Goal: Task Accomplishment & Management: Manage account settings

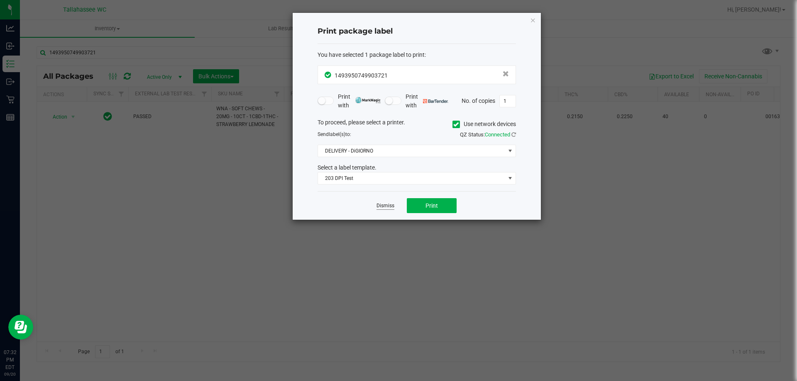
click at [388, 206] on link "Dismiss" at bounding box center [385, 205] width 18 height 7
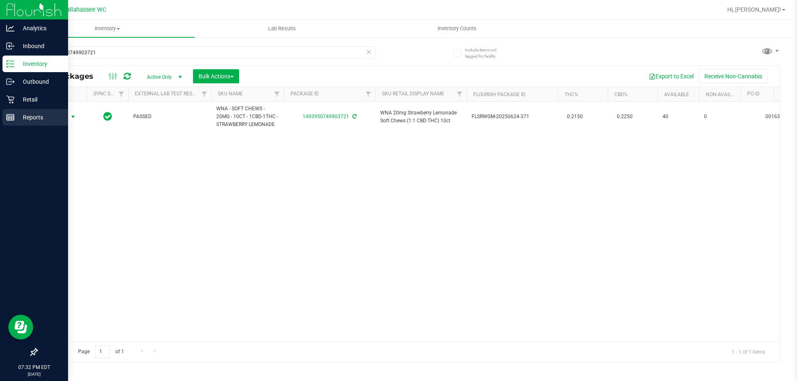
click at [3, 112] on div "Reports" at bounding box center [35, 117] width 66 height 17
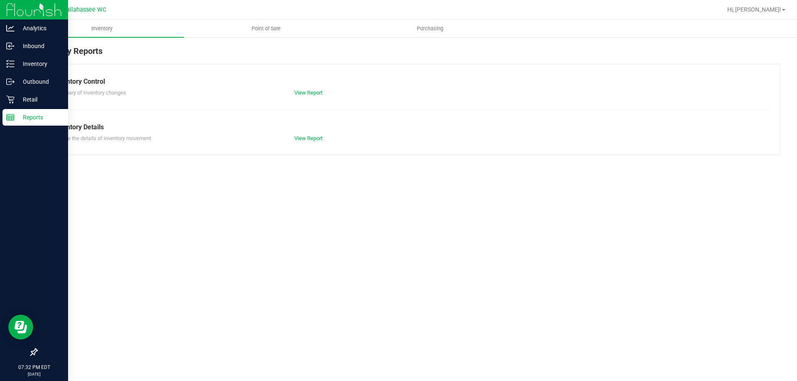
click at [21, 124] on div "Reports" at bounding box center [35, 117] width 66 height 17
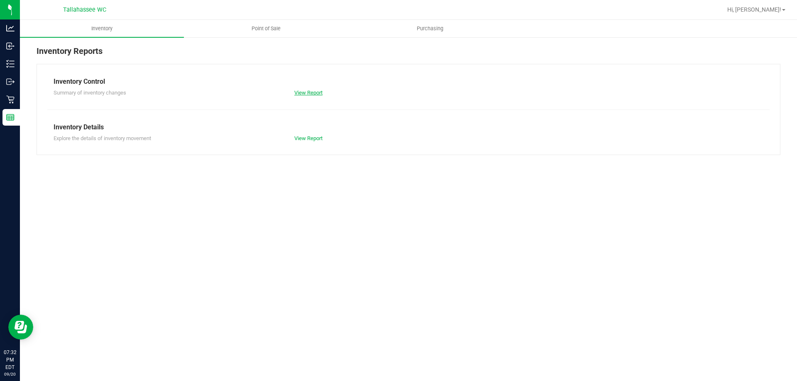
click at [302, 92] on link "View Report" at bounding box center [308, 93] width 28 height 6
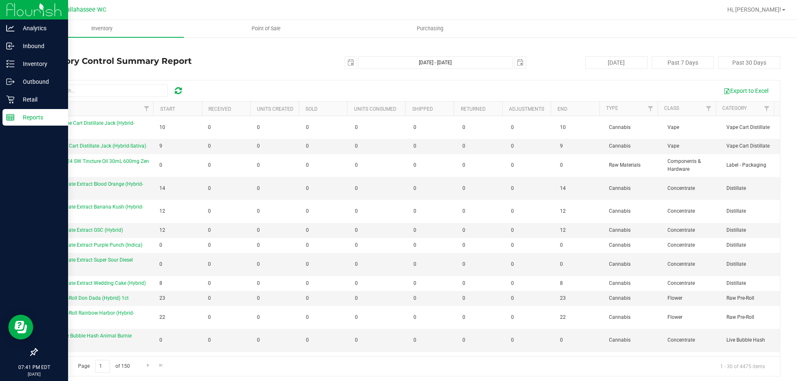
drag, startPoint x: 35, startPoint y: 126, endPoint x: 33, endPoint y: 122, distance: 4.5
click at [35, 126] on link "Reports" at bounding box center [34, 118] width 68 height 18
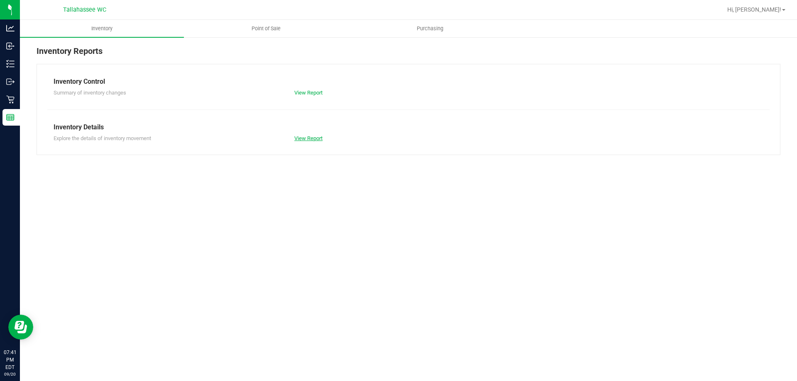
click at [313, 137] on link "View Report" at bounding box center [308, 138] width 28 height 6
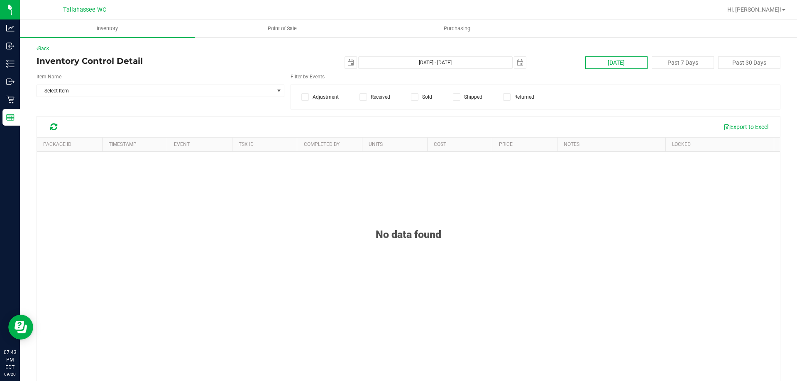
click at [597, 63] on button "[DATE]" at bounding box center [616, 62] width 62 height 12
click at [349, 66] on span "select" at bounding box center [351, 63] width 12 height 12
click at [407, 135] on link "19" at bounding box center [408, 134] width 12 height 13
type input "[DATE] - [DATE]"
type input "[DATE]"
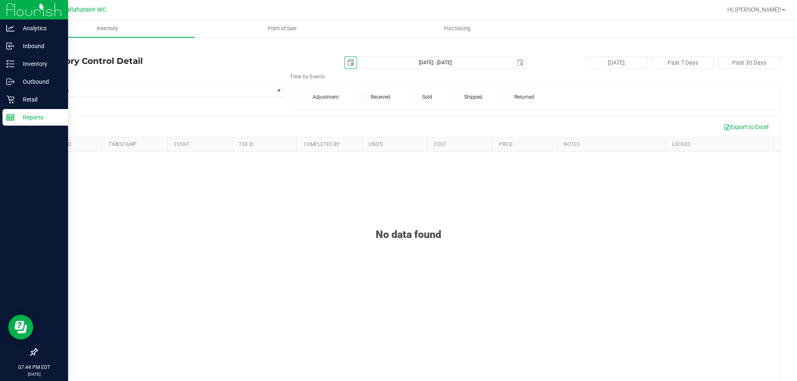
click at [16, 120] on p "Reports" at bounding box center [40, 117] width 50 height 10
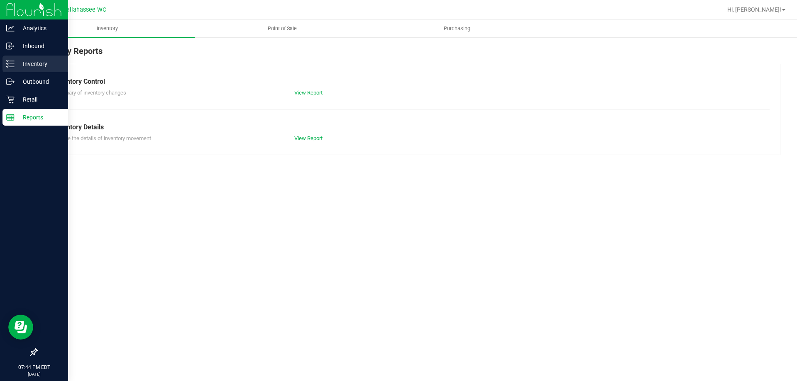
click at [35, 65] on p "Inventory" at bounding box center [40, 64] width 50 height 10
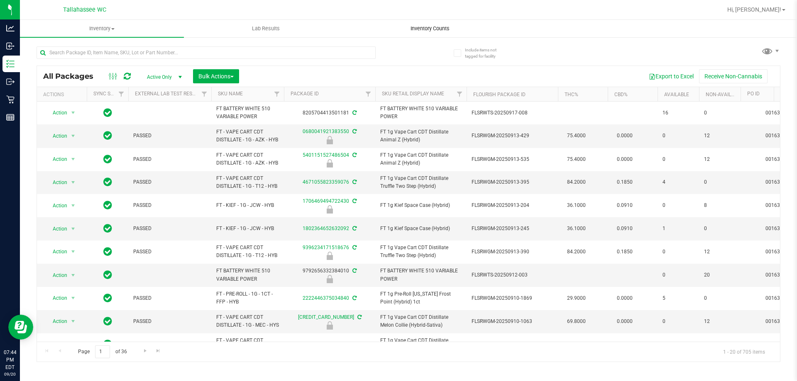
click at [428, 24] on uib-tab-heading "Inventory Counts" at bounding box center [429, 28] width 163 height 17
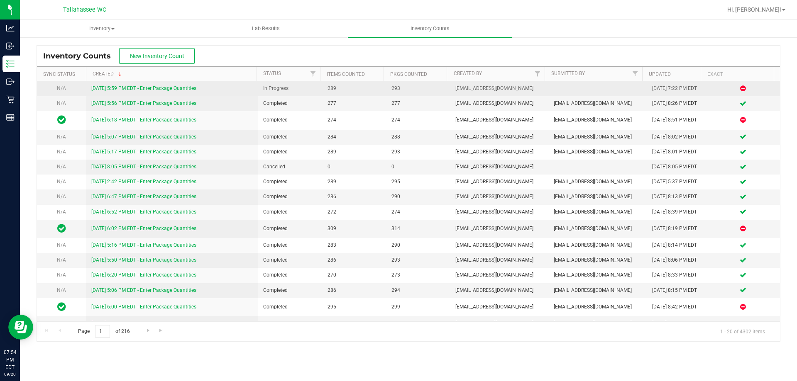
click at [156, 85] on link "9/20/25 5:59 PM EDT - Enter Package Quantities" at bounding box center [143, 88] width 105 height 6
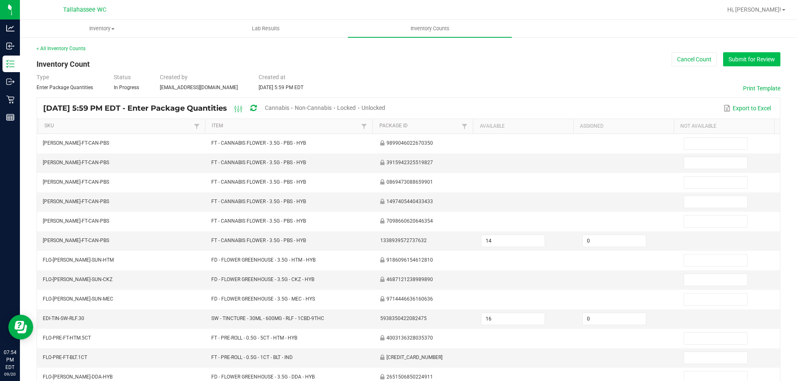
click at [739, 61] on button "Submit for Review" at bounding box center [751, 59] width 57 height 14
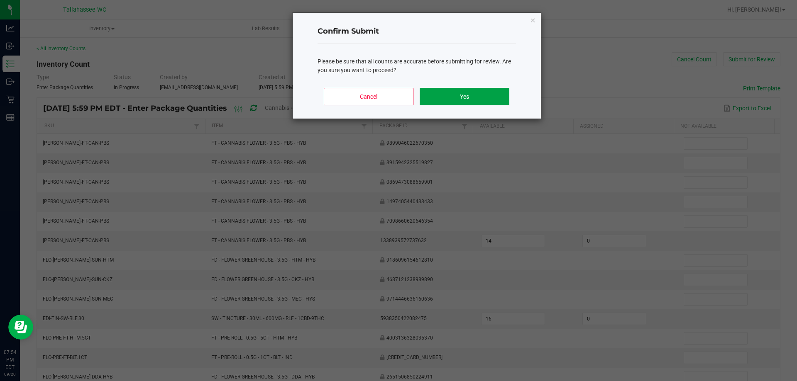
click at [447, 100] on button "Yes" at bounding box center [464, 96] width 89 height 17
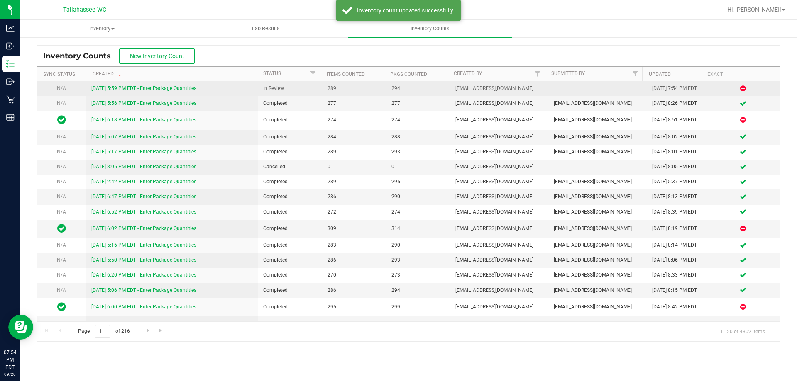
click at [164, 89] on link "9/20/25 5:59 PM EDT - Enter Package Quantities" at bounding box center [143, 88] width 105 height 6
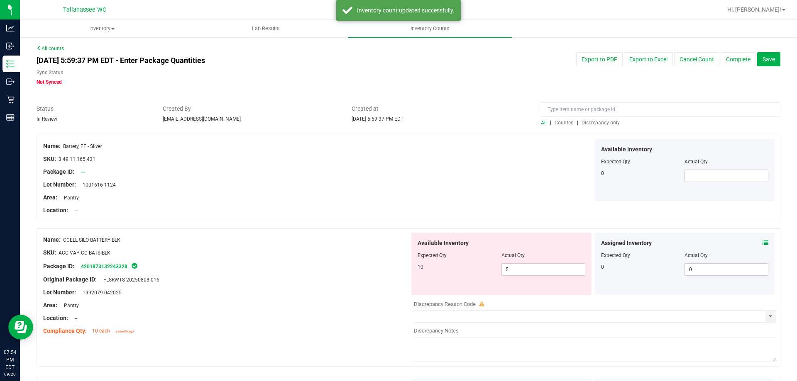
click at [605, 123] on span "Discrepancy only" at bounding box center [600, 123] width 38 height 6
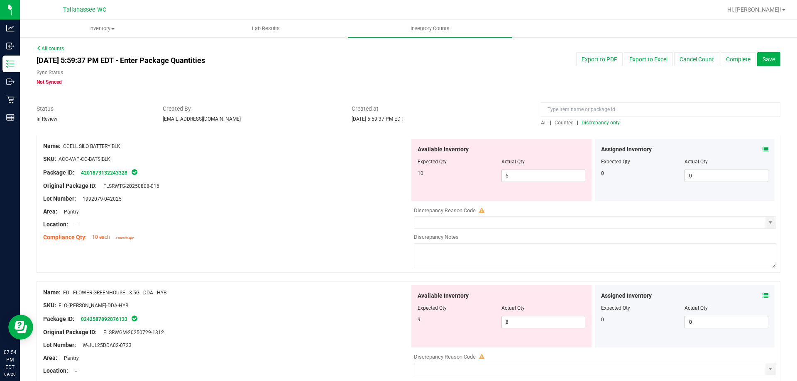
click at [762, 145] on span at bounding box center [765, 149] width 6 height 9
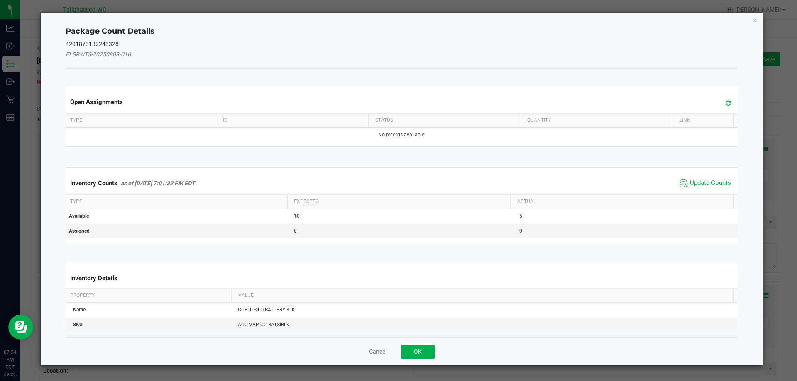
click at [713, 181] on span "Update Counts" at bounding box center [710, 183] width 41 height 8
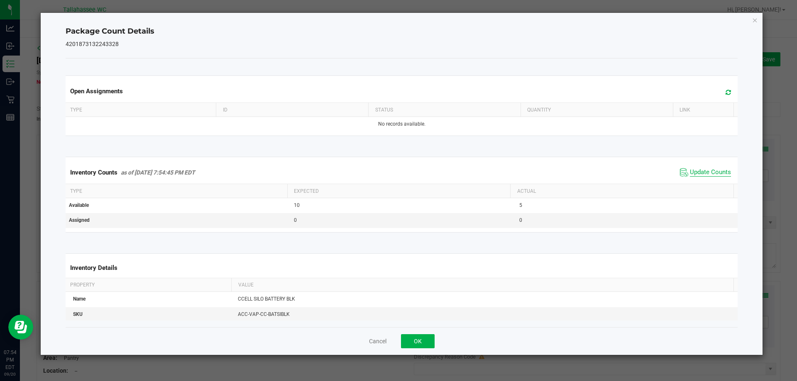
click at [703, 171] on span "Update Counts" at bounding box center [710, 172] width 41 height 8
click at [420, 337] on button "OK" at bounding box center [418, 341] width 34 height 14
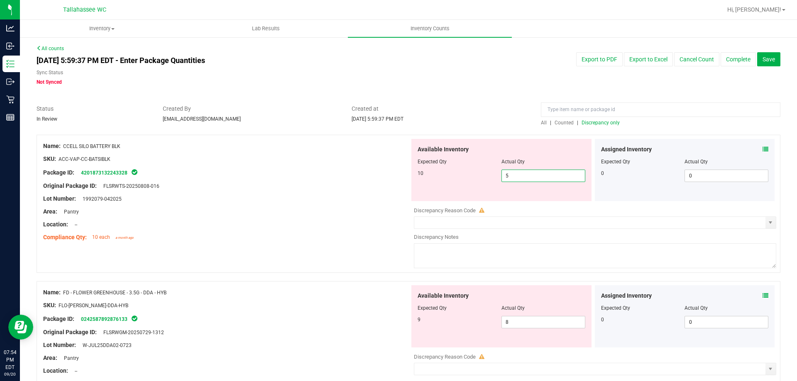
drag, startPoint x: 537, startPoint y: 180, endPoint x: 289, endPoint y: 202, distance: 248.7
click at [320, 201] on div "Name: CCELL SILO BATTERY BLK SKU: ACC-VAP-CC-BATSIBLK Package ID: 4201873132243…" at bounding box center [409, 204] width 744 height 138
type input "10"
click at [227, 165] on div at bounding box center [226, 165] width 366 height 4
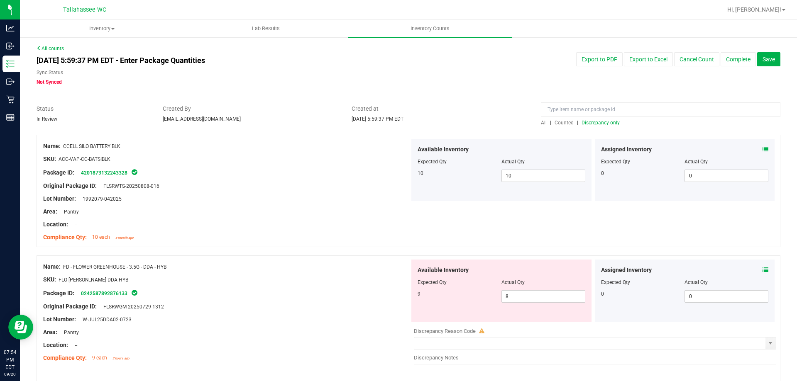
click at [762, 149] on icon at bounding box center [765, 149] width 6 height 6
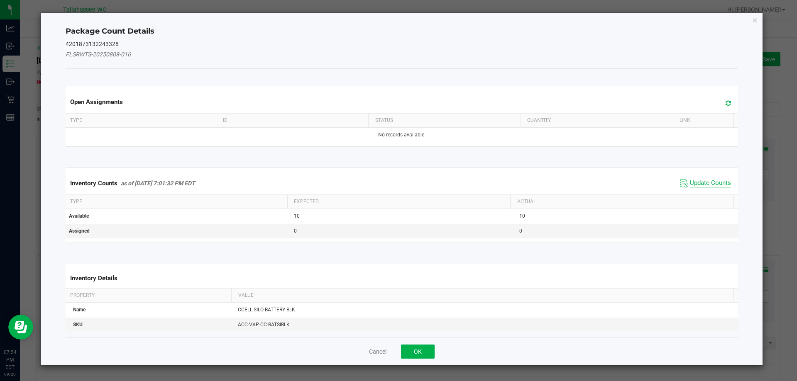
click at [694, 181] on span "Update Counts" at bounding box center [710, 183] width 41 height 8
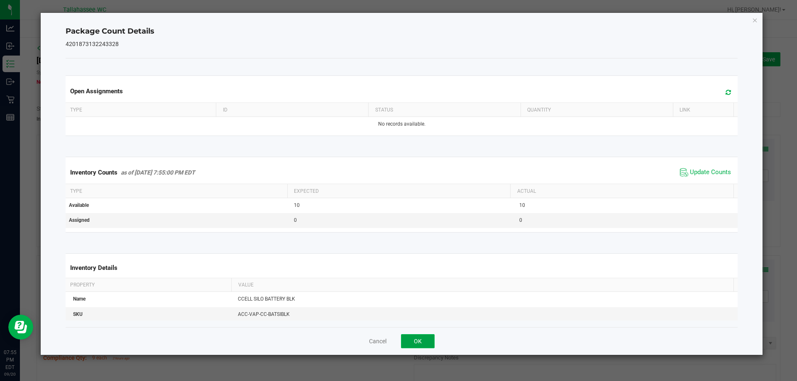
click at [410, 341] on button "OK" at bounding box center [418, 341] width 34 height 14
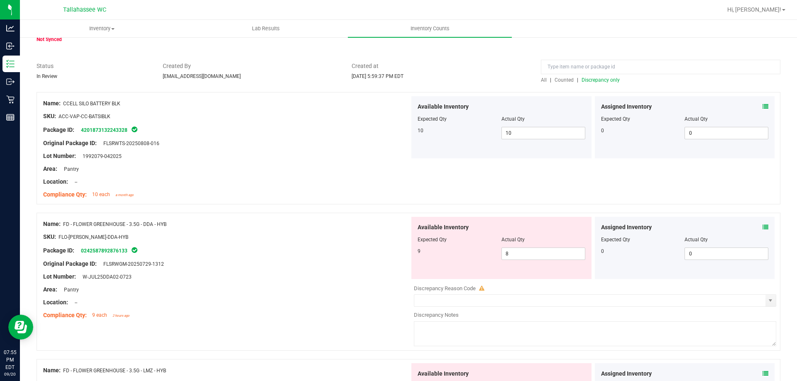
scroll to position [83, 0]
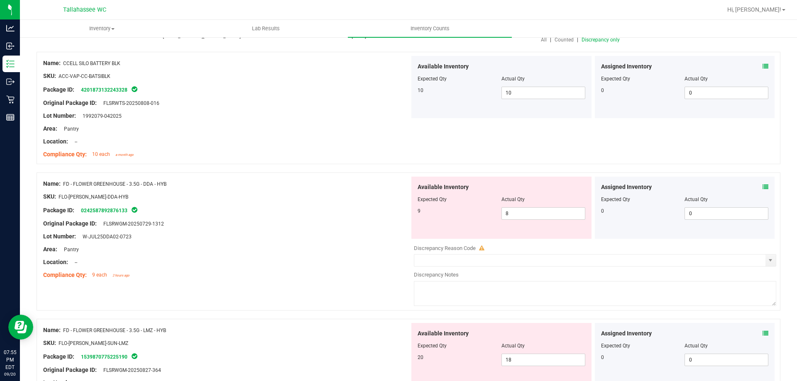
click at [762, 187] on icon at bounding box center [765, 187] width 6 height 6
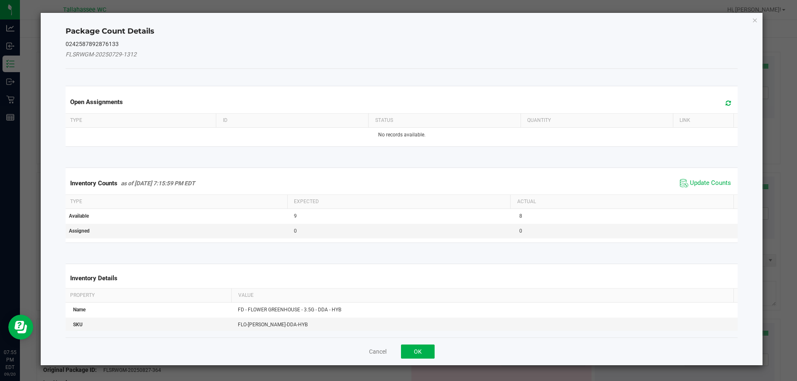
click at [759, 187] on div "Package Count Details 0242587892876133 FLSRWGM-20250729-1312 Open Assignments T…" at bounding box center [402, 189] width 722 height 353
drag, startPoint x: 702, startPoint y: 171, endPoint x: 698, endPoint y: 180, distance: 10.2
click at [702, 171] on kendo-grid "Inventory Counts as of Sep 20, 2025 7:15:59 PM EDT Update Counts Type Expected …" at bounding box center [401, 206] width 685 height 76
click at [698, 180] on span "Update Counts" at bounding box center [710, 183] width 41 height 8
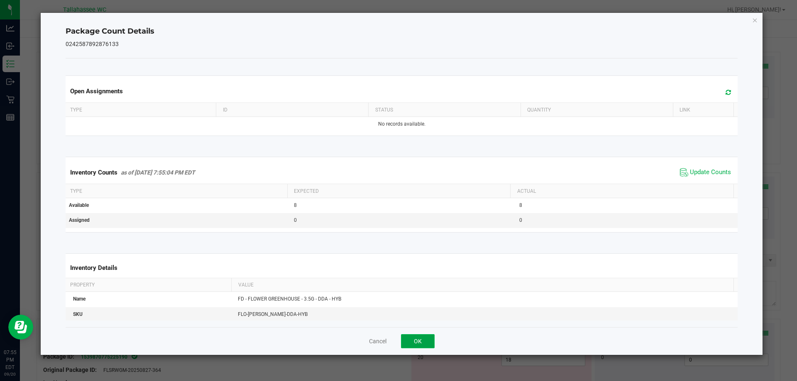
click at [406, 342] on button "OK" at bounding box center [418, 341] width 34 height 14
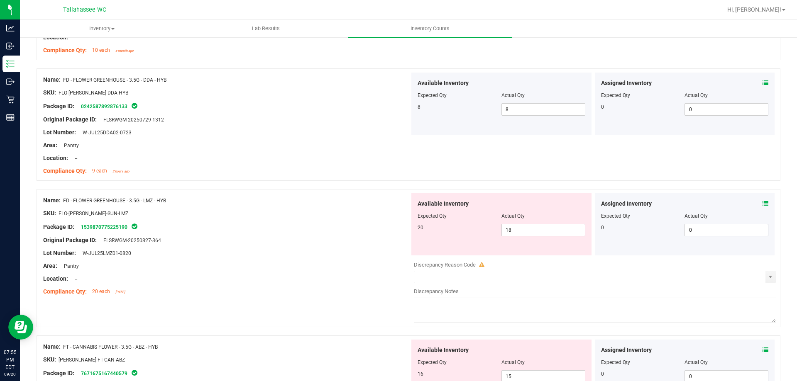
scroll to position [249, 0]
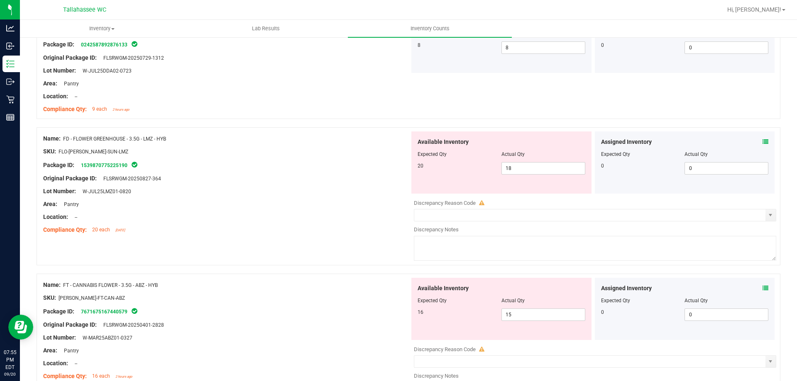
click at [762, 144] on icon at bounding box center [765, 142] width 6 height 6
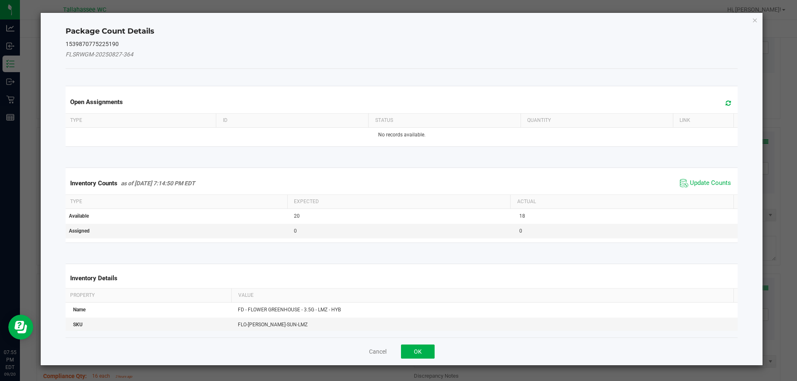
click at [696, 190] on div "Inventory Counts as of Sep 20, 2025 7:14:50 PM EDT Update Counts" at bounding box center [402, 183] width 676 height 22
click at [693, 184] on span "Update Counts" at bounding box center [710, 183] width 41 height 8
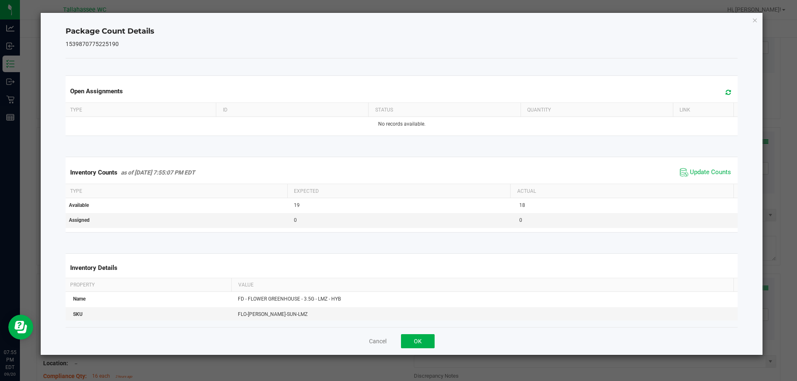
click at [420, 350] on div "Cancel OK" at bounding box center [402, 341] width 672 height 28
drag, startPoint x: 420, startPoint y: 346, endPoint x: 453, endPoint y: 339, distance: 33.6
click at [420, 346] on button "OK" at bounding box center [418, 341] width 34 height 14
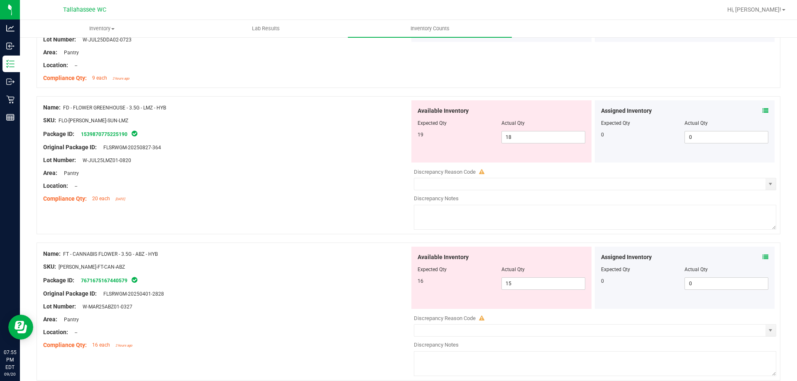
scroll to position [332, 0]
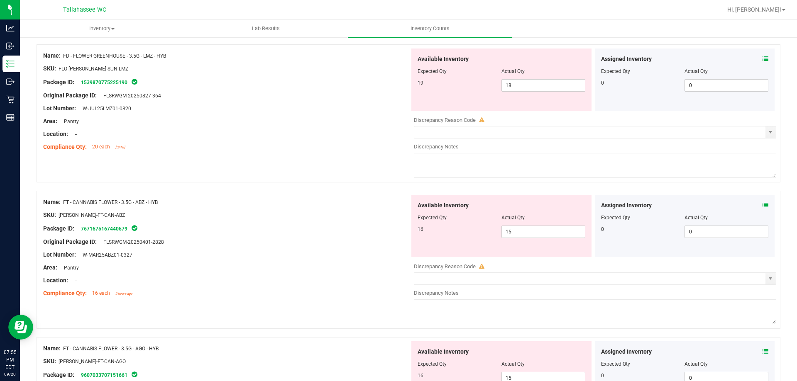
click at [762, 204] on icon at bounding box center [765, 205] width 6 height 6
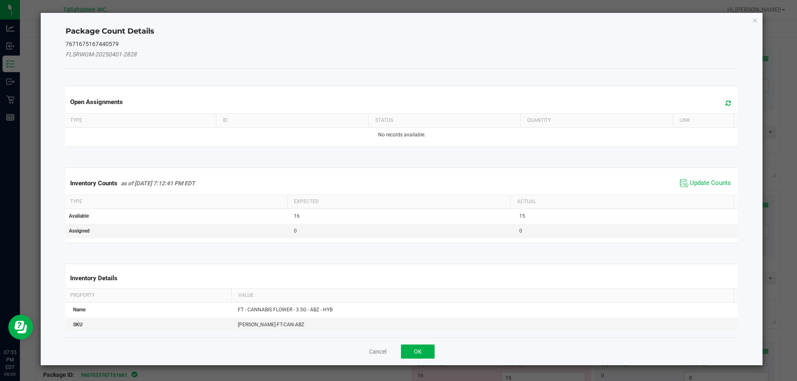
click at [715, 176] on div "Inventory Counts as of Sep 20, 2025 7:12:41 PM EDT Update Counts" at bounding box center [402, 183] width 676 height 22
click at [711, 183] on span "Update Counts" at bounding box center [710, 183] width 41 height 8
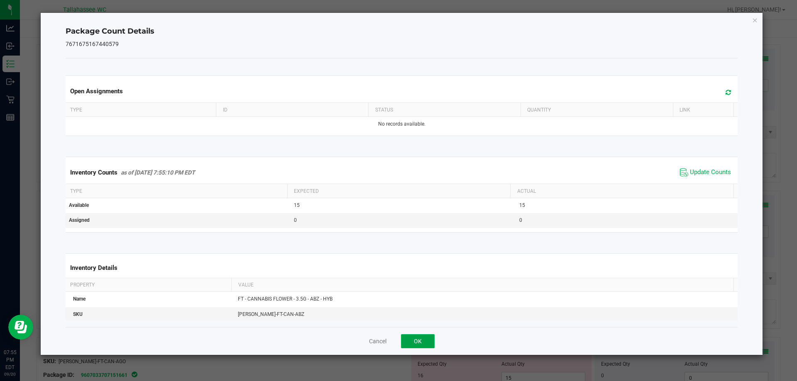
click at [429, 338] on button "OK" at bounding box center [418, 341] width 34 height 14
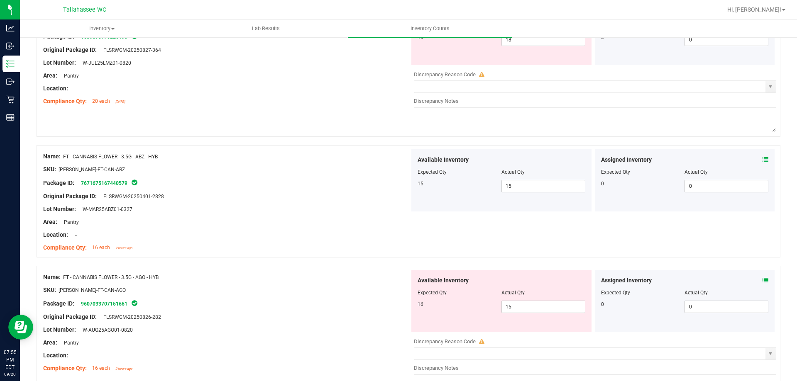
scroll to position [456, 0]
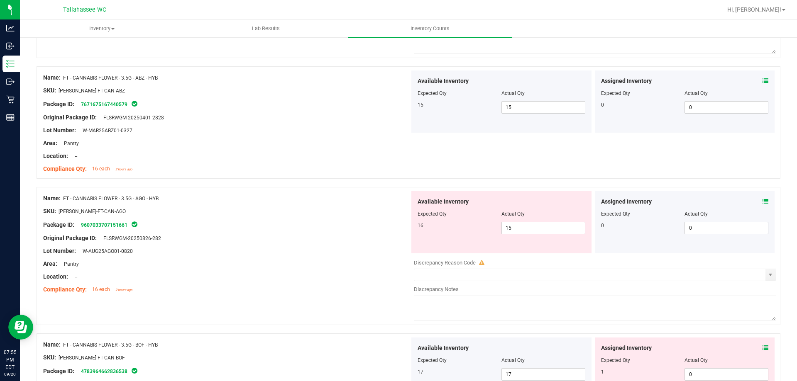
click at [762, 202] on icon at bounding box center [765, 202] width 6 height 6
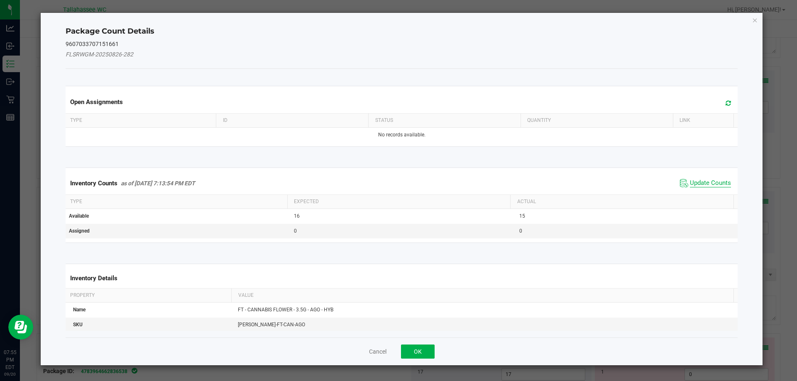
click at [690, 182] on span "Update Counts" at bounding box center [710, 183] width 41 height 8
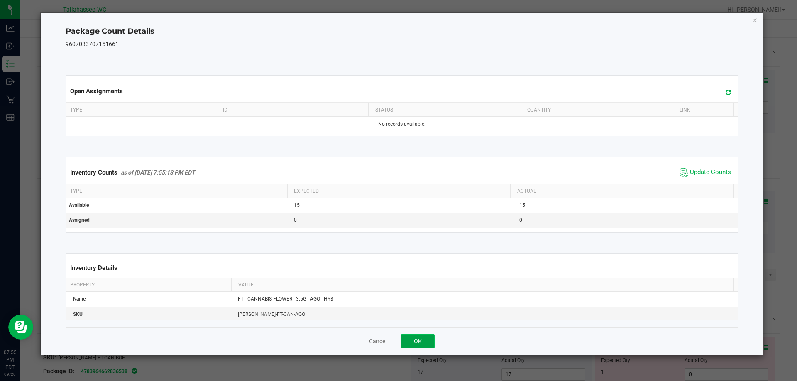
click at [426, 337] on button "OK" at bounding box center [418, 341] width 34 height 14
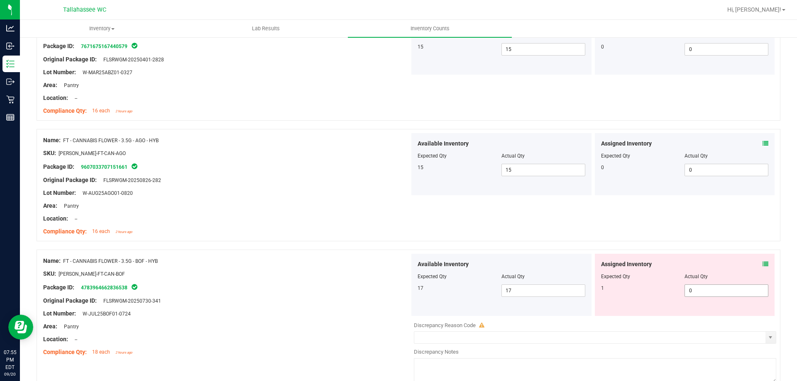
scroll to position [581, 0]
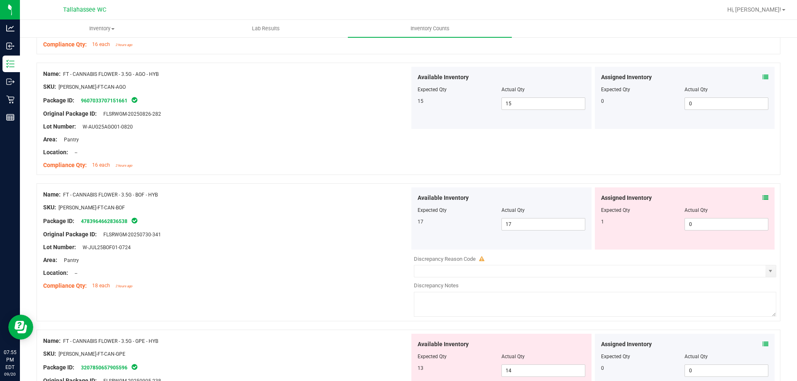
click at [762, 198] on icon at bounding box center [765, 198] width 6 height 6
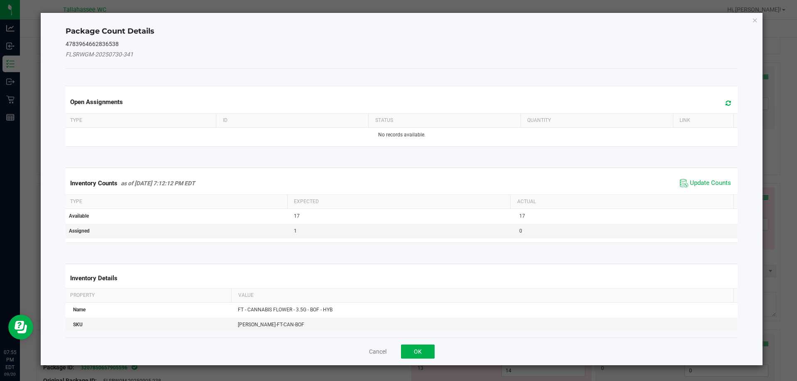
drag, startPoint x: 704, startPoint y: 183, endPoint x: 673, endPoint y: 207, distance: 39.3
click at [704, 183] on span "Update Counts" at bounding box center [710, 183] width 41 height 8
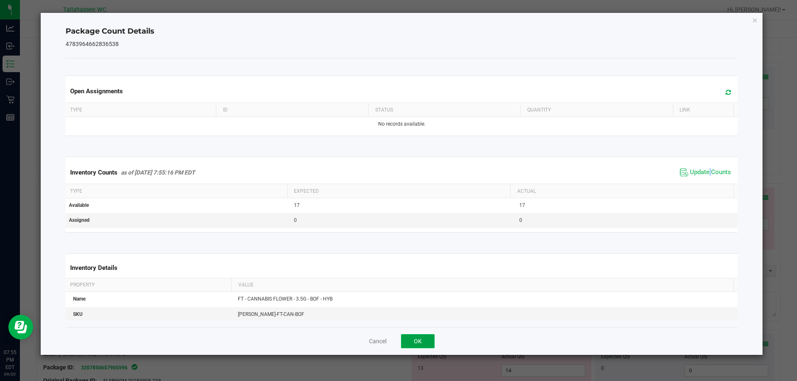
click at [424, 342] on button "OK" at bounding box center [418, 341] width 34 height 14
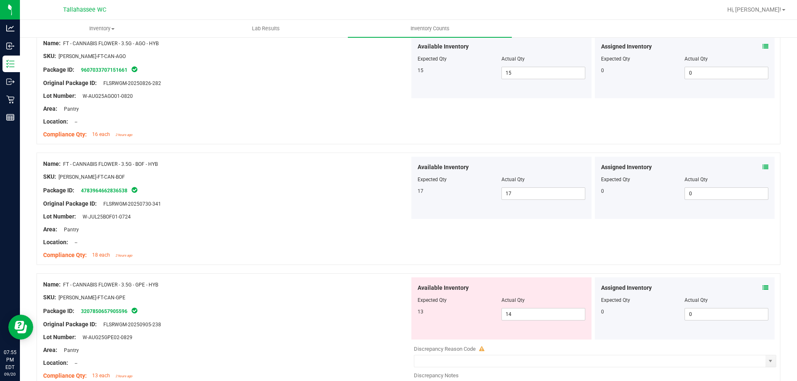
scroll to position [664, 0]
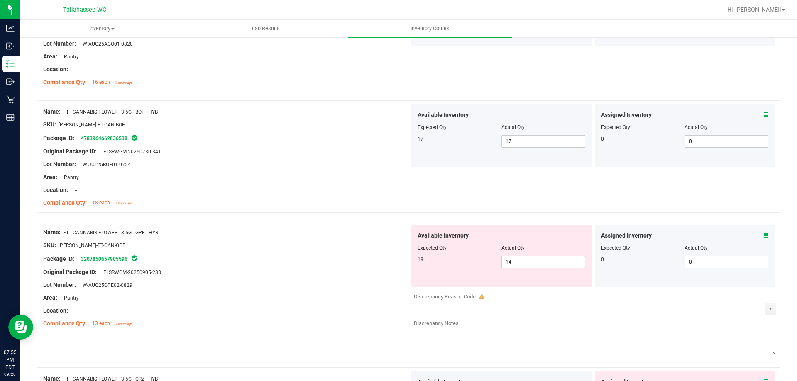
click at [755, 237] on div "Assigned Inventory" at bounding box center [685, 236] width 168 height 9
click at [762, 236] on icon at bounding box center [765, 236] width 6 height 6
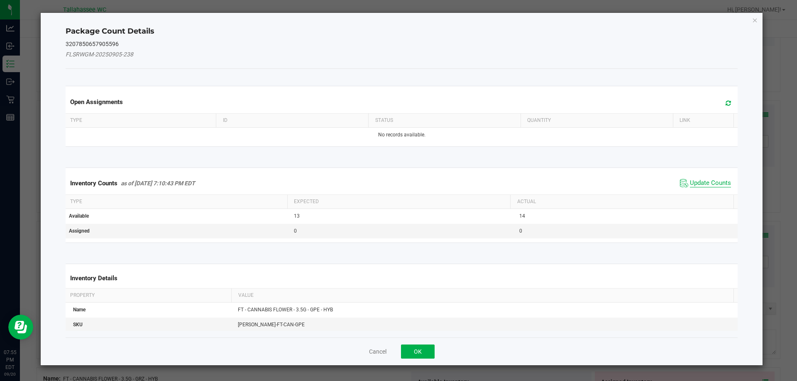
click at [690, 183] on span "Update Counts" at bounding box center [710, 183] width 41 height 8
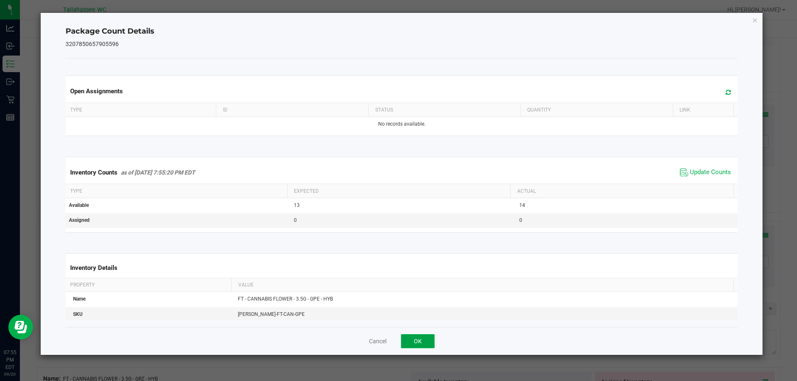
click at [419, 339] on button "OK" at bounding box center [418, 341] width 34 height 14
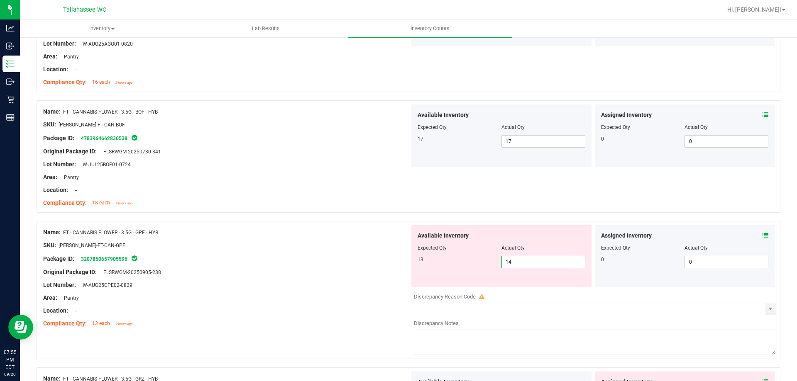
click at [546, 266] on span "14 14" at bounding box center [543, 262] width 84 height 12
type input "13"
click at [352, 262] on div "Package ID: 3207850657905596" at bounding box center [226, 259] width 366 height 10
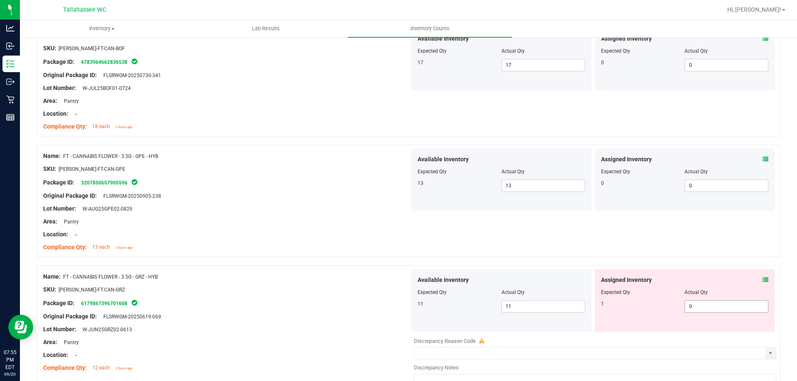
scroll to position [830, 0]
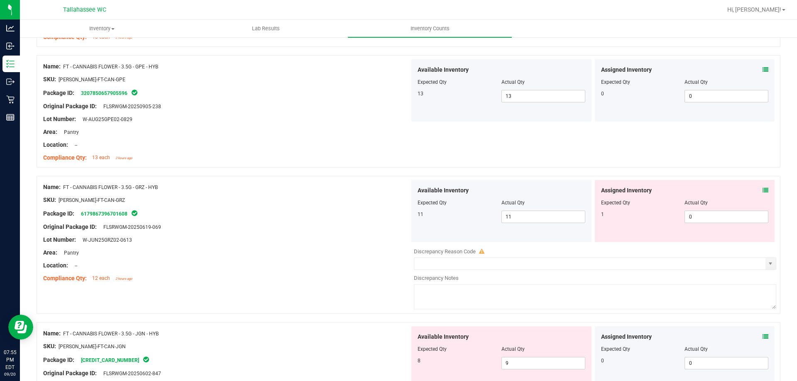
click at [762, 194] on span at bounding box center [765, 190] width 6 height 9
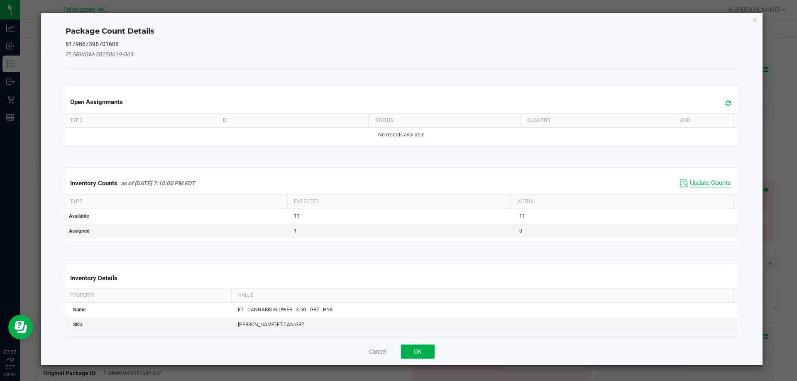
click at [696, 187] on span "Update Counts" at bounding box center [710, 183] width 41 height 8
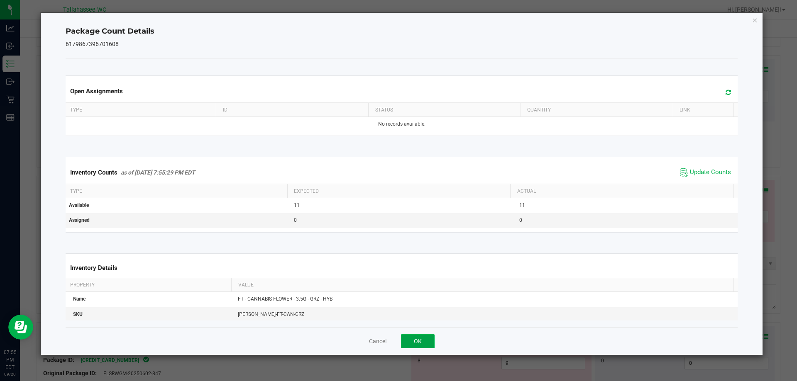
click at [414, 342] on button "OK" at bounding box center [418, 341] width 34 height 14
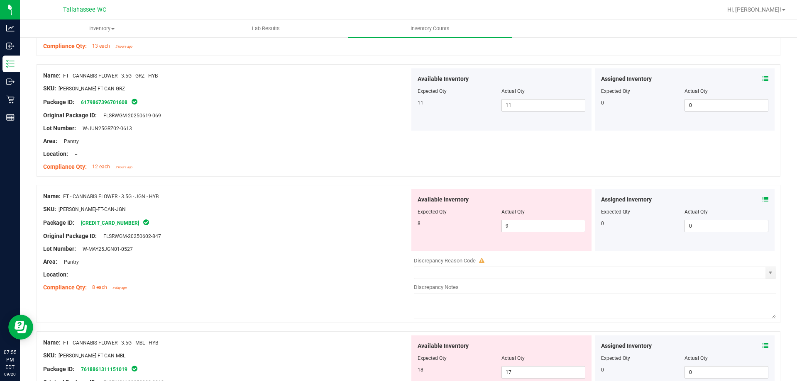
scroll to position [954, 0]
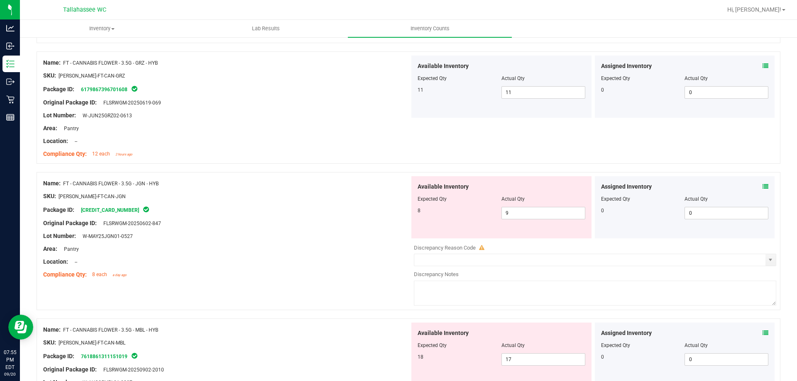
click at [762, 188] on icon at bounding box center [765, 187] width 6 height 6
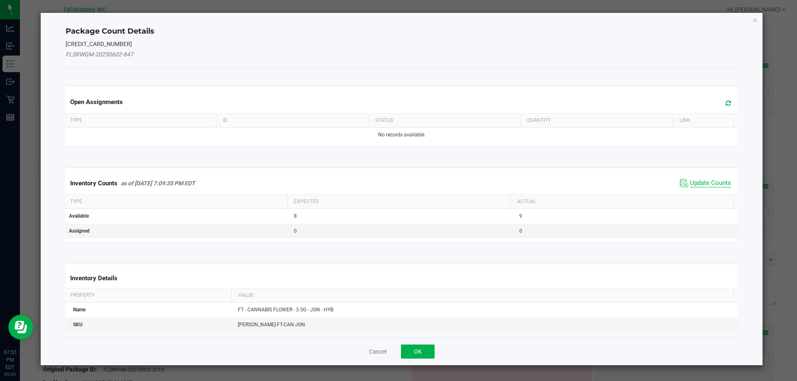
click at [709, 182] on span "Update Counts" at bounding box center [710, 183] width 41 height 8
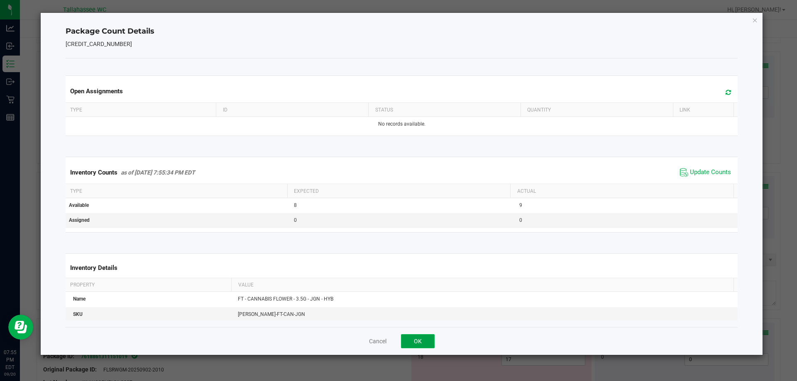
click at [410, 338] on button "OK" at bounding box center [418, 341] width 34 height 14
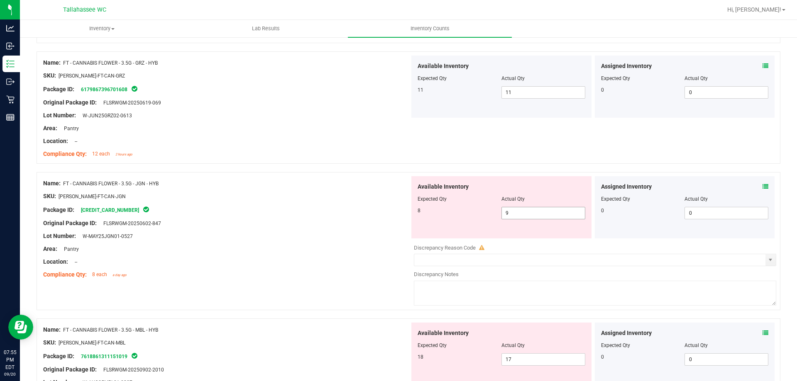
click at [524, 212] on span "9 9" at bounding box center [543, 213] width 84 height 12
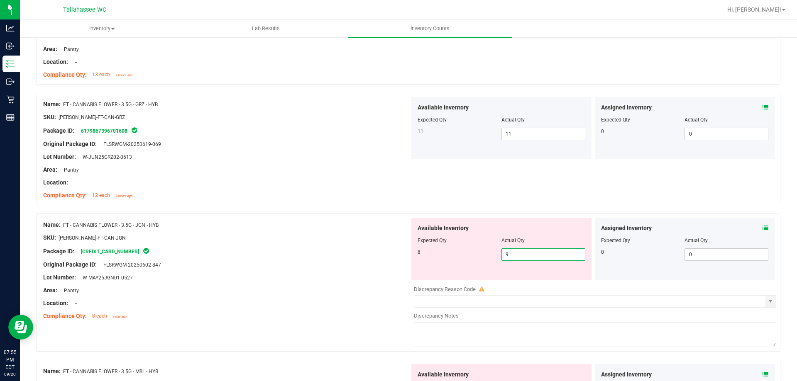
click at [340, 222] on div "Name: FT - CANNABIS FLOWER - 3.5G - JGN - HYB" at bounding box center [226, 225] width 366 height 9
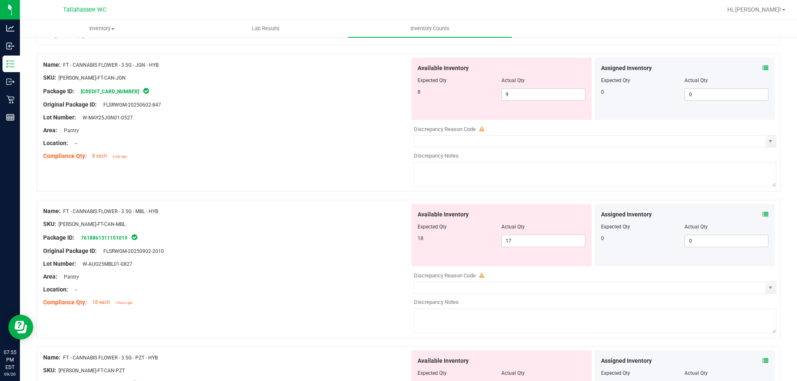
scroll to position [1120, 0]
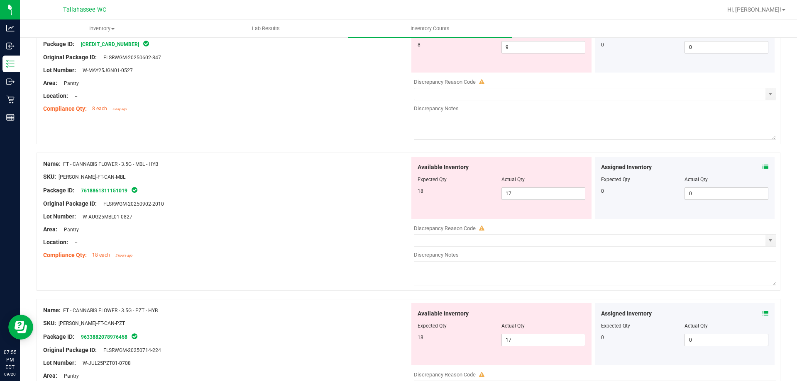
click at [762, 165] on icon at bounding box center [765, 167] width 6 height 6
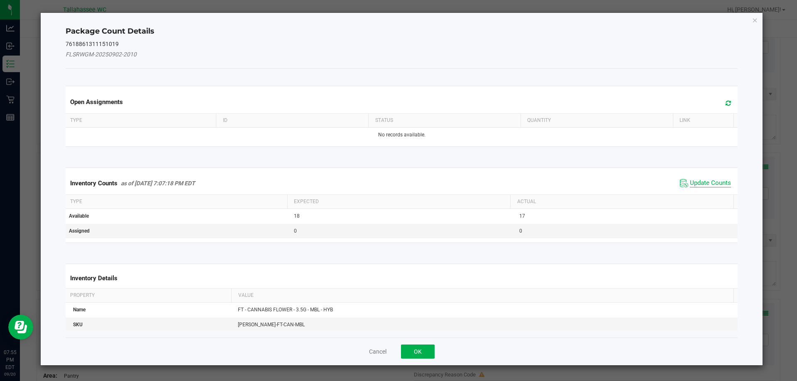
click at [705, 185] on span "Update Counts" at bounding box center [710, 183] width 41 height 8
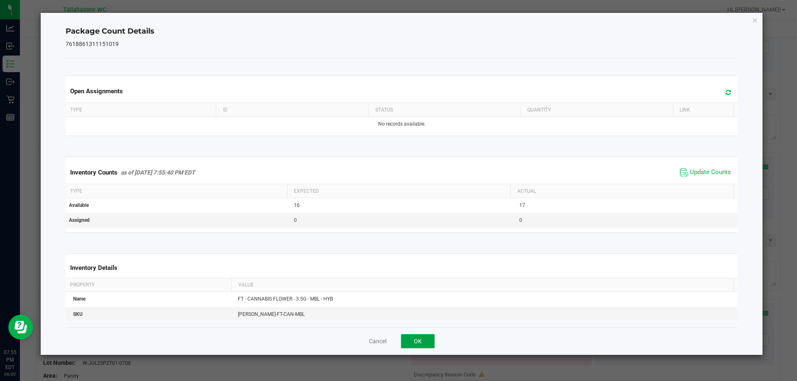
drag, startPoint x: 422, startPoint y: 337, endPoint x: 422, endPoint y: 333, distance: 4.6
click at [422, 337] on button "OK" at bounding box center [418, 341] width 34 height 14
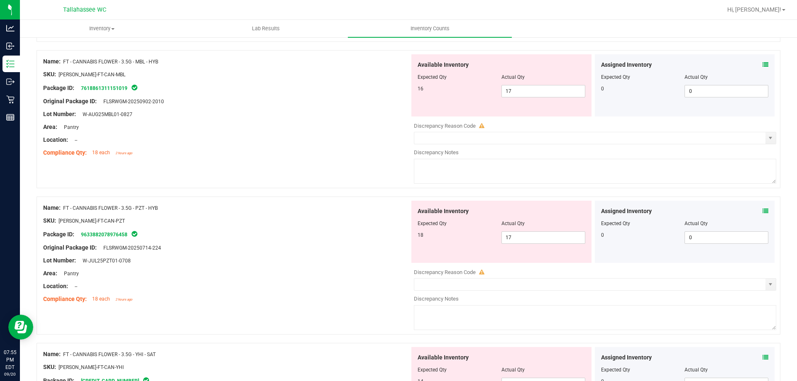
scroll to position [1245, 0]
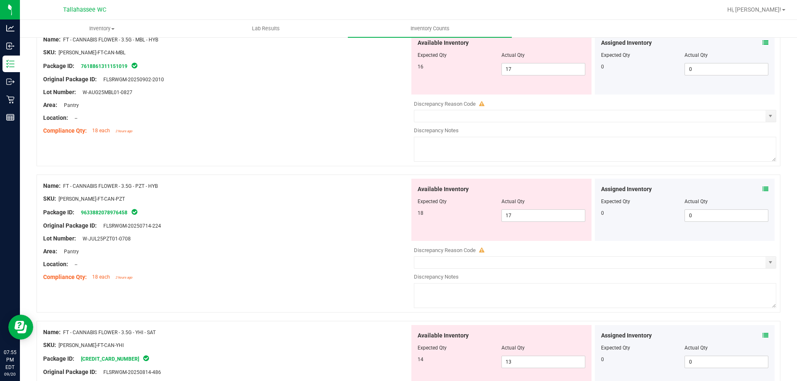
click at [762, 188] on icon at bounding box center [765, 189] width 6 height 6
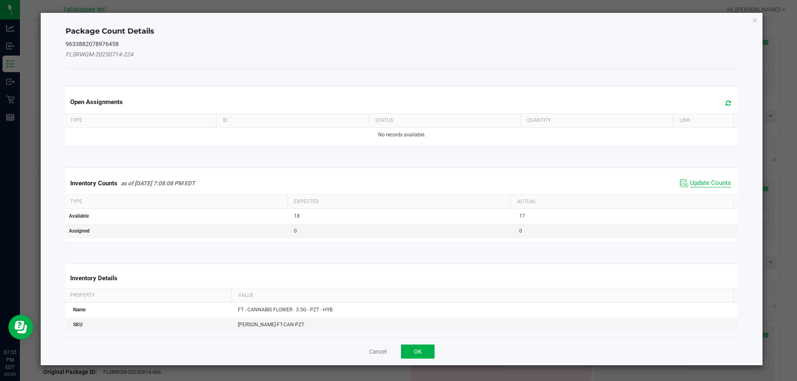
click at [699, 181] on span "Update Counts" at bounding box center [710, 183] width 41 height 8
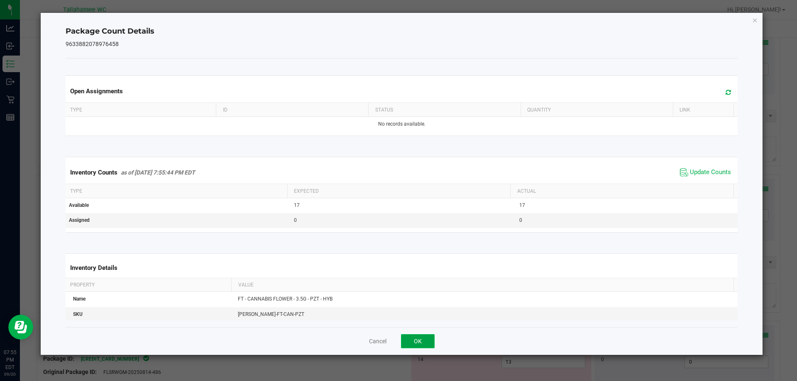
click at [420, 342] on button "OK" at bounding box center [418, 341] width 34 height 14
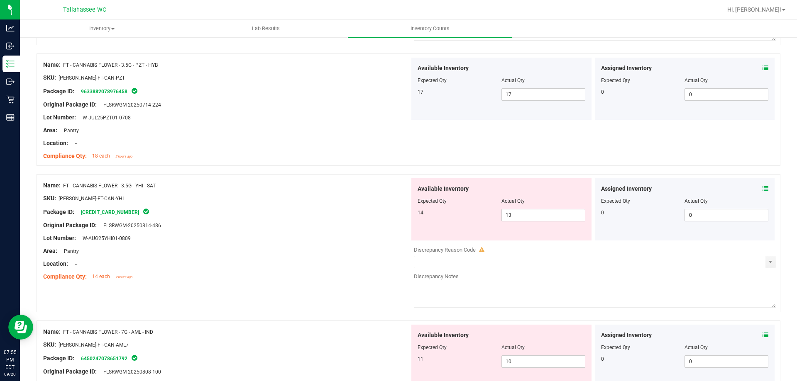
scroll to position [1369, 0]
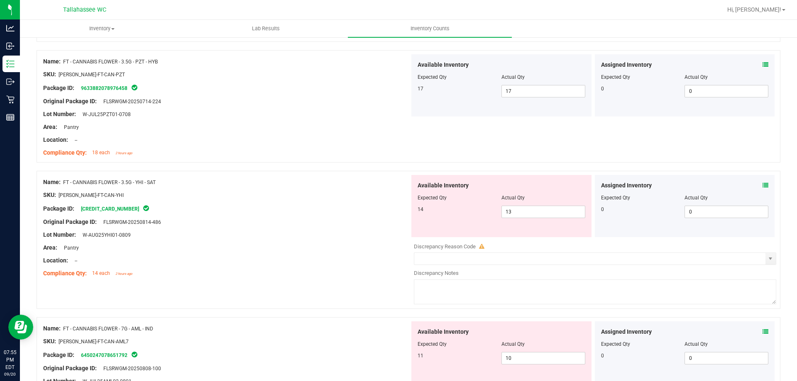
click at [762, 185] on icon at bounding box center [765, 186] width 6 height 6
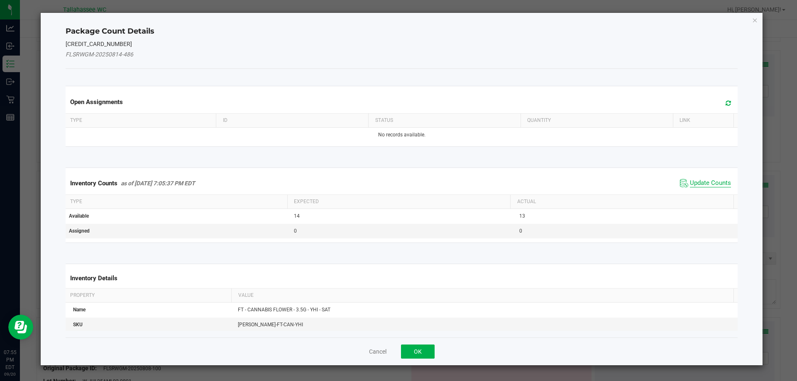
click at [700, 184] on span "Update Counts" at bounding box center [710, 183] width 41 height 8
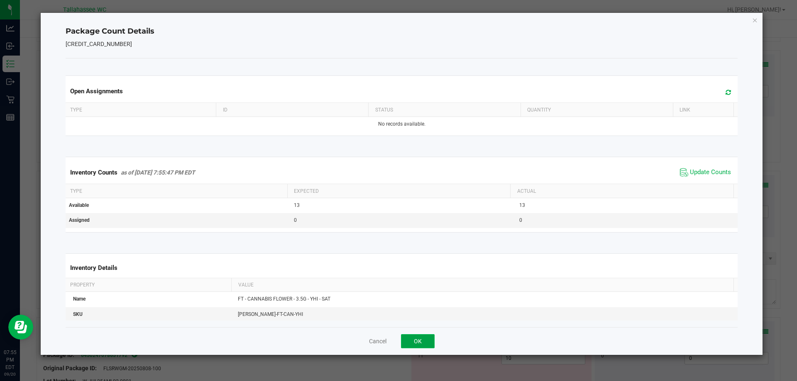
click at [408, 336] on button "OK" at bounding box center [418, 341] width 34 height 14
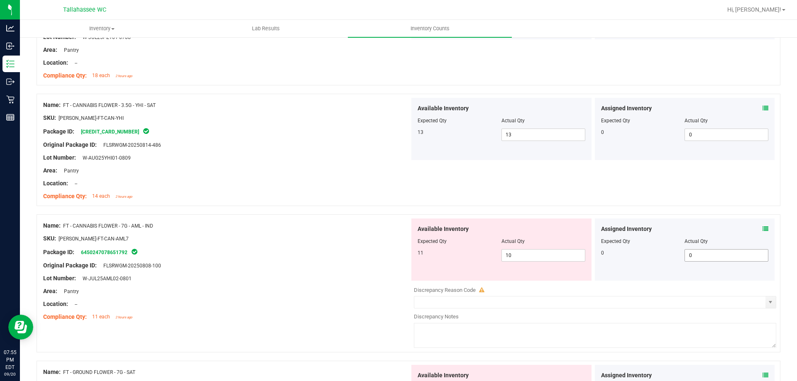
scroll to position [1535, 0]
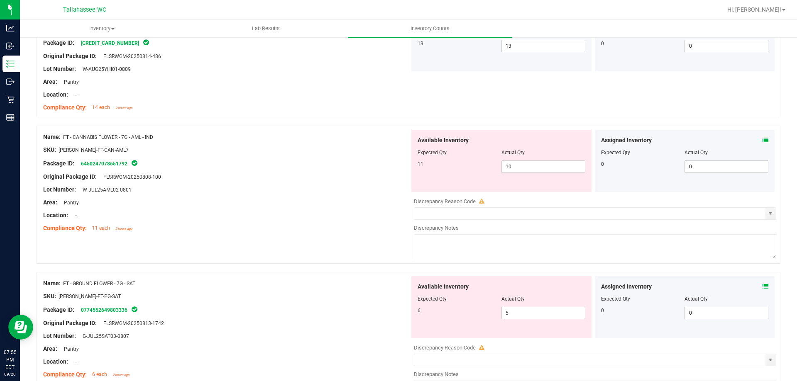
click at [762, 138] on icon at bounding box center [765, 140] width 6 height 6
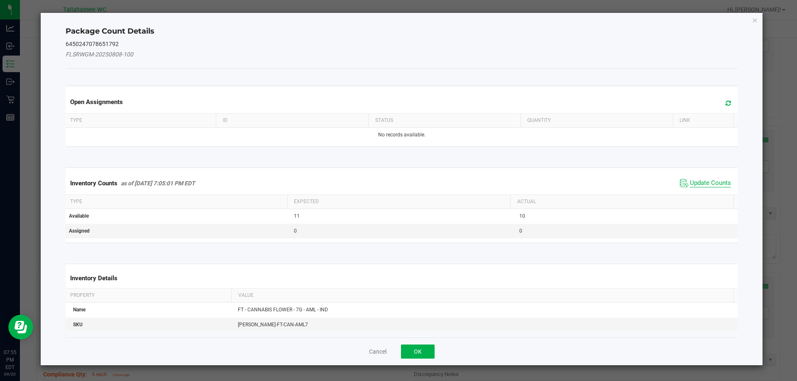
click at [710, 180] on span "Update Counts" at bounding box center [710, 183] width 41 height 8
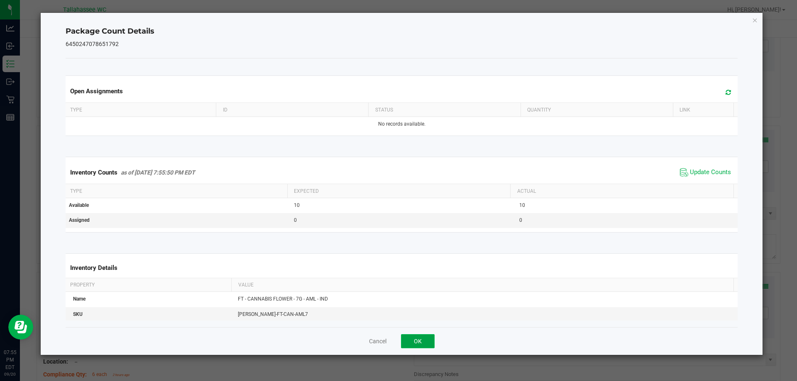
click at [412, 336] on button "OK" at bounding box center [418, 341] width 34 height 14
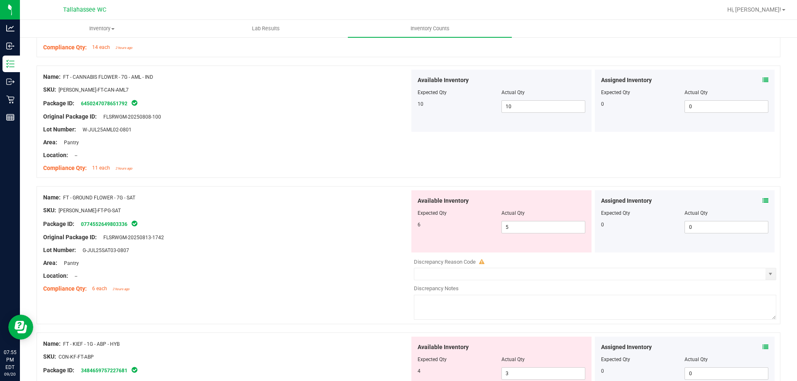
scroll to position [1660, 0]
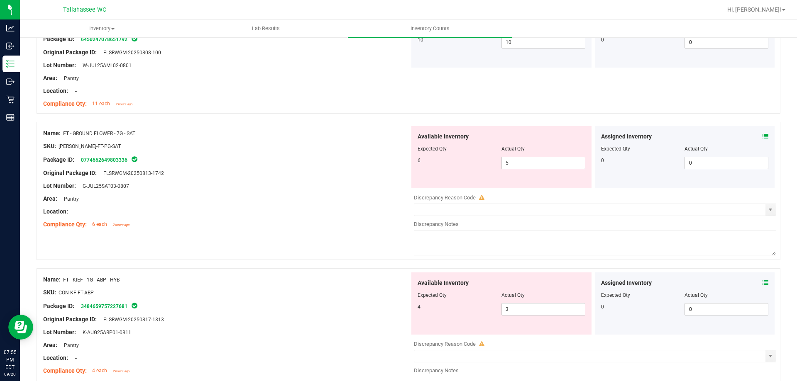
click at [762, 136] on icon at bounding box center [765, 137] width 6 height 6
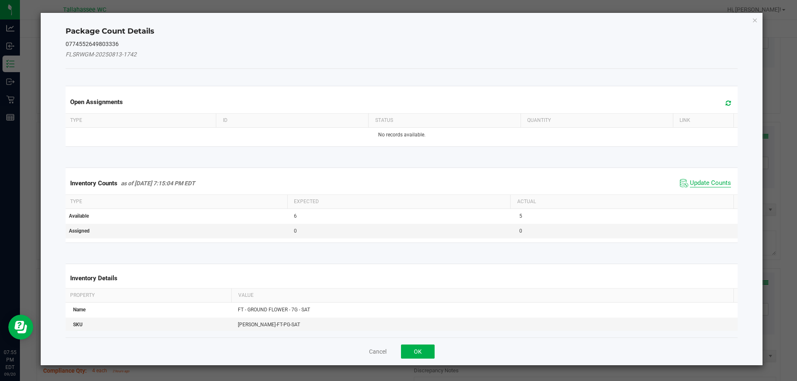
click at [711, 183] on span "Update Counts" at bounding box center [710, 183] width 41 height 8
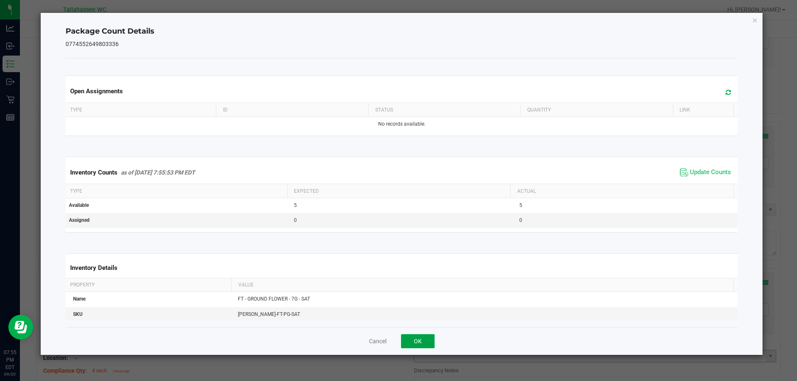
click at [422, 342] on button "OK" at bounding box center [418, 341] width 34 height 14
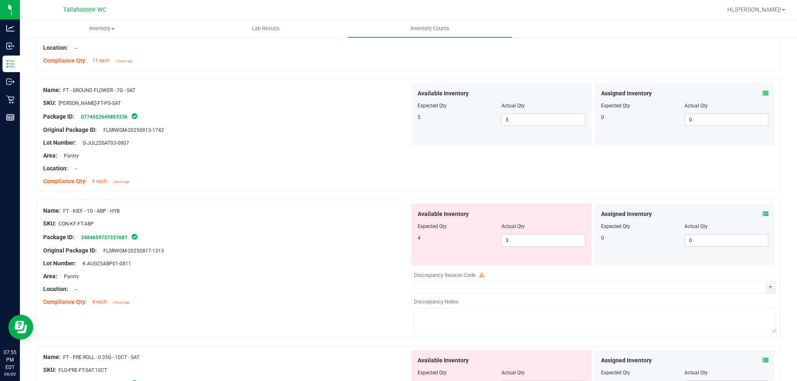
scroll to position [1743, 0]
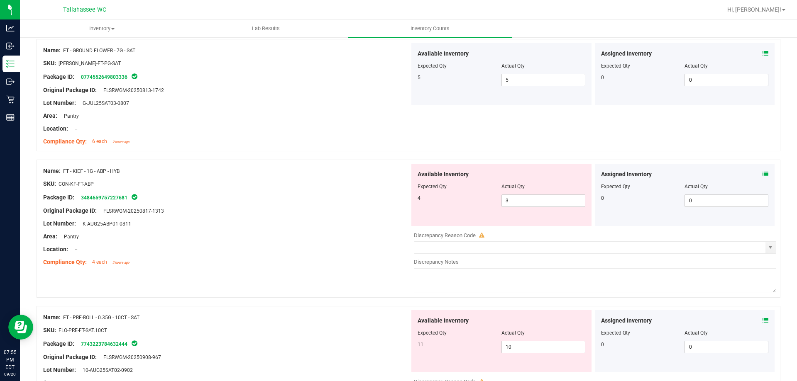
click at [762, 173] on icon at bounding box center [765, 174] width 6 height 6
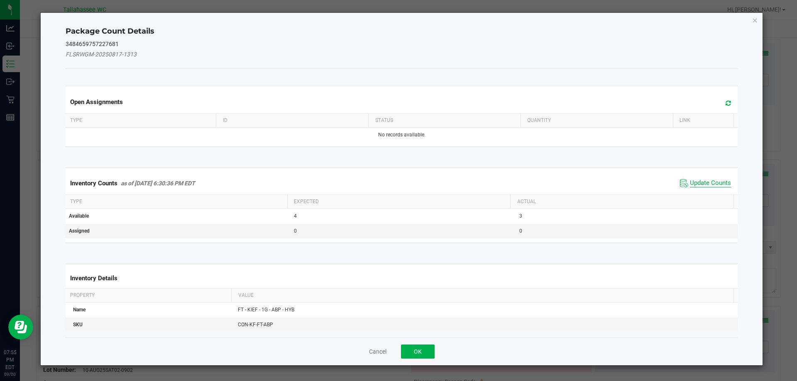
click at [694, 183] on span "Update Counts" at bounding box center [710, 183] width 41 height 8
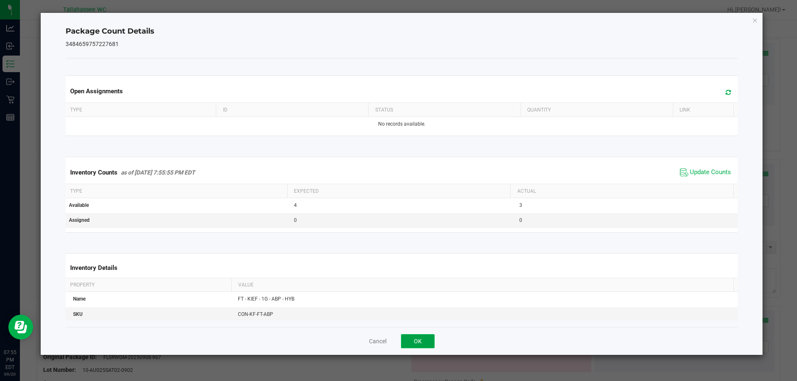
click at [411, 341] on button "OK" at bounding box center [418, 341] width 34 height 14
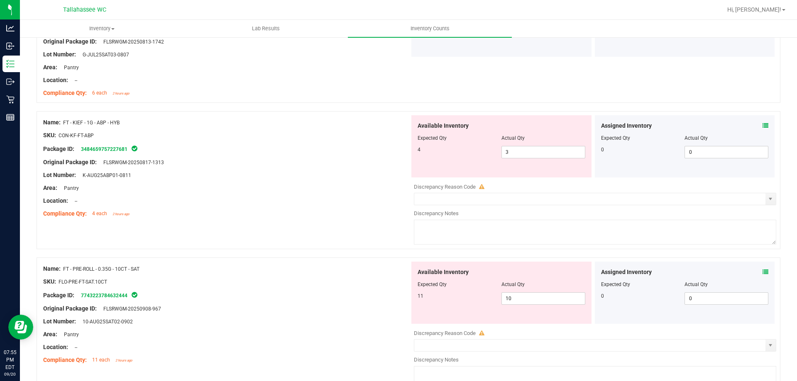
scroll to position [1867, 0]
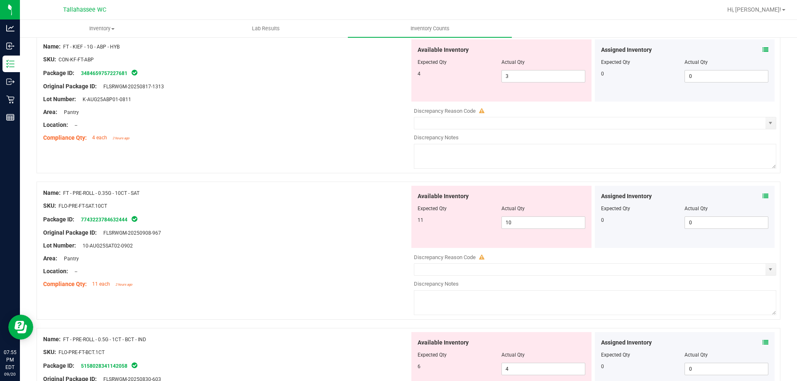
click at [762, 195] on icon at bounding box center [765, 196] width 6 height 6
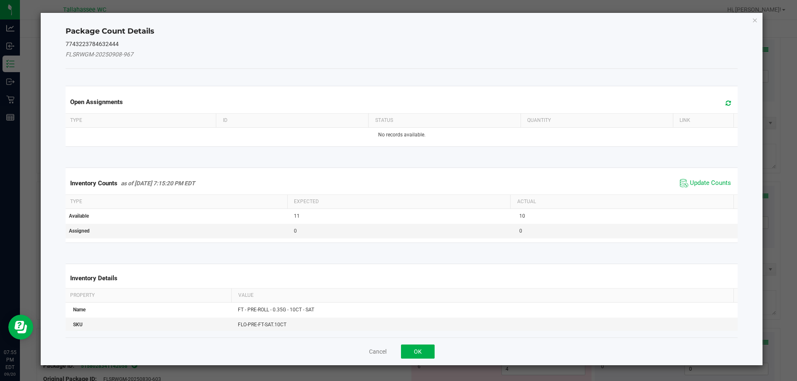
click at [709, 175] on div "Inventory Counts as of Sep 20, 2025 7:15:20 PM EDT Update Counts" at bounding box center [402, 183] width 676 height 22
click at [708, 178] on span "Update Counts" at bounding box center [705, 183] width 55 height 12
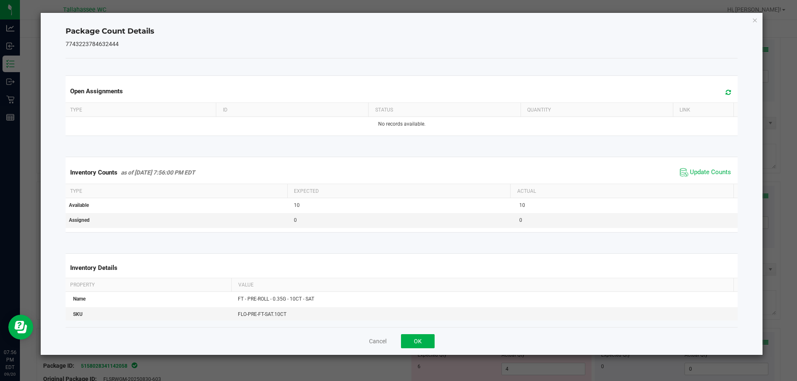
click at [424, 333] on div "Cancel OK" at bounding box center [402, 341] width 672 height 28
click at [428, 335] on button "OK" at bounding box center [418, 341] width 34 height 14
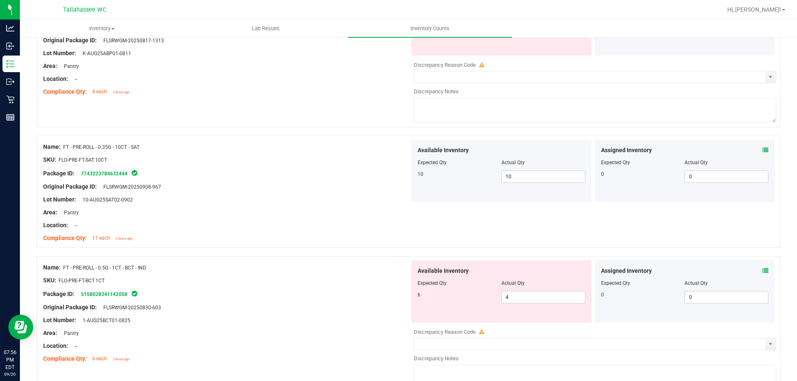
scroll to position [1950, 0]
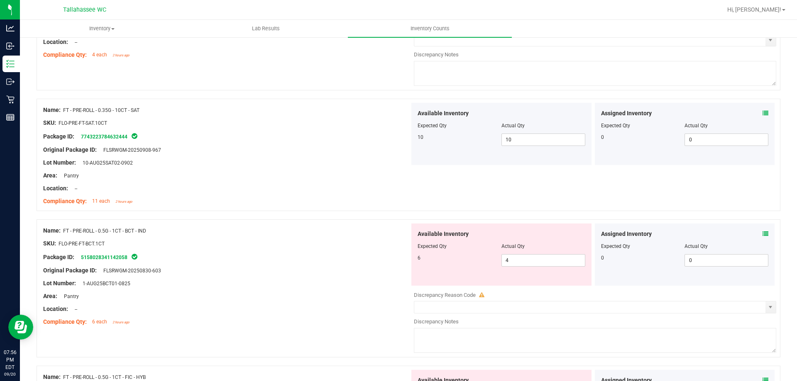
click at [762, 237] on div "Assigned Inventory Expected Qty Actual Qty 0 0 0" at bounding box center [685, 255] width 180 height 62
click at [762, 236] on icon at bounding box center [765, 234] width 6 height 6
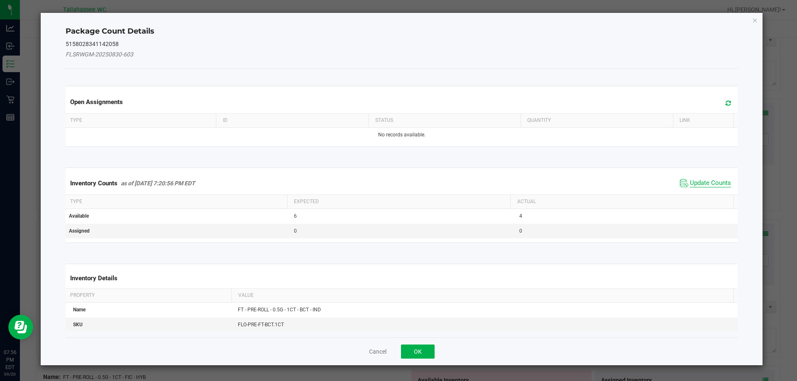
click at [690, 187] on span "Update Counts" at bounding box center [710, 183] width 41 height 8
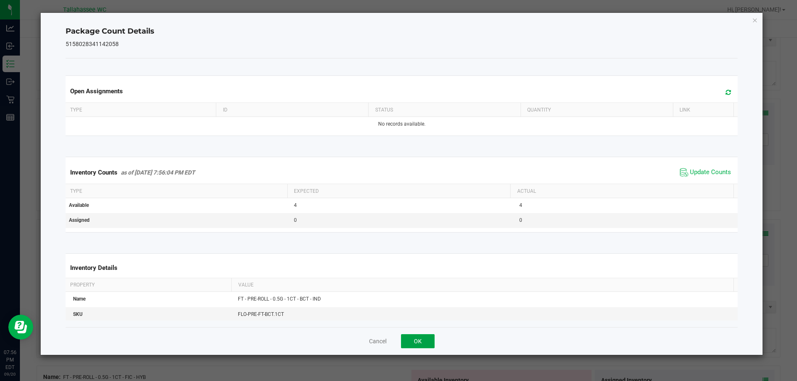
click at [421, 339] on button "OK" at bounding box center [418, 341] width 34 height 14
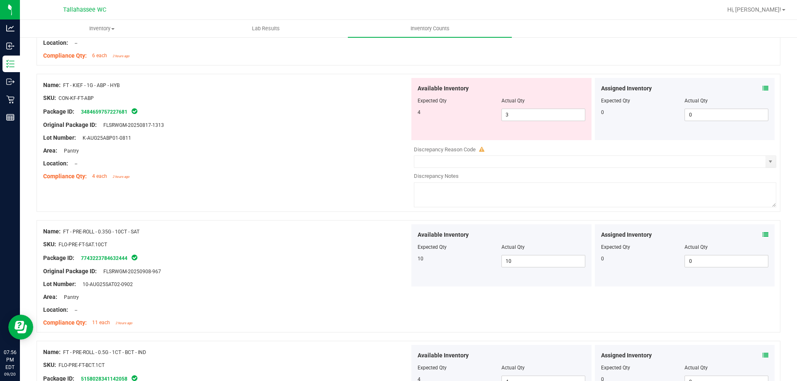
scroll to position [1826, 0]
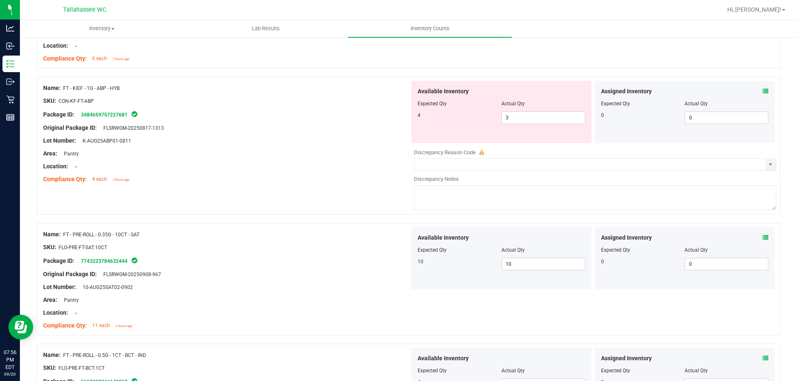
drag, startPoint x: 413, startPoint y: 115, endPoint x: 418, endPoint y: 114, distance: 5.0
click at [418, 114] on div "Available Inventory Expected Qty Actual Qty 4 3 3" at bounding box center [501, 112] width 180 height 62
click at [418, 113] on div "4" at bounding box center [459, 115] width 84 height 7
click at [402, 115] on div "Package ID: 3484659757227681" at bounding box center [226, 115] width 366 height 10
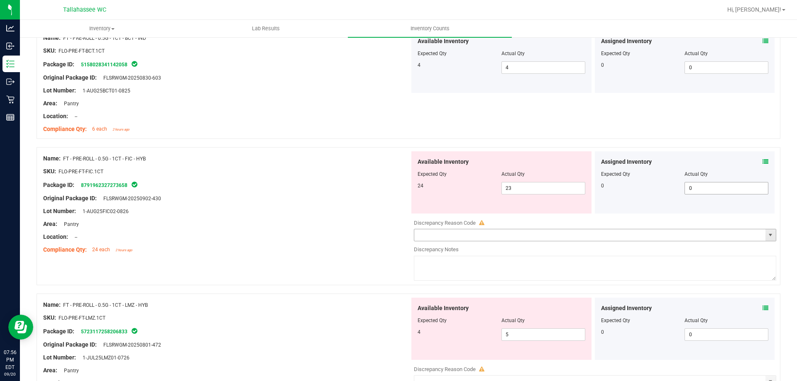
scroll to position [2158, 0]
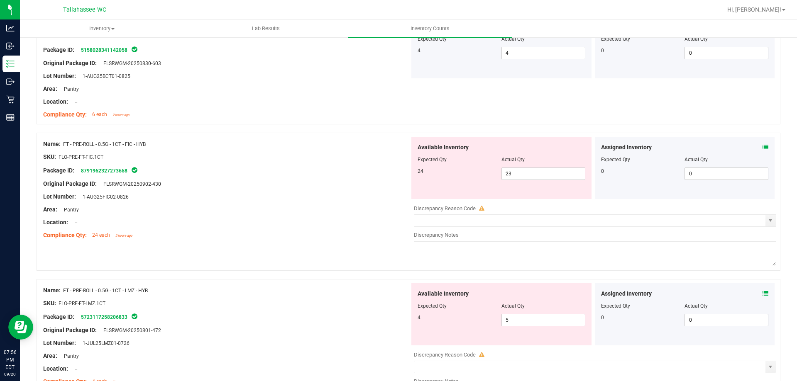
click at [764, 145] on div "Assigned Inventory Expected Qty Actual Qty 0 0 0" at bounding box center [685, 168] width 180 height 62
click at [762, 147] on icon at bounding box center [765, 147] width 6 height 6
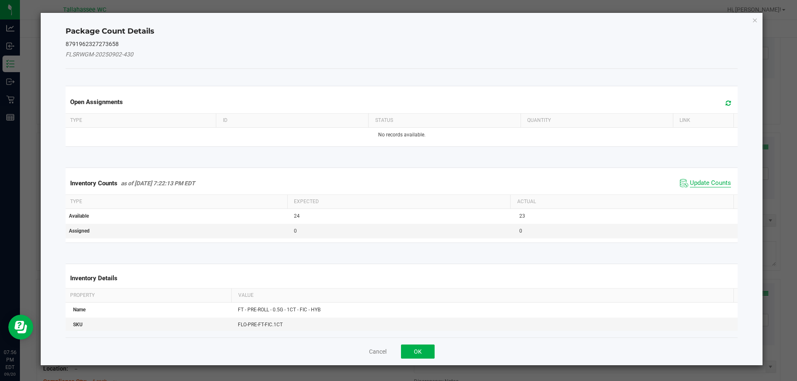
click at [695, 181] on span "Update Counts" at bounding box center [710, 183] width 41 height 8
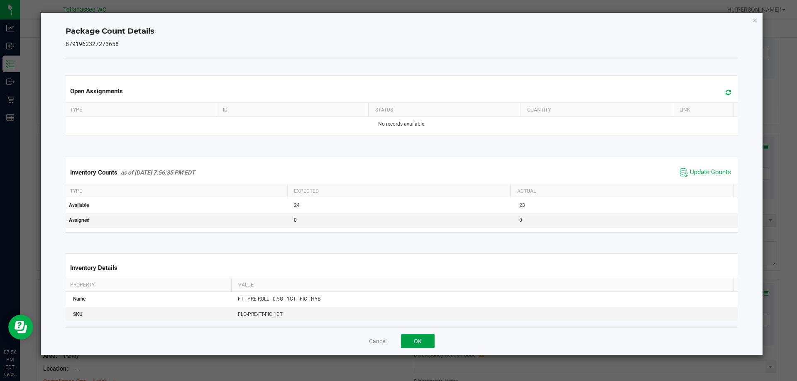
click at [424, 343] on button "OK" at bounding box center [418, 341] width 34 height 14
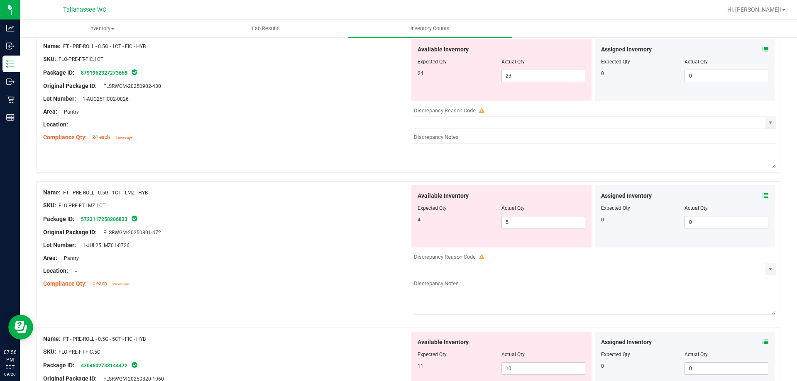
scroll to position [2241, 0]
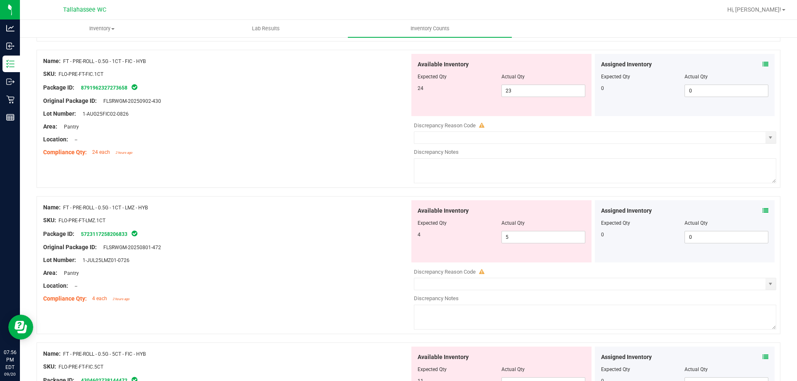
click at [762, 207] on span at bounding box center [765, 211] width 6 height 9
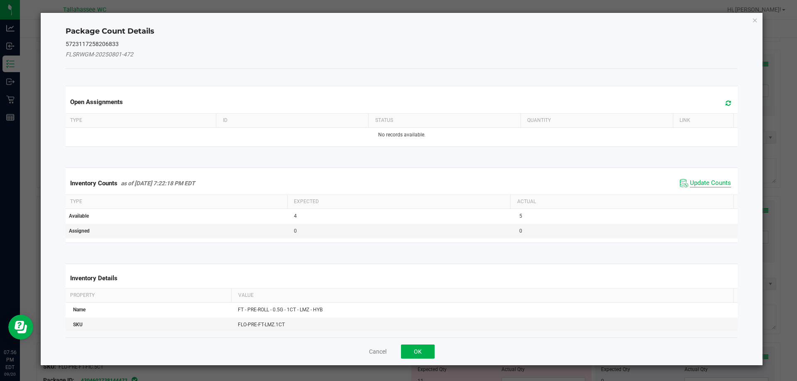
click at [697, 181] on span "Update Counts" at bounding box center [710, 183] width 41 height 8
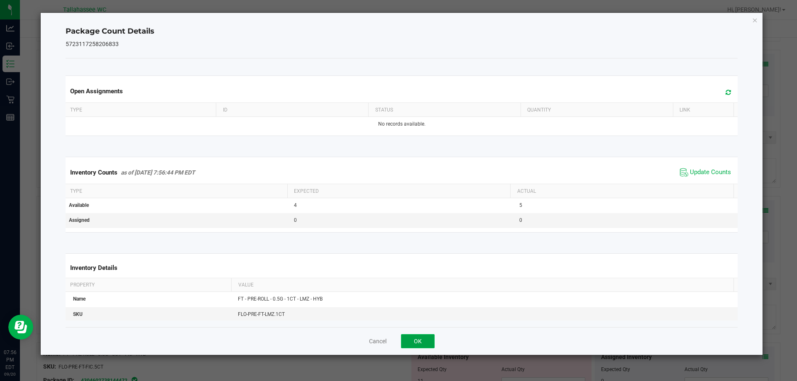
click at [425, 342] on button "OK" at bounding box center [418, 341] width 34 height 14
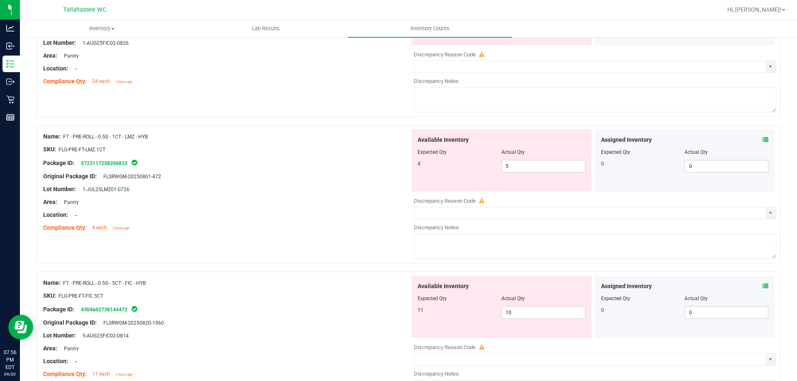
scroll to position [2365, 0]
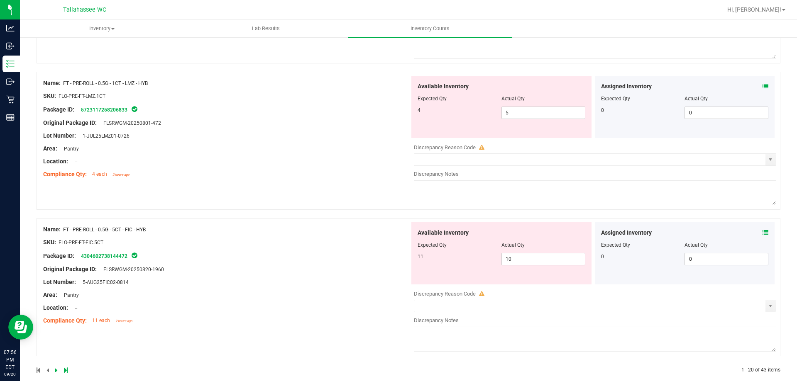
click at [762, 237] on span at bounding box center [765, 233] width 6 height 9
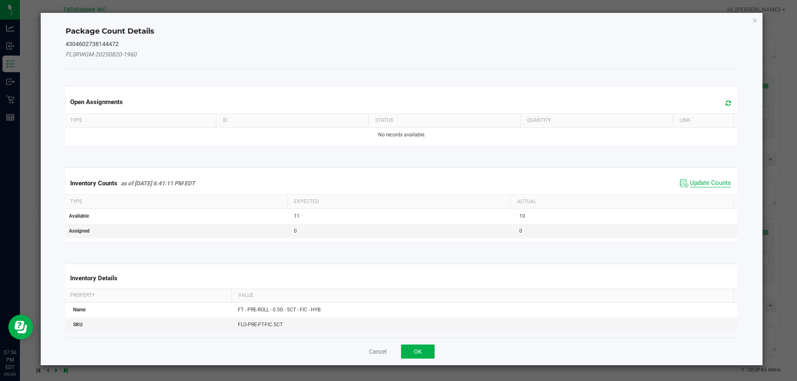
click at [690, 182] on span "Update Counts" at bounding box center [710, 183] width 41 height 8
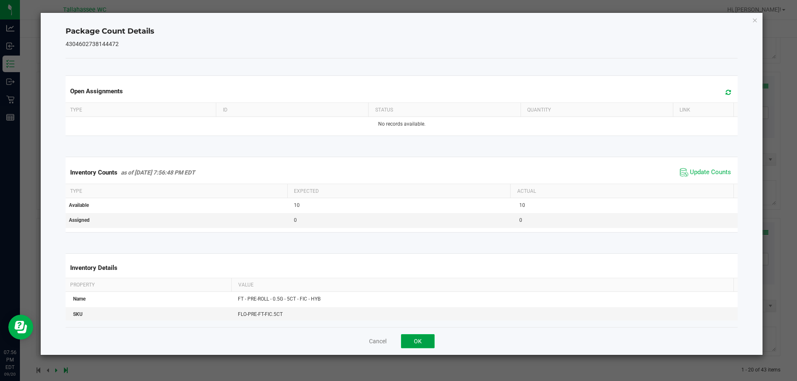
click at [417, 335] on button "OK" at bounding box center [418, 341] width 34 height 14
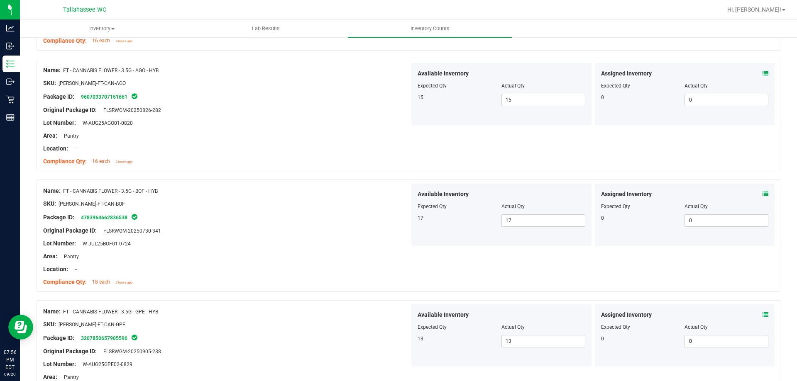
scroll to position [0, 0]
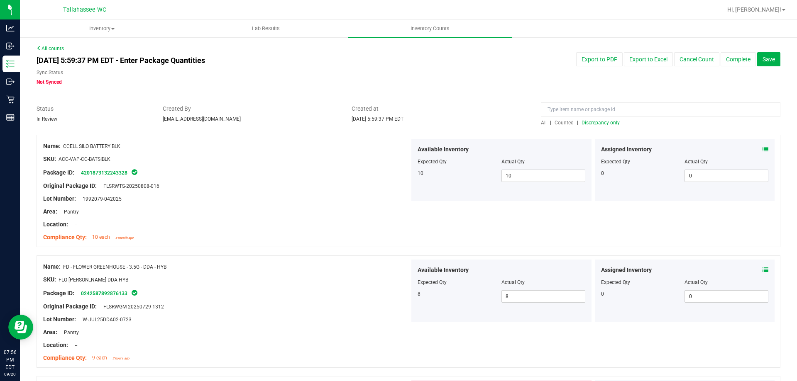
click at [605, 121] on span "Discrepancy only" at bounding box center [600, 123] width 38 height 6
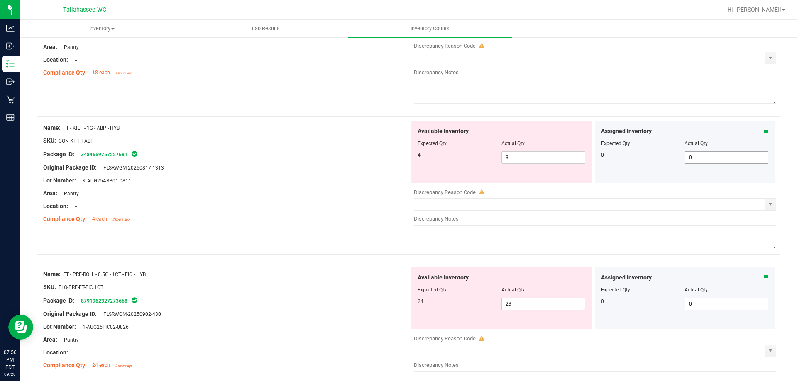
scroll to position [456, 0]
click at [762, 132] on icon at bounding box center [765, 132] width 6 height 6
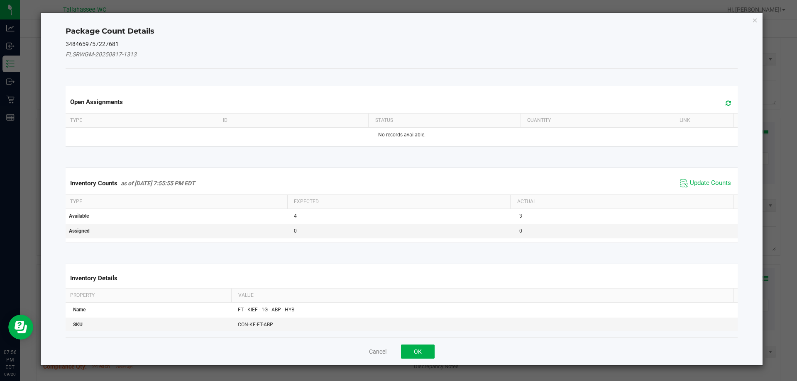
click at [698, 177] on span "Update Counts" at bounding box center [705, 183] width 55 height 12
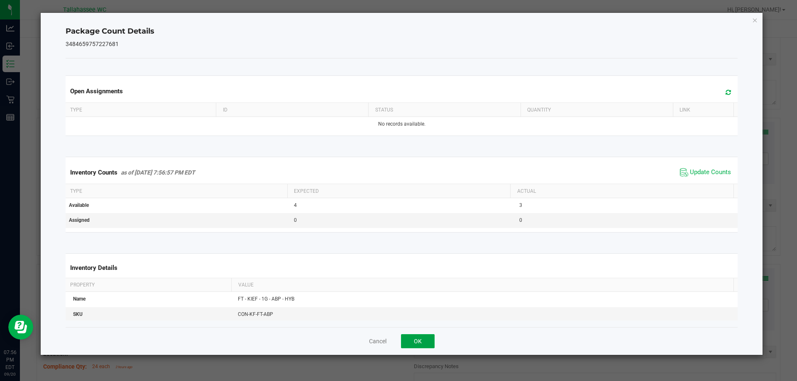
drag, startPoint x: 421, startPoint y: 338, endPoint x: 427, endPoint y: 334, distance: 7.6
click at [421, 338] on button "OK" at bounding box center [418, 341] width 34 height 14
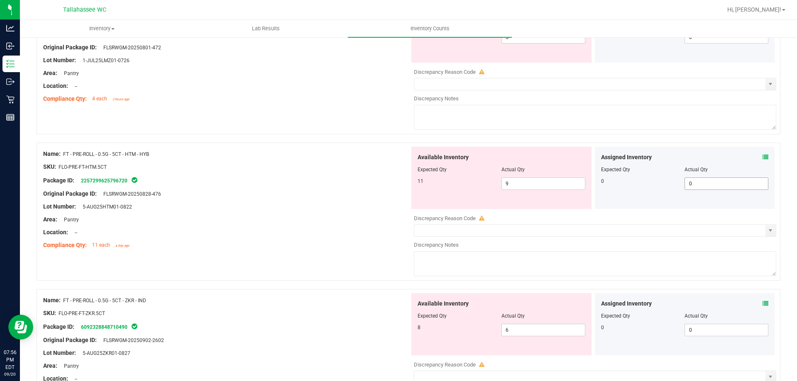
scroll to position [871, 0]
click at [762, 157] on icon at bounding box center [765, 157] width 6 height 6
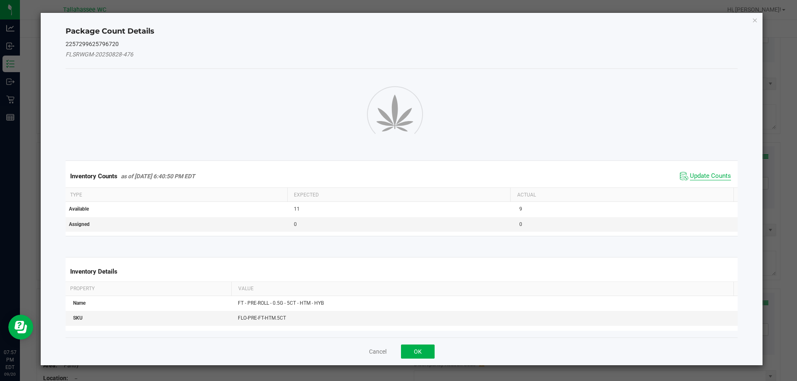
click at [707, 180] on span "Update Counts" at bounding box center [710, 176] width 41 height 8
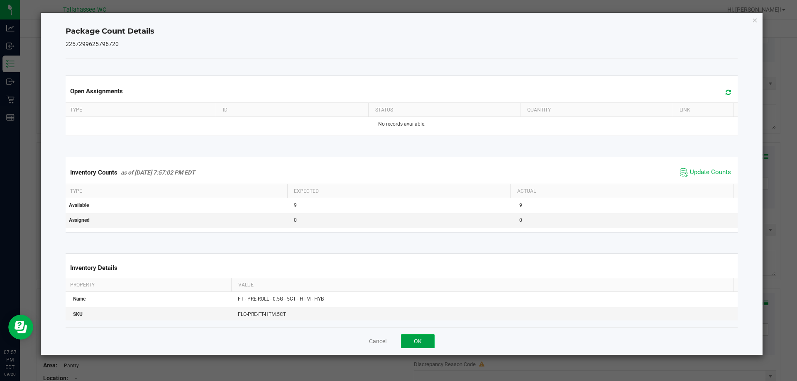
click at [414, 342] on button "OK" at bounding box center [418, 341] width 34 height 14
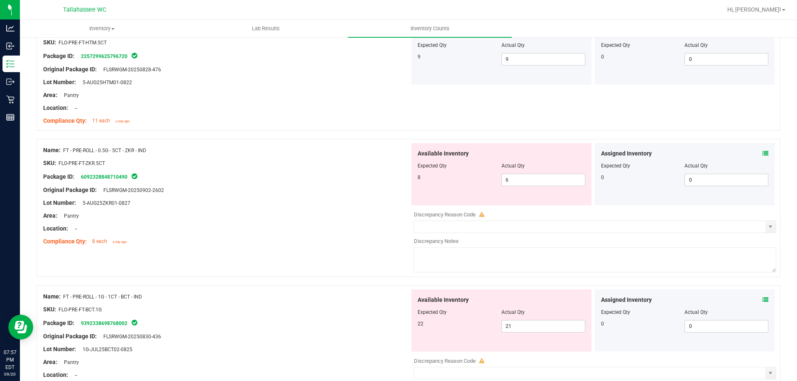
scroll to position [996, 0]
click at [762, 154] on icon at bounding box center [765, 153] width 6 height 6
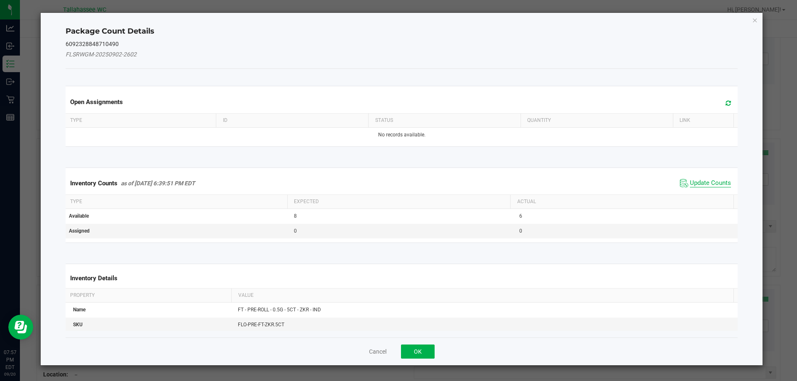
click at [715, 183] on span "Update Counts" at bounding box center [710, 183] width 41 height 8
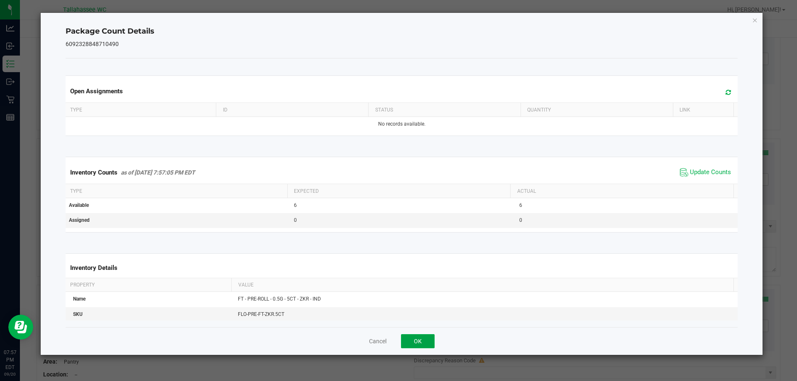
drag, startPoint x: 429, startPoint y: 339, endPoint x: 454, endPoint y: 317, distance: 32.7
click at [428, 339] on button "OK" at bounding box center [418, 341] width 34 height 14
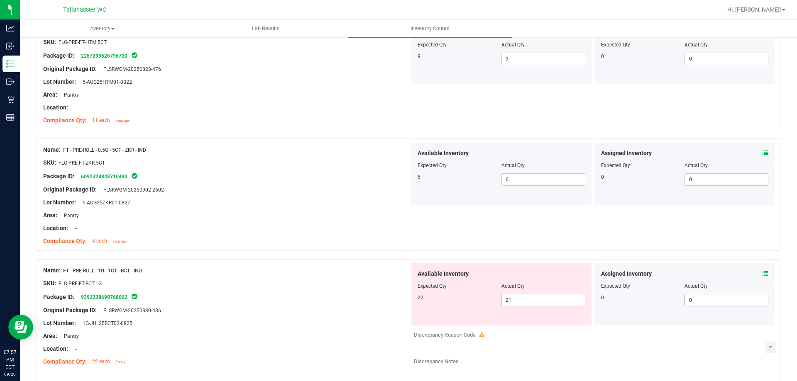
scroll to position [1120, 0]
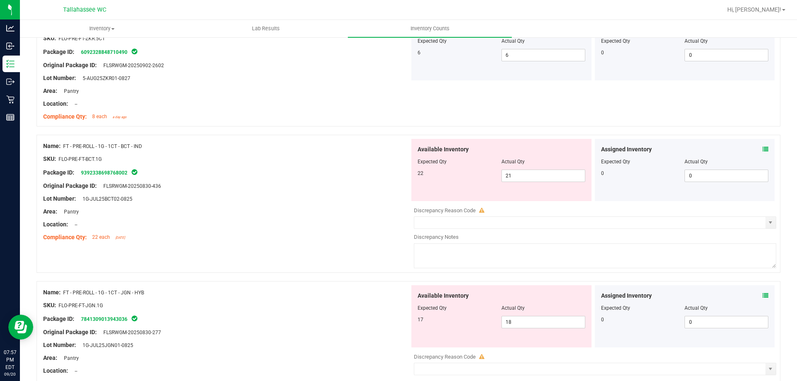
click at [756, 150] on div "Assigned Inventory" at bounding box center [685, 149] width 168 height 9
click at [762, 152] on span at bounding box center [765, 149] width 6 height 9
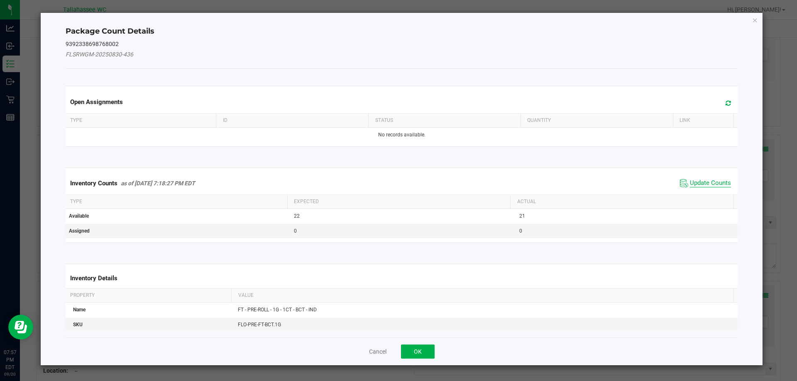
click at [717, 185] on span "Update Counts" at bounding box center [710, 183] width 41 height 8
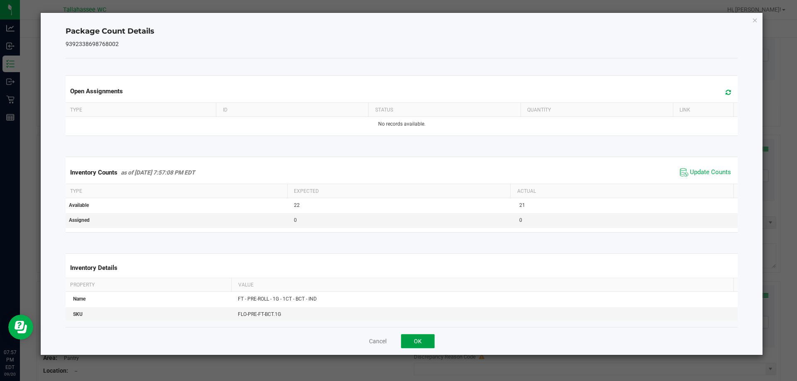
click at [417, 339] on button "OK" at bounding box center [418, 341] width 34 height 14
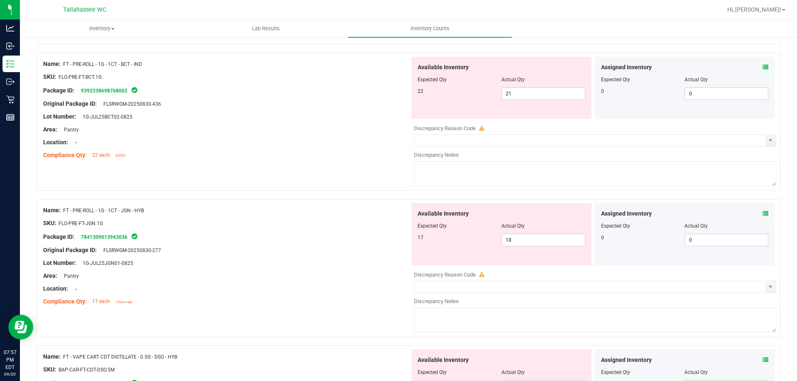
scroll to position [1203, 0]
click at [762, 212] on icon at bounding box center [765, 213] width 6 height 6
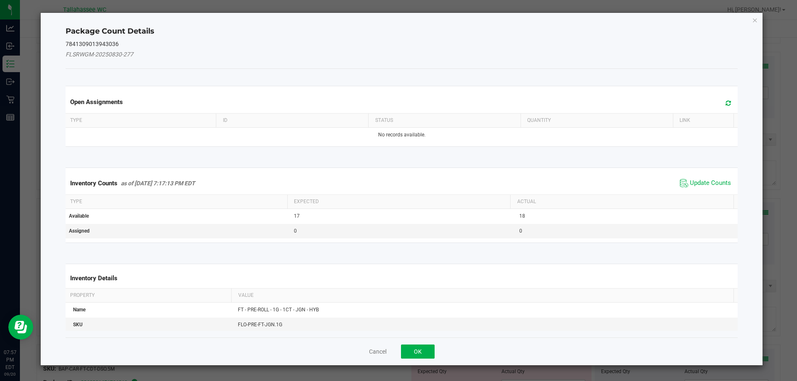
click at [710, 175] on div "Inventory Counts as of Sep 20, 2025 7:17:13 PM EDT Update Counts" at bounding box center [402, 183] width 676 height 22
click at [705, 181] on span "Update Counts" at bounding box center [710, 183] width 41 height 8
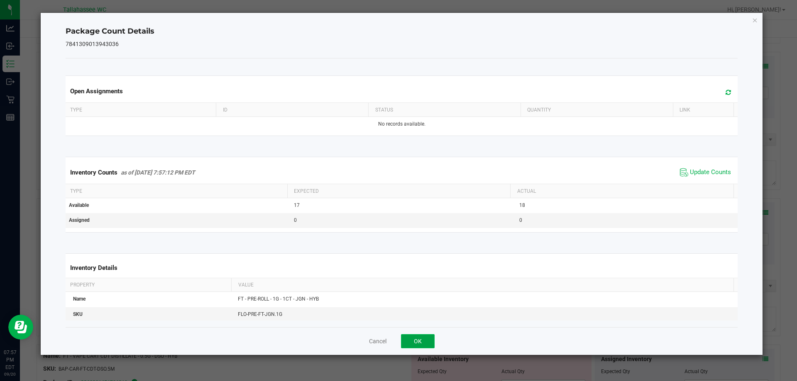
click at [421, 340] on button "OK" at bounding box center [418, 341] width 34 height 14
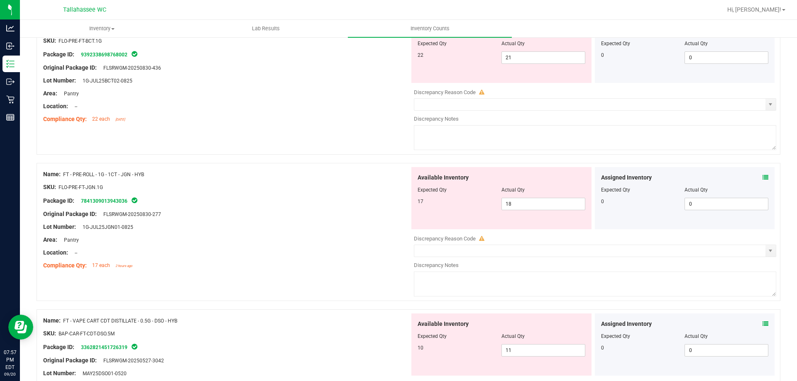
scroll to position [1286, 0]
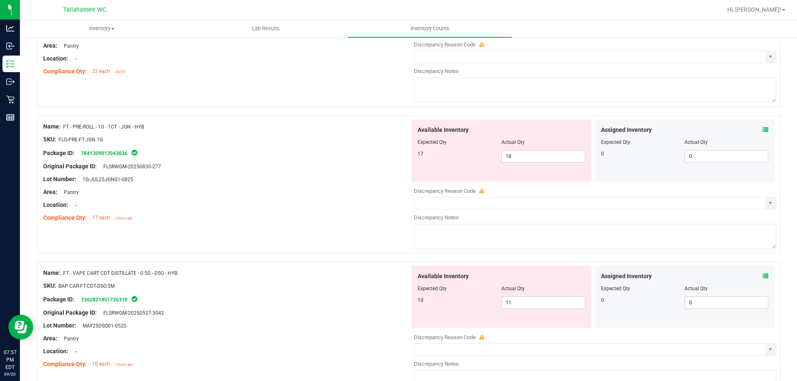
click at [762, 128] on icon at bounding box center [765, 130] width 6 height 6
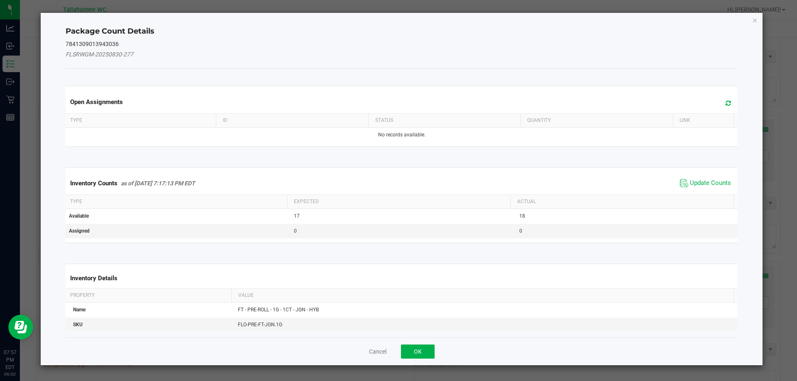
click at [687, 196] on th "Actual" at bounding box center [621, 202] width 223 height 14
click at [690, 187] on span "Update Counts" at bounding box center [710, 183] width 41 height 8
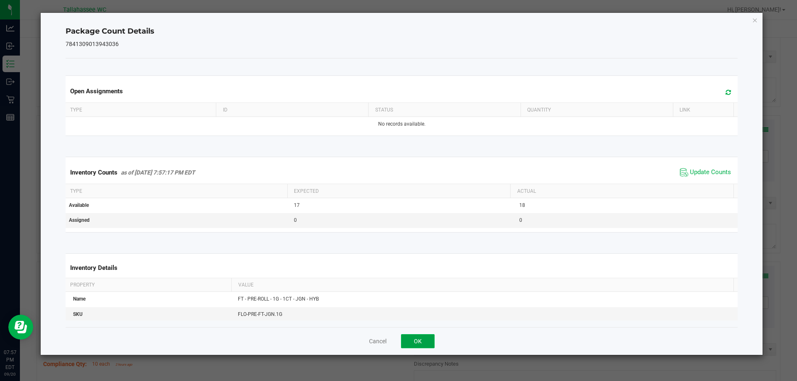
click at [432, 338] on button "OK" at bounding box center [418, 341] width 34 height 14
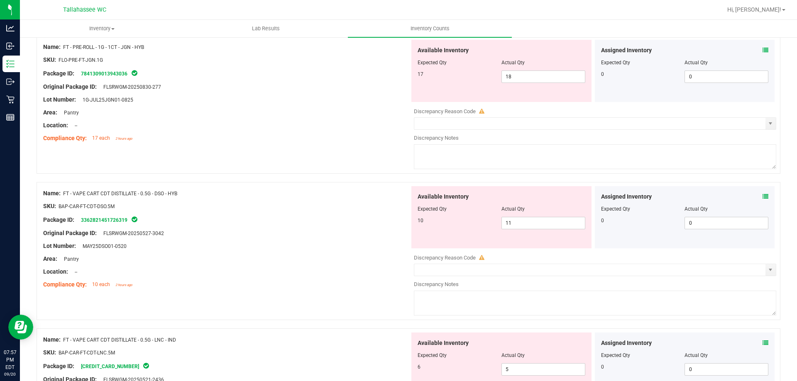
scroll to position [1369, 0]
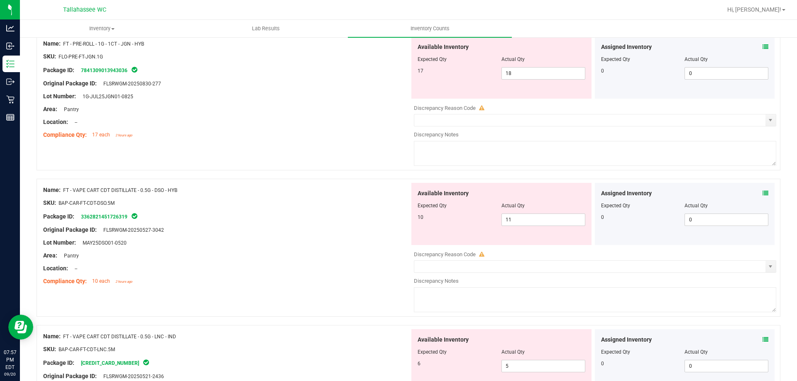
click at [762, 193] on icon at bounding box center [765, 193] width 6 height 6
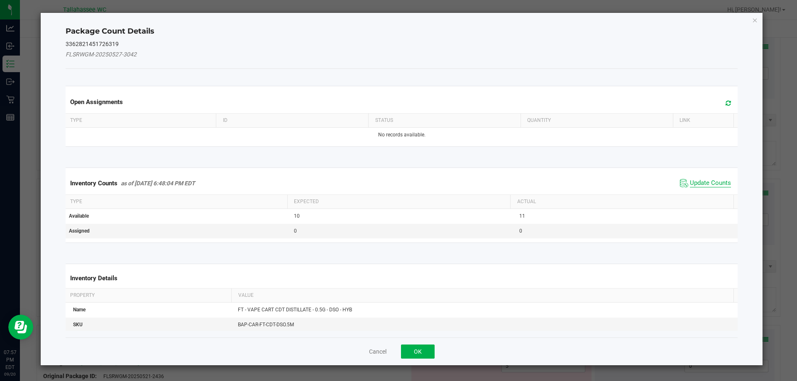
click at [710, 185] on span "Update Counts" at bounding box center [710, 183] width 41 height 8
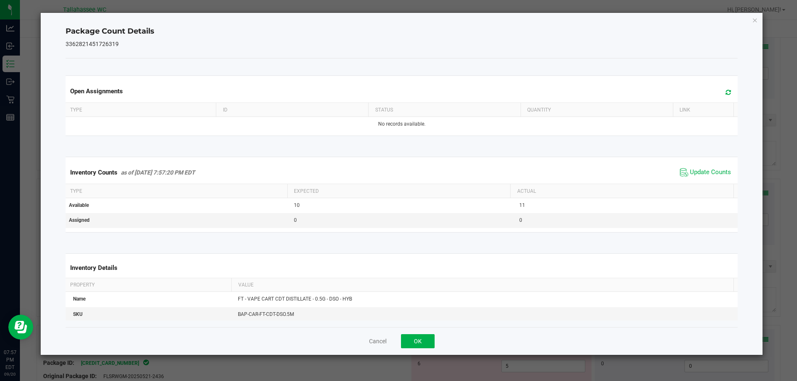
click at [688, 178] on span "Update Counts" at bounding box center [705, 172] width 55 height 12
click at [406, 338] on button "OK" at bounding box center [418, 341] width 34 height 14
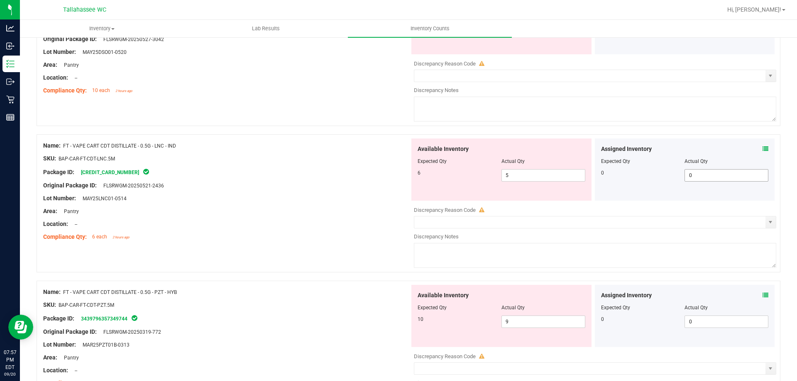
scroll to position [1577, 0]
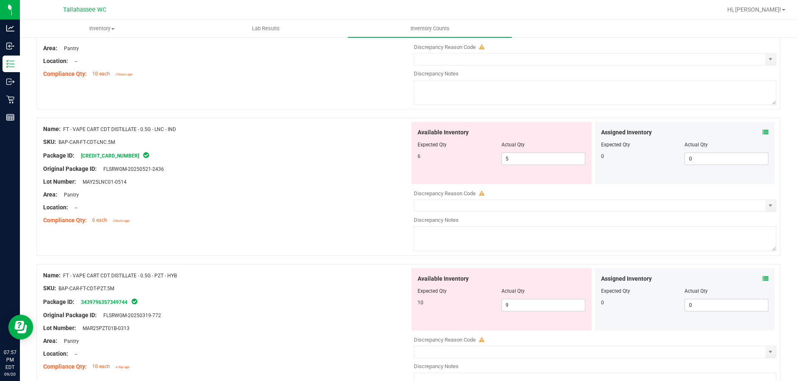
click at [755, 129] on div "Assigned Inventory" at bounding box center [685, 132] width 168 height 9
click at [762, 133] on icon at bounding box center [765, 132] width 6 height 6
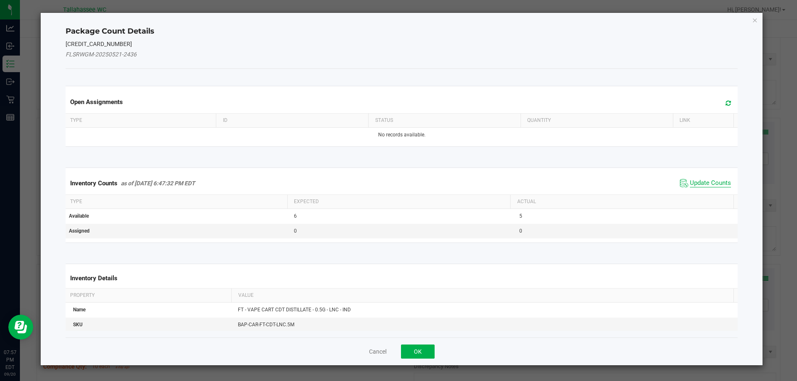
click at [704, 185] on span "Update Counts" at bounding box center [710, 183] width 41 height 8
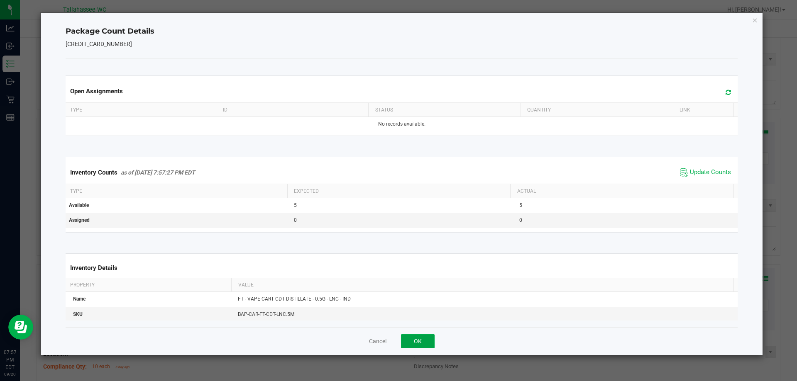
click at [414, 343] on button "OK" at bounding box center [418, 341] width 34 height 14
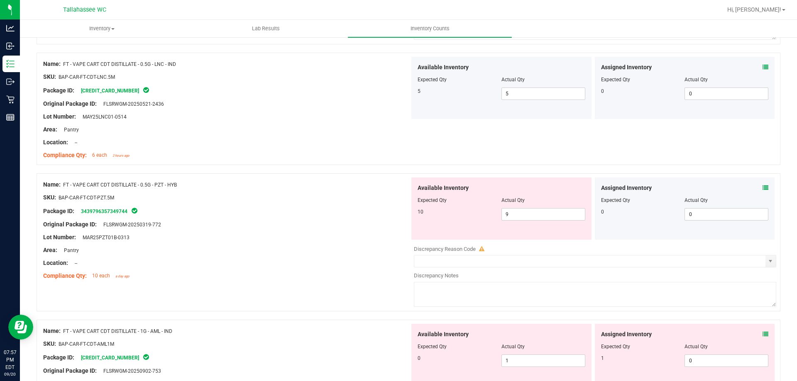
scroll to position [1743, 0]
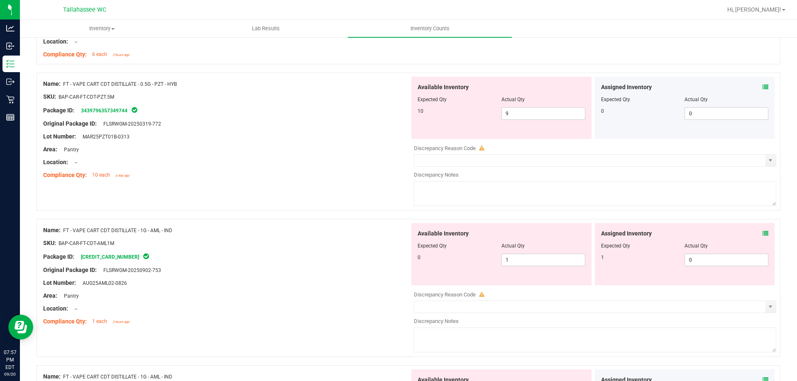
click at [762, 88] on icon at bounding box center [765, 87] width 6 height 6
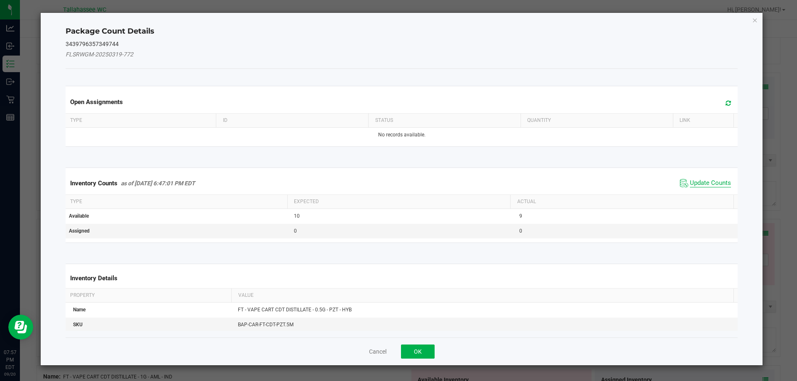
click at [703, 185] on span "Update Counts" at bounding box center [710, 183] width 41 height 8
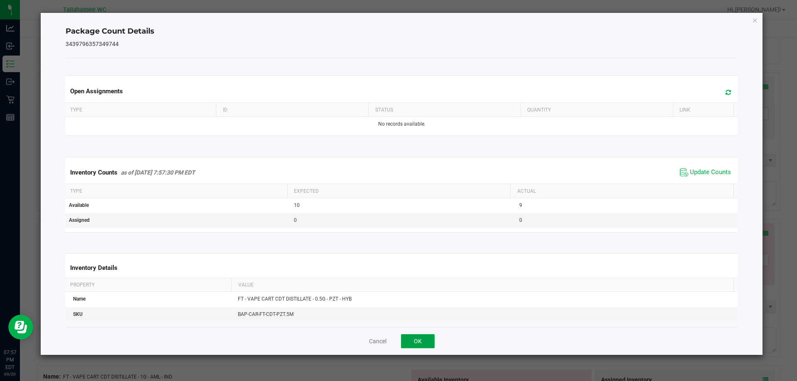
drag, startPoint x: 415, startPoint y: 341, endPoint x: 429, endPoint y: 332, distance: 16.1
click at [415, 341] on button "OK" at bounding box center [418, 341] width 34 height 14
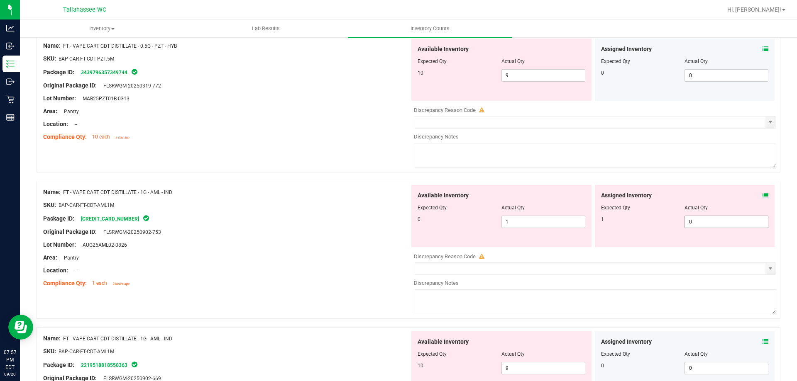
scroll to position [1826, 0]
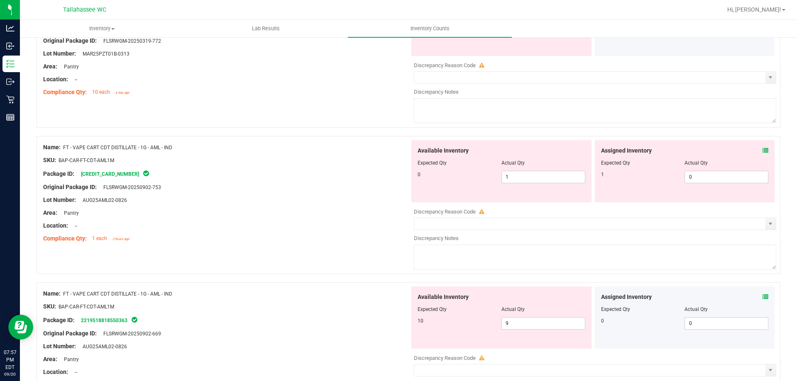
click at [755, 149] on div "Assigned Inventory" at bounding box center [685, 150] width 168 height 9
click at [762, 149] on icon at bounding box center [765, 151] width 6 height 6
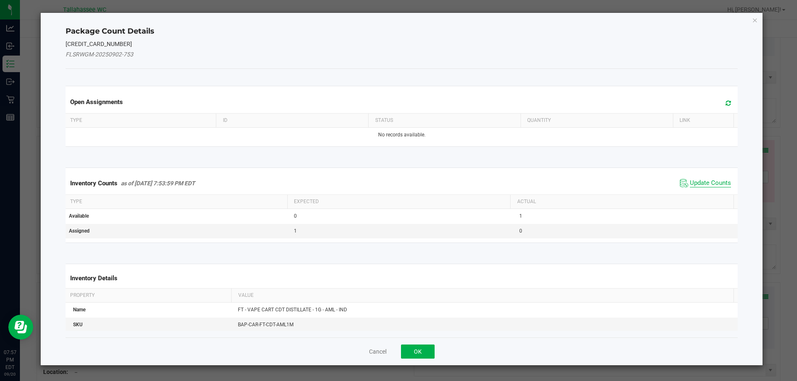
click at [709, 185] on span "Update Counts" at bounding box center [710, 183] width 41 height 8
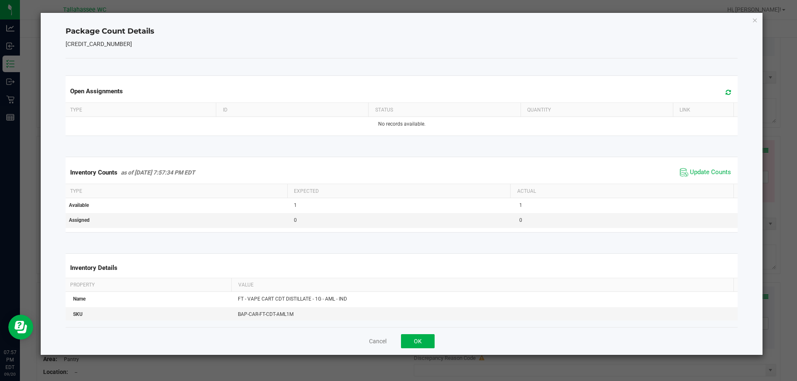
click at [434, 332] on div "Cancel OK" at bounding box center [402, 341] width 672 height 28
drag, startPoint x: 429, startPoint y: 337, endPoint x: 431, endPoint y: 332, distance: 4.9
click at [429, 337] on button "OK" at bounding box center [418, 341] width 34 height 14
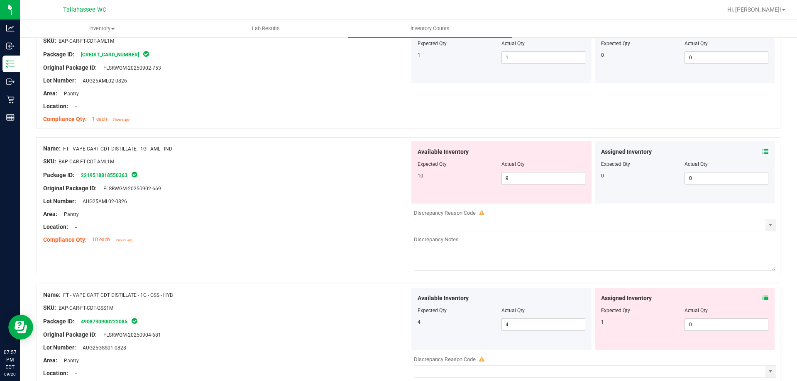
scroll to position [1950, 0]
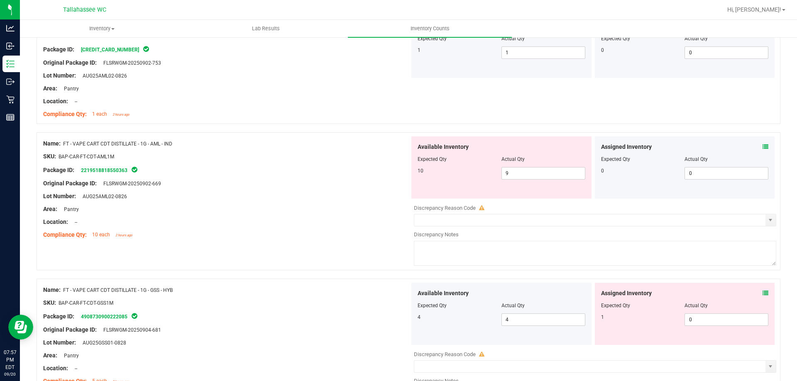
click at [762, 150] on span at bounding box center [765, 147] width 6 height 9
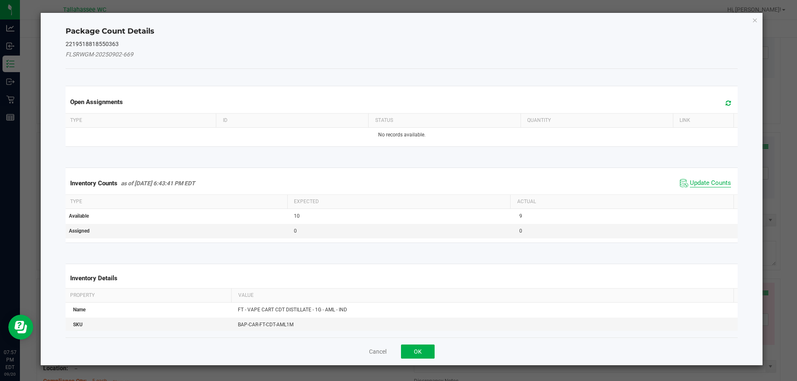
click at [703, 179] on span "Update Counts" at bounding box center [710, 183] width 41 height 8
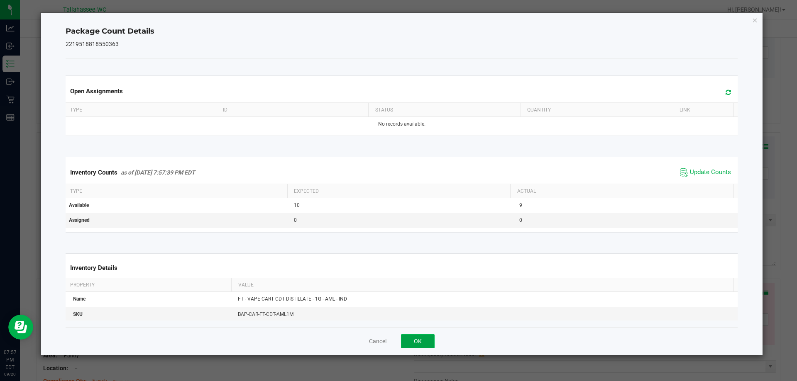
click at [411, 341] on button "OK" at bounding box center [418, 341] width 34 height 14
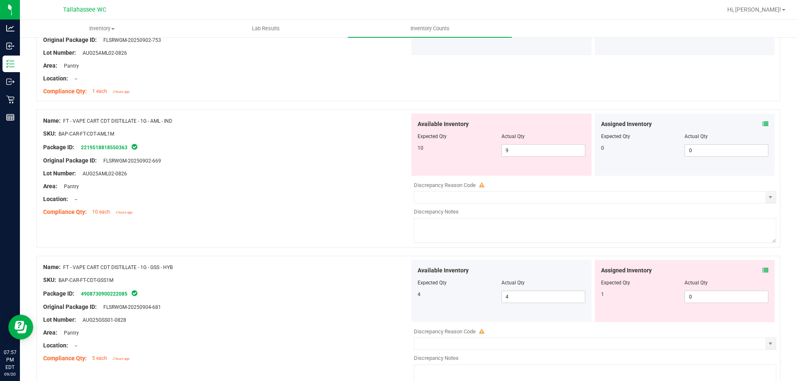
scroll to position [1992, 0]
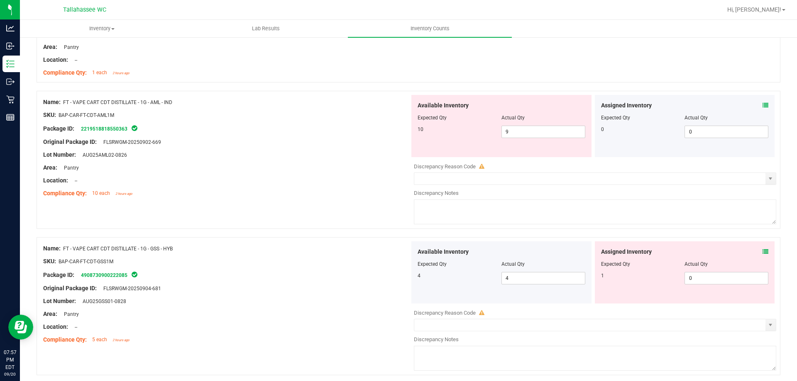
click at [762, 249] on div "Assigned Inventory Expected Qty Actual Qty 1 0 0" at bounding box center [685, 273] width 180 height 62
click at [762, 249] on icon at bounding box center [765, 252] width 6 height 6
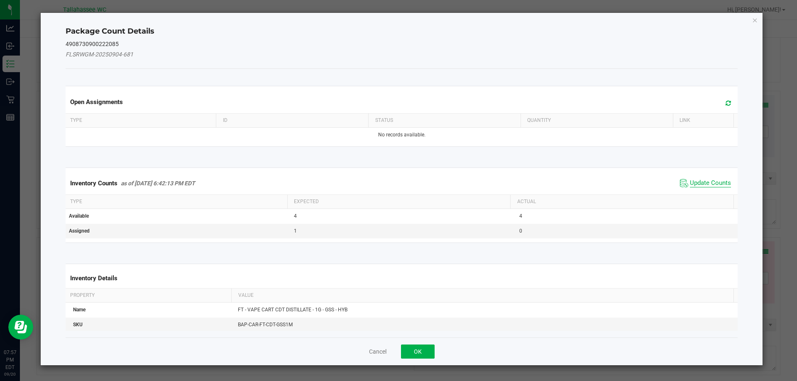
click at [702, 185] on span "Update Counts" at bounding box center [710, 183] width 41 height 8
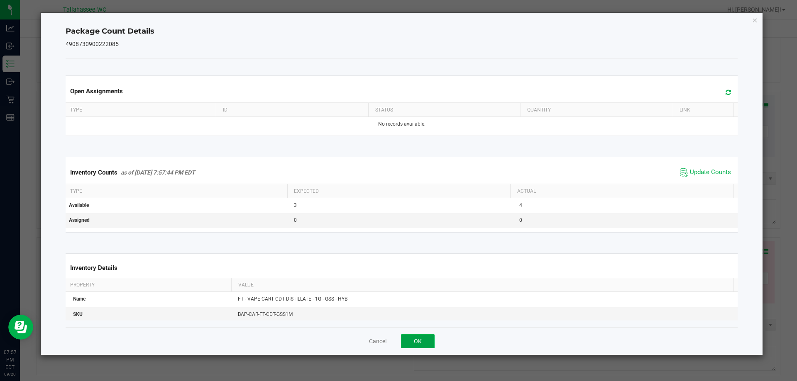
click at [420, 339] on button "OK" at bounding box center [418, 341] width 34 height 14
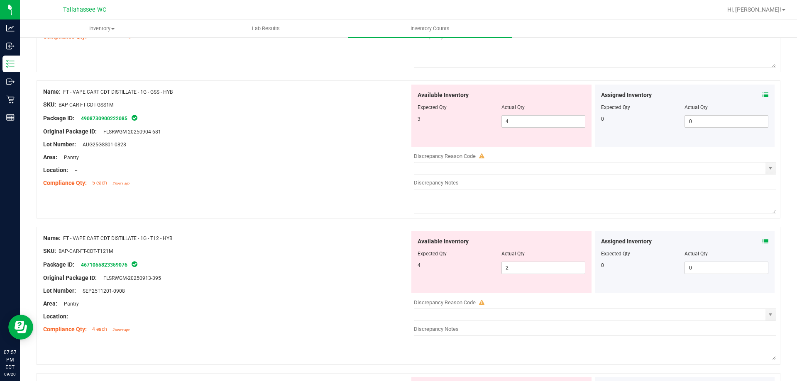
scroll to position [2158, 0]
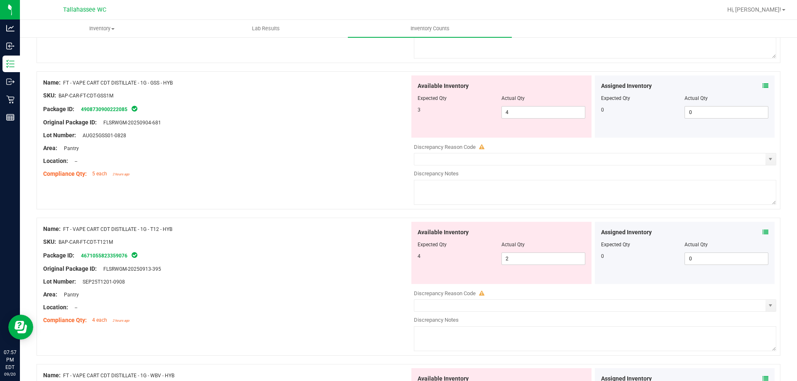
click at [762, 232] on icon at bounding box center [765, 232] width 6 height 6
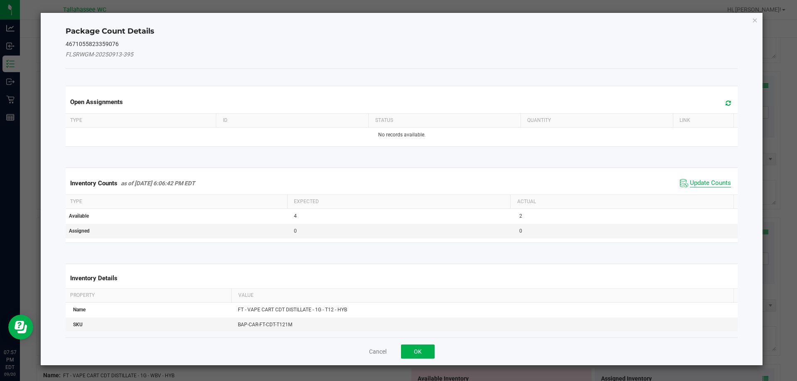
click at [695, 183] on span "Update Counts" at bounding box center [710, 183] width 41 height 8
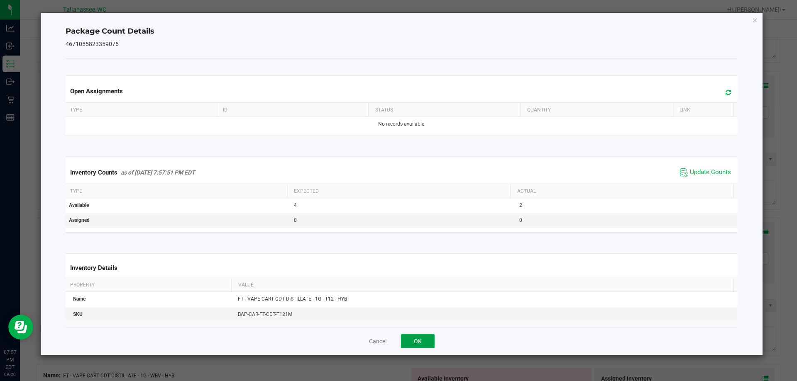
click at [420, 342] on button "OK" at bounding box center [418, 341] width 34 height 14
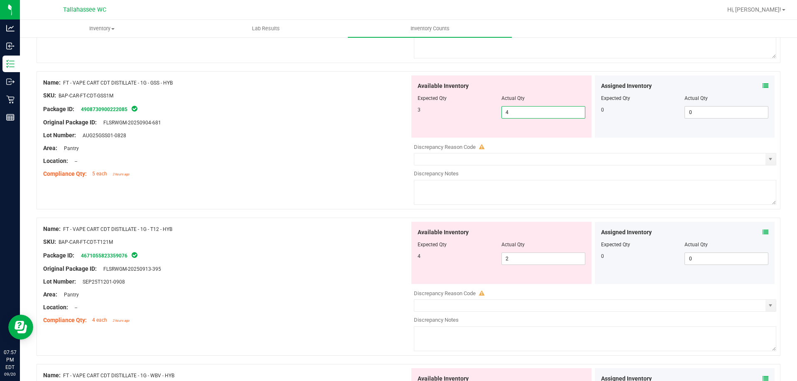
drag, startPoint x: 528, startPoint y: 114, endPoint x: 0, endPoint y: 83, distance: 529.1
click at [114, 104] on div "Name: FT - VAPE CART CDT DISTILLATE - 1G - GSS - HYB SKU: BAP-CAR-FT-CDT-GSS1M …" at bounding box center [409, 140] width 744 height 138
type input "3"
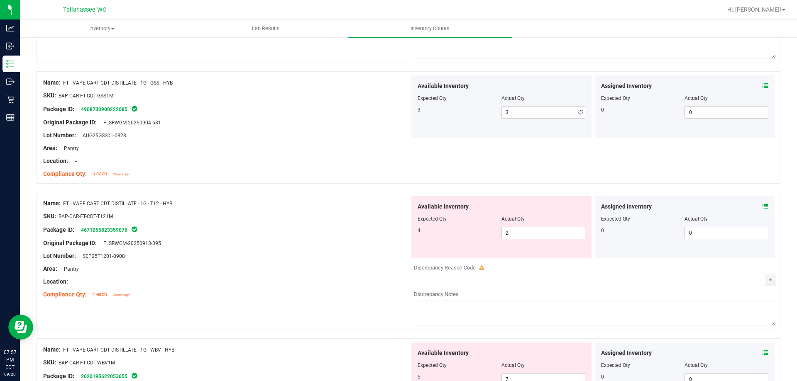
click at [225, 110] on div "Package ID: 4908730900222085" at bounding box center [226, 109] width 366 height 10
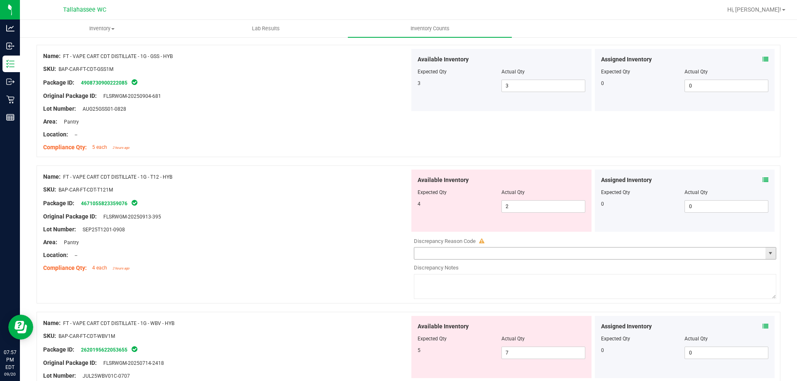
scroll to position [2199, 0]
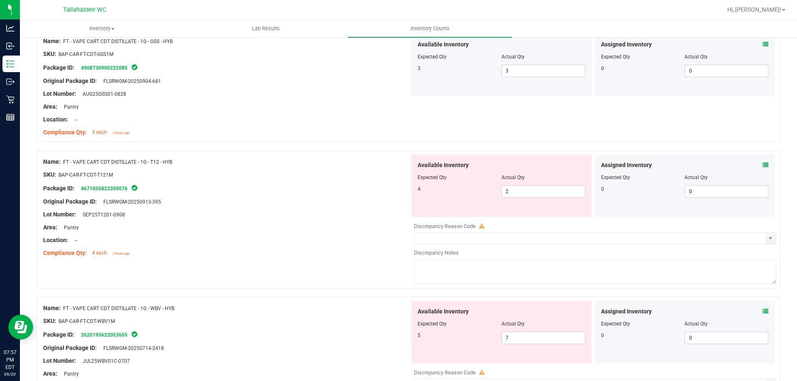
click at [762, 166] on icon at bounding box center [765, 165] width 6 height 6
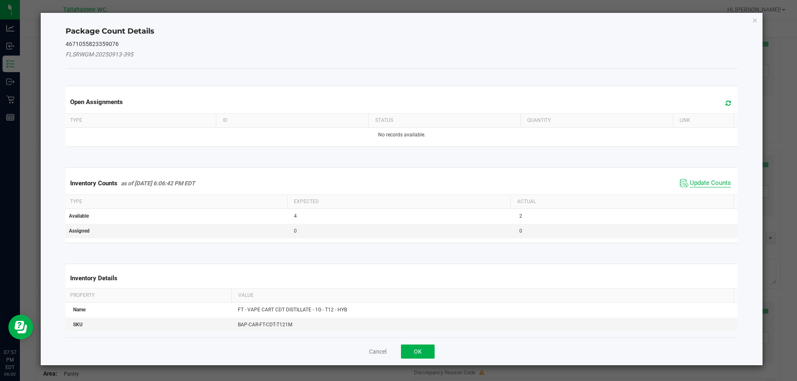
click at [696, 184] on span "Update Counts" at bounding box center [710, 183] width 41 height 8
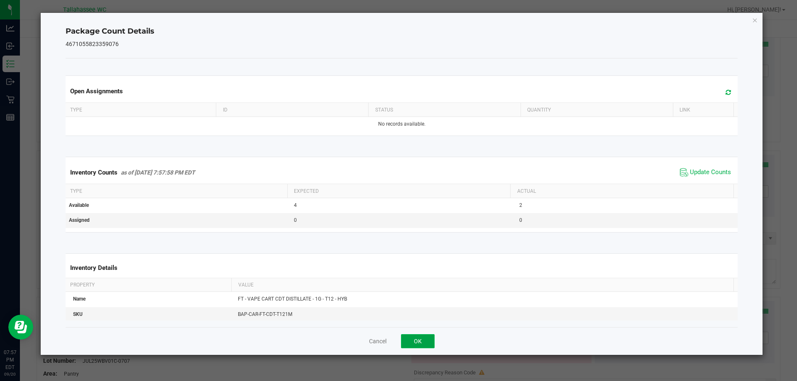
click at [421, 337] on button "OK" at bounding box center [418, 341] width 34 height 14
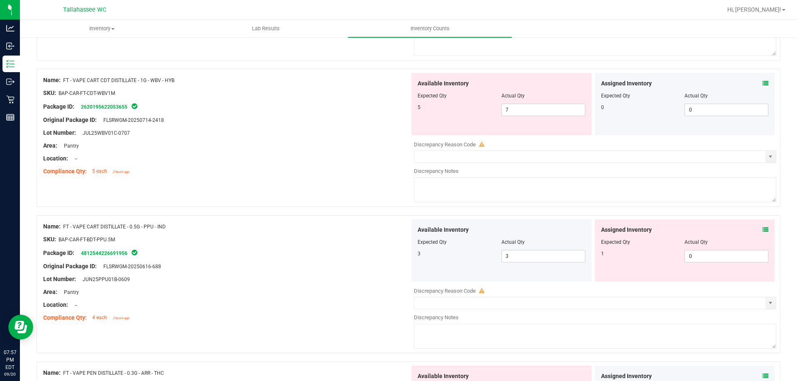
scroll to position [2448, 0]
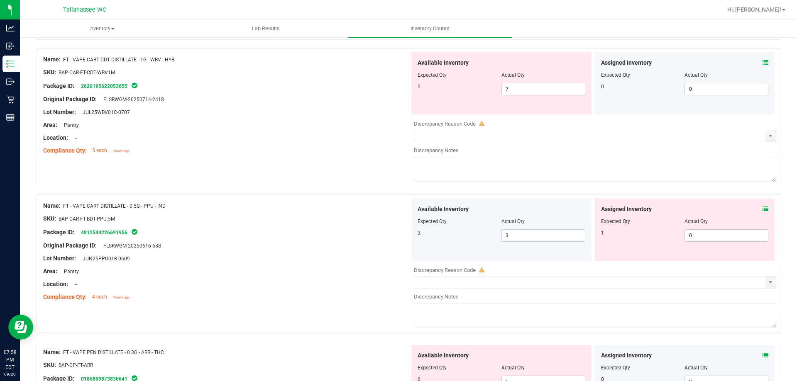
click at [762, 63] on icon at bounding box center [765, 63] width 6 height 6
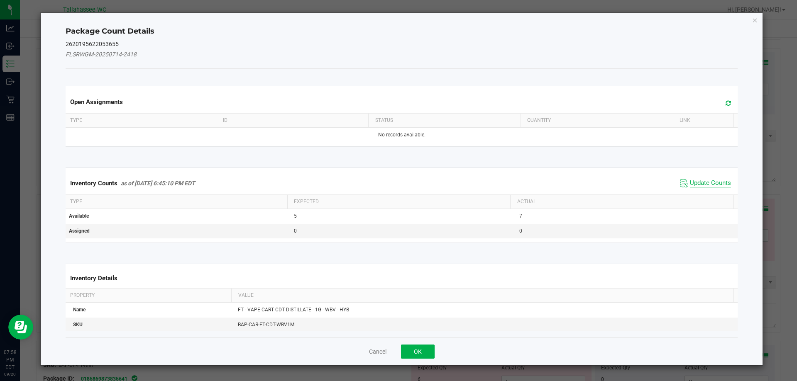
click at [700, 183] on span "Update Counts" at bounding box center [710, 183] width 41 height 8
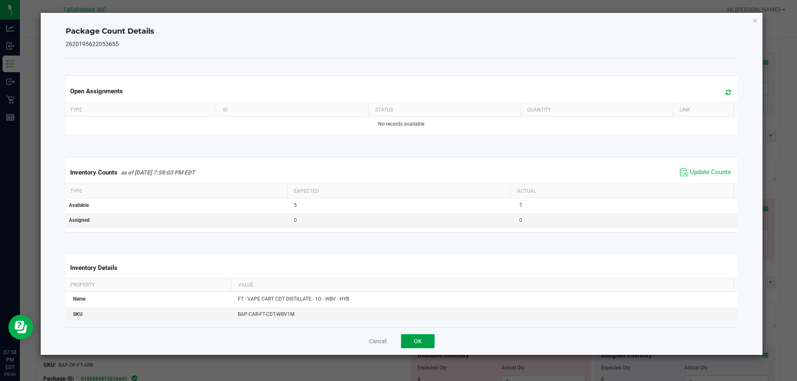
click at [420, 338] on button "OK" at bounding box center [418, 341] width 34 height 14
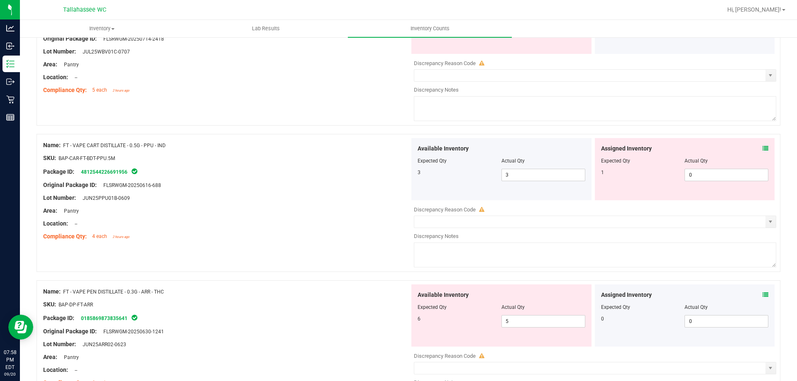
scroll to position [2573, 0]
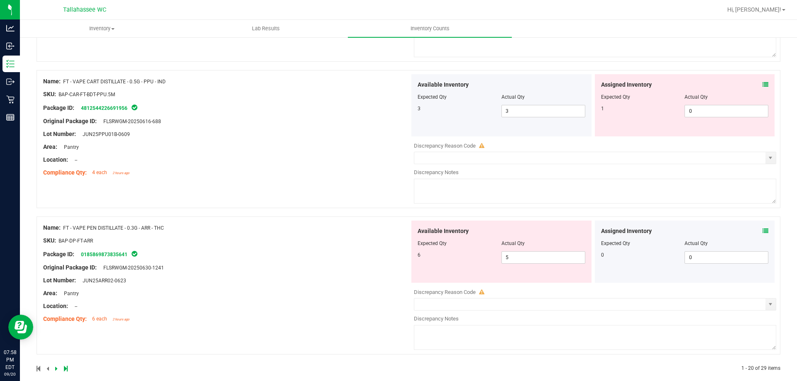
click at [762, 85] on icon at bounding box center [765, 85] width 6 height 6
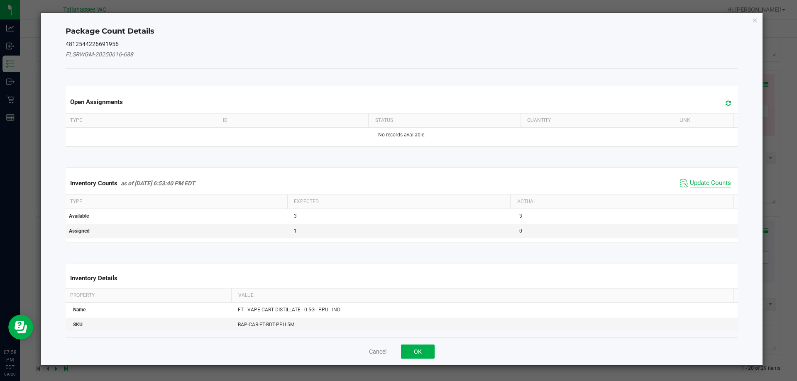
click at [697, 186] on span "Update Counts" at bounding box center [710, 183] width 41 height 8
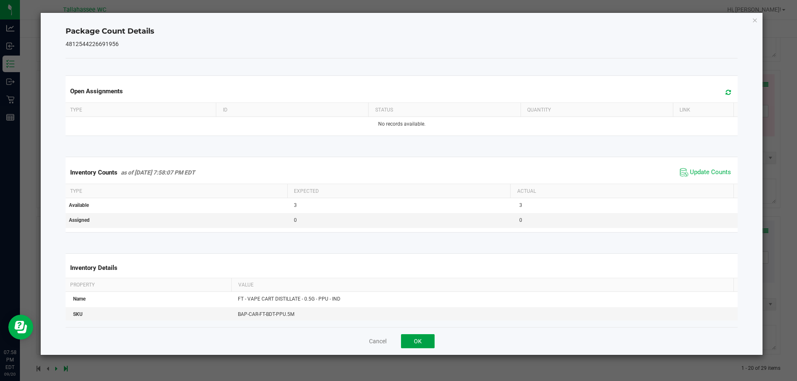
click at [432, 341] on button "OK" at bounding box center [418, 341] width 34 height 14
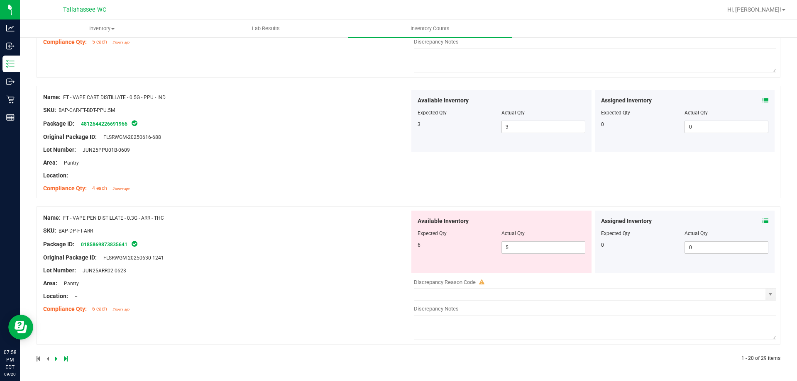
scroll to position [2557, 0]
click at [762, 221] on div "Assigned Inventory Expected Qty Actual Qty 0 0 0" at bounding box center [685, 242] width 180 height 62
click at [762, 222] on icon at bounding box center [765, 221] width 6 height 6
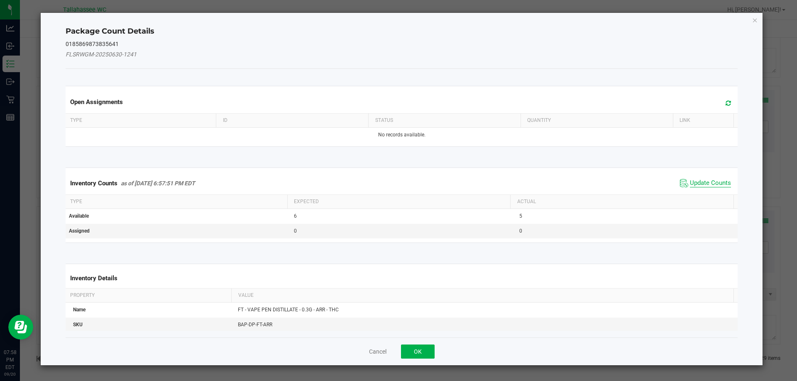
click at [698, 182] on span "Update Counts" at bounding box center [710, 183] width 41 height 8
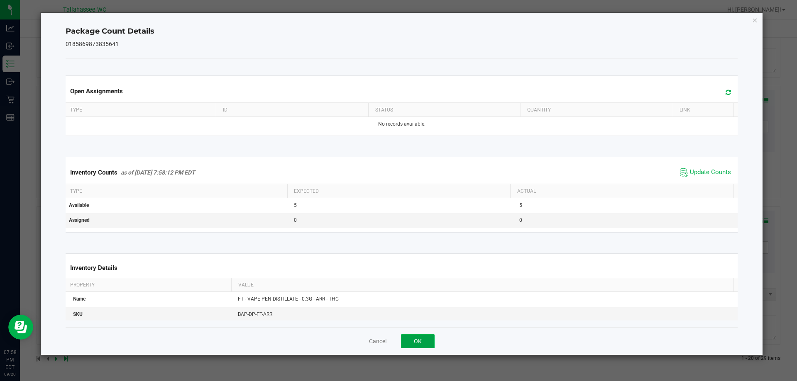
click at [409, 339] on button "OK" at bounding box center [418, 341] width 34 height 14
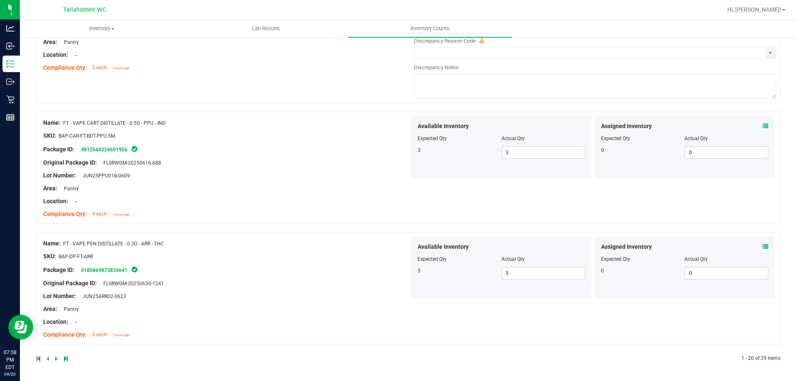
drag, startPoint x: 329, startPoint y: 313, endPoint x: 346, endPoint y: 277, distance: 39.9
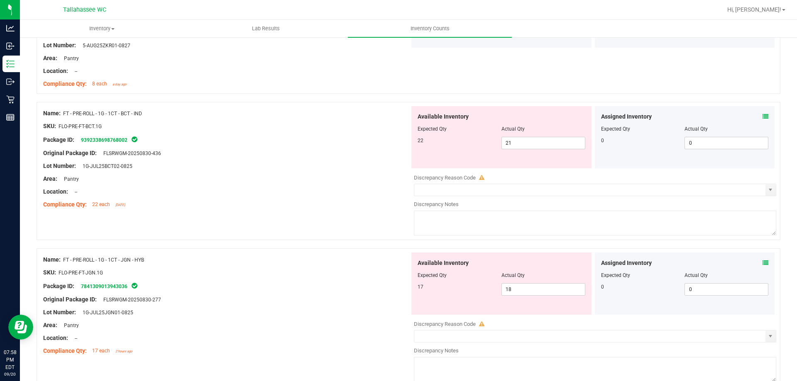
scroll to position [0, 0]
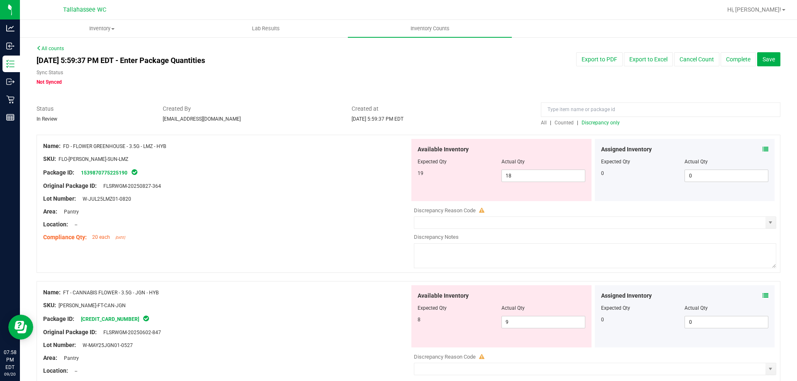
click at [608, 122] on span "Discrepancy only" at bounding box center [600, 123] width 38 height 6
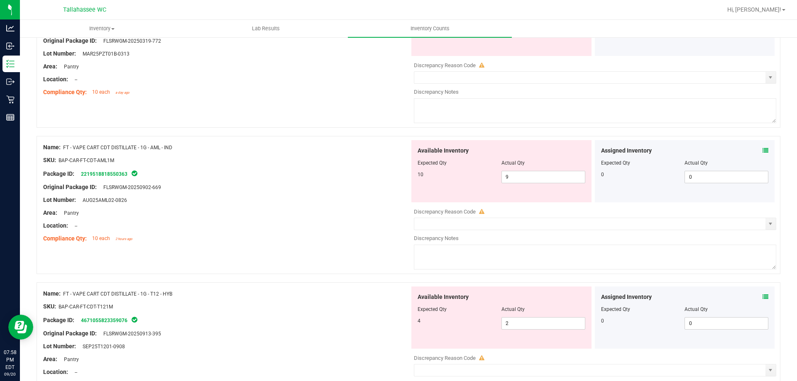
scroll to position [2711, 0]
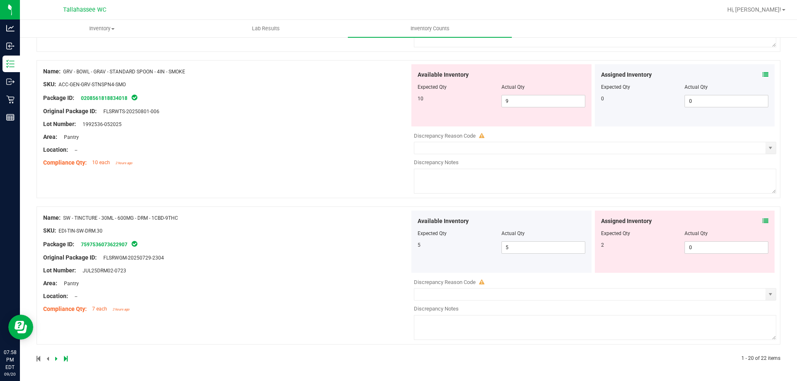
click at [65, 356] on icon at bounding box center [66, 358] width 4 height 5
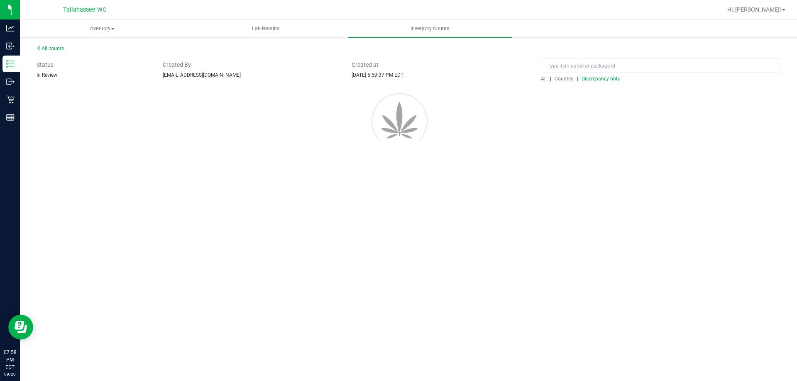
scroll to position [0, 0]
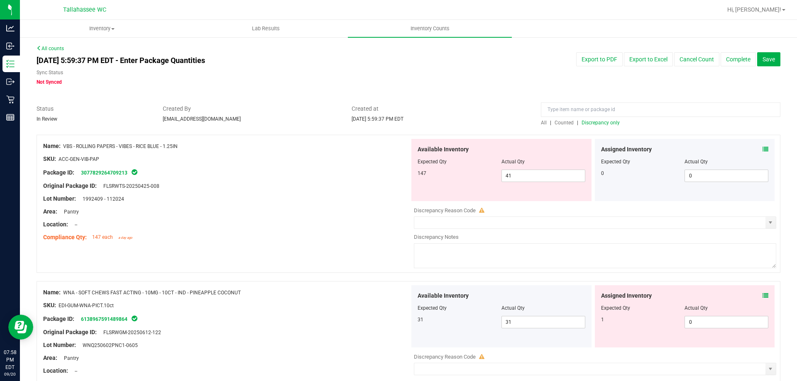
click at [762, 151] on icon at bounding box center [765, 149] width 6 height 6
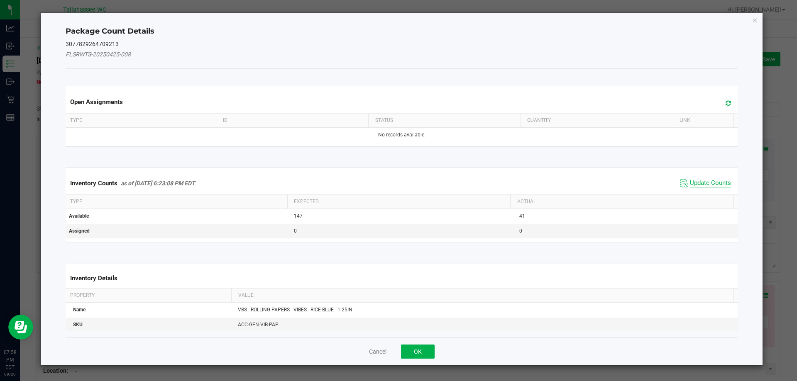
click at [703, 182] on span "Update Counts" at bounding box center [710, 183] width 41 height 8
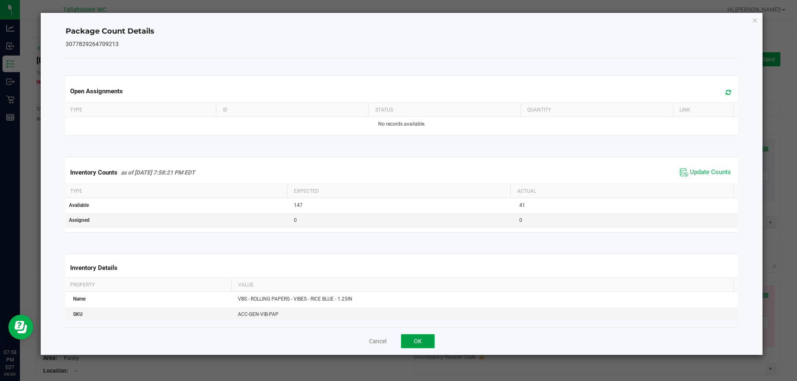
click at [420, 340] on button "OK" at bounding box center [418, 341] width 34 height 14
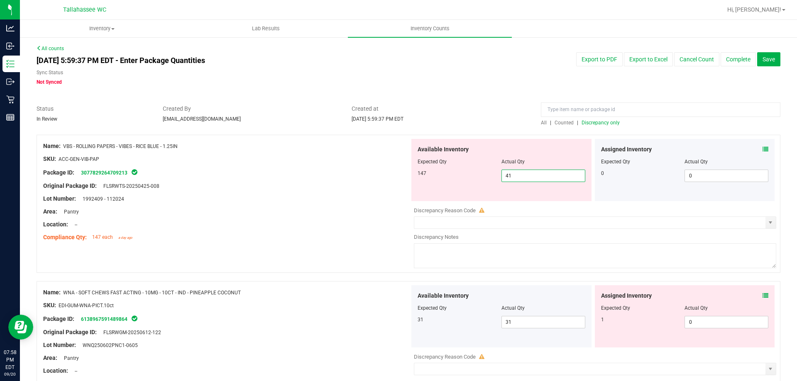
drag, startPoint x: 502, startPoint y: 178, endPoint x: 627, endPoint y: 171, distance: 124.7
click at [621, 171] on div "Available Inventory Expected Qty Actual Qty 147 41 41 0 0" at bounding box center [593, 170] width 366 height 62
type input "147"
click at [200, 211] on div "Area: Pantry" at bounding box center [226, 211] width 366 height 9
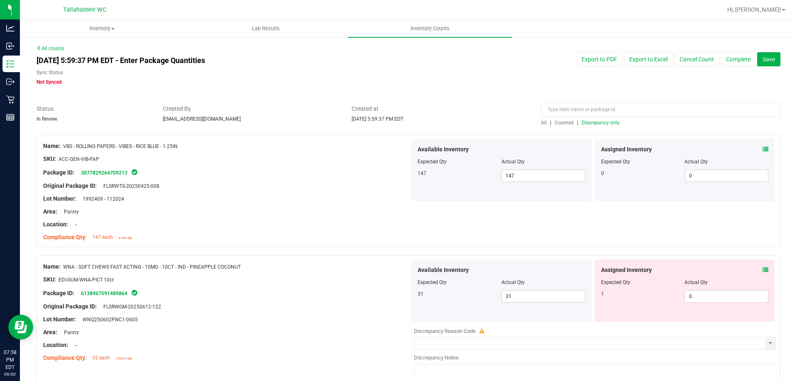
scroll to position [49, 0]
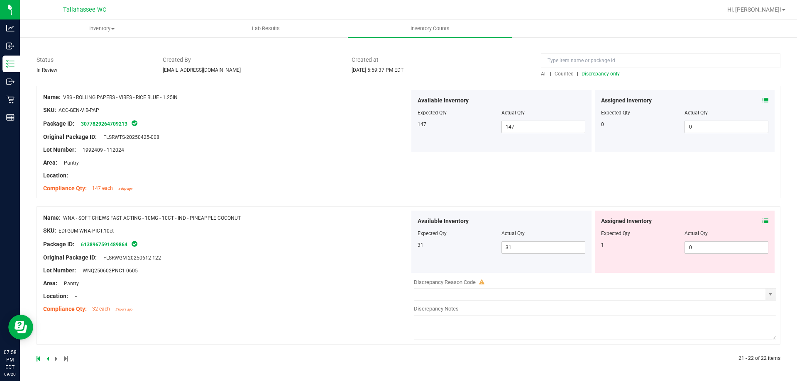
click at [762, 224] on span at bounding box center [765, 221] width 6 height 9
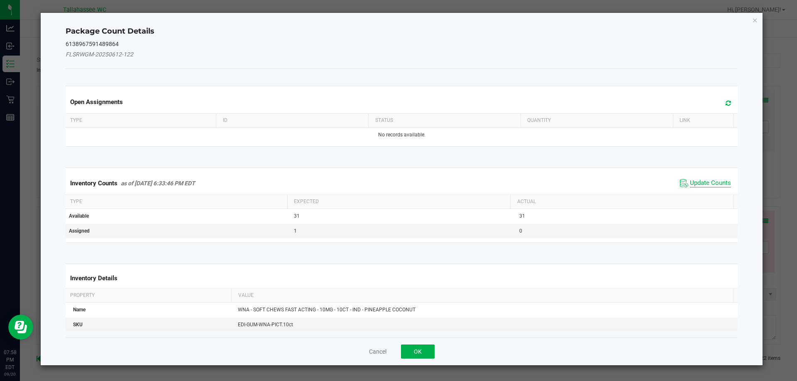
click at [703, 186] on span "Update Counts" at bounding box center [710, 183] width 41 height 8
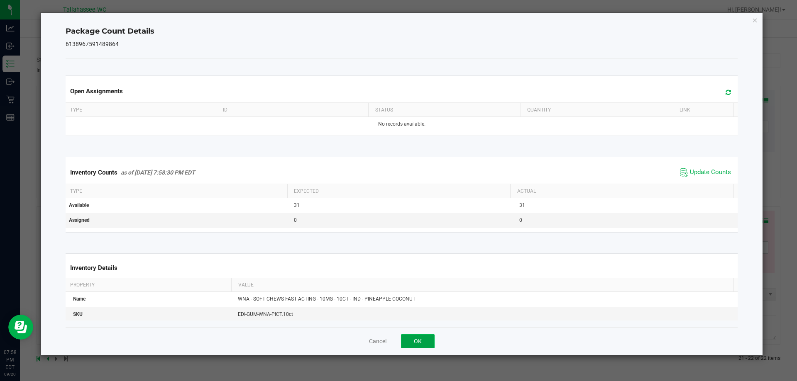
click at [411, 342] on button "OK" at bounding box center [418, 341] width 34 height 14
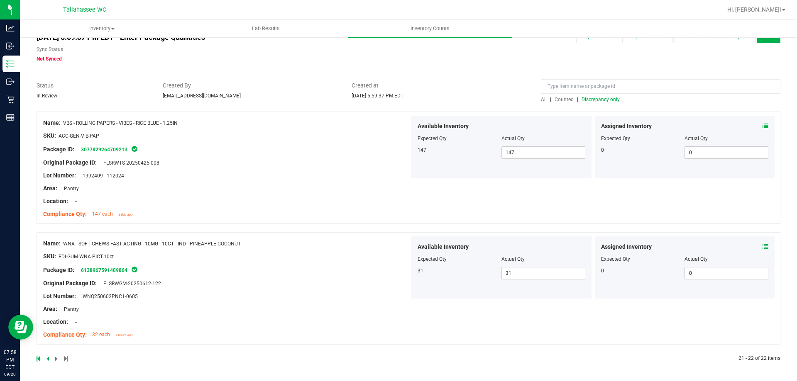
click at [49, 360] on icon at bounding box center [47, 358] width 2 height 5
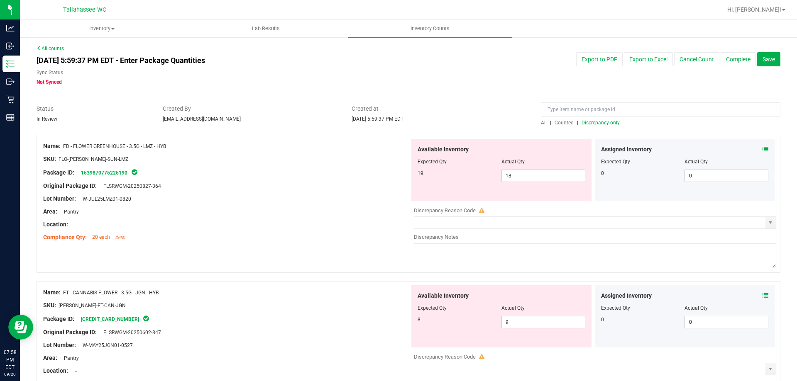
click at [756, 149] on div "Assigned Inventory" at bounding box center [685, 149] width 168 height 9
click at [762, 149] on icon at bounding box center [765, 149] width 6 height 6
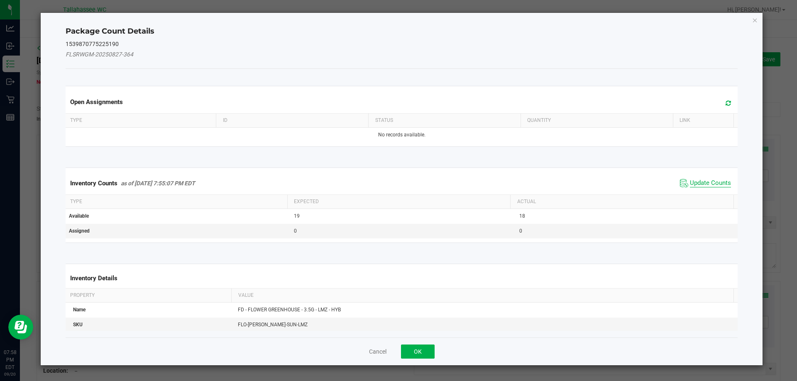
click at [705, 181] on span "Update Counts" at bounding box center [710, 183] width 41 height 8
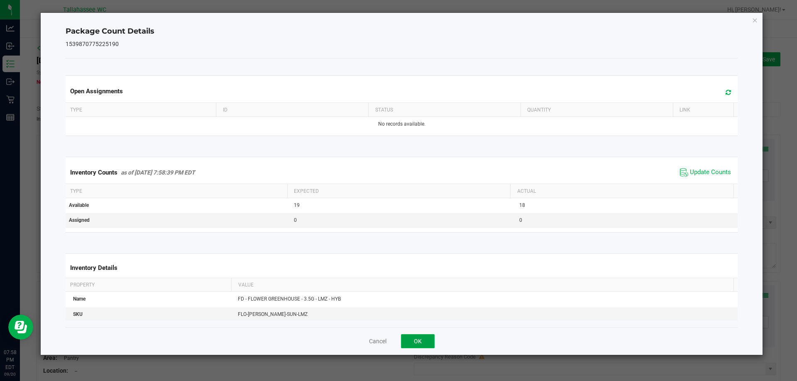
click at [422, 342] on button "OK" at bounding box center [418, 341] width 34 height 14
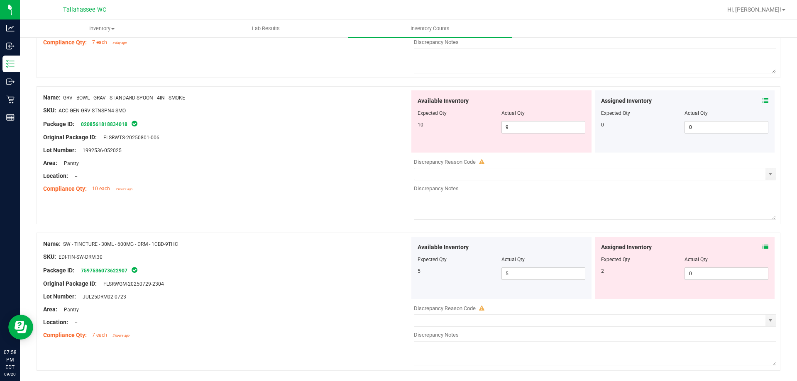
scroll to position [2711, 0]
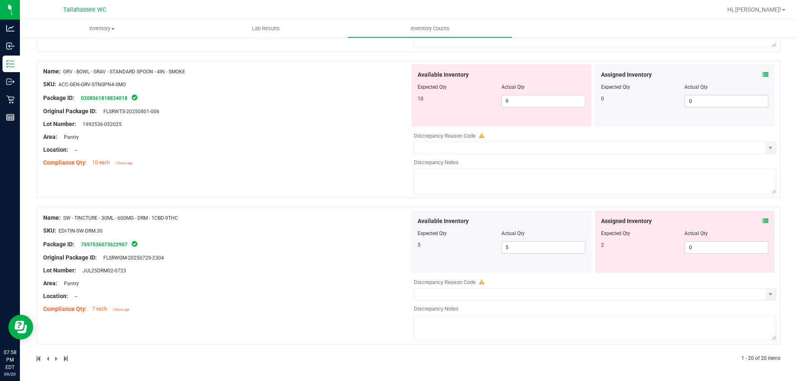
click at [762, 219] on icon at bounding box center [765, 221] width 6 height 6
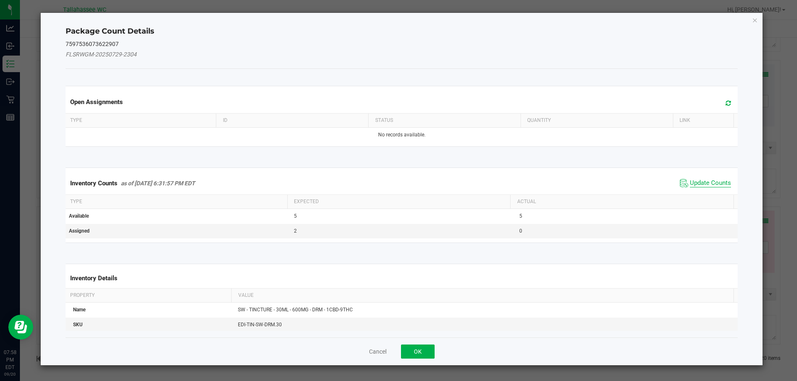
drag, startPoint x: 706, startPoint y: 182, endPoint x: 701, endPoint y: 185, distance: 5.9
click at [705, 182] on span "Update Counts" at bounding box center [710, 183] width 41 height 8
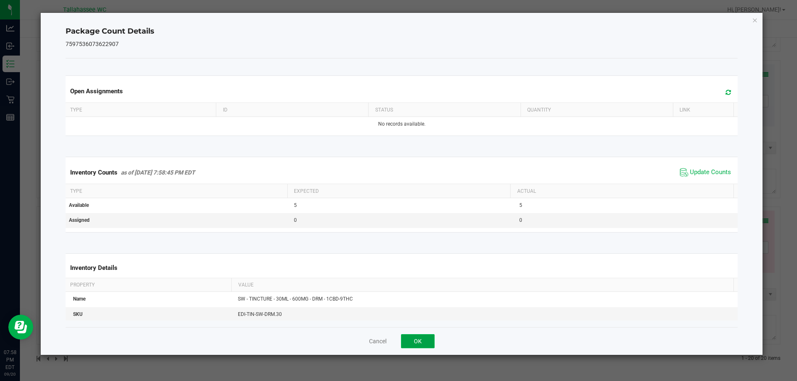
click at [428, 339] on button "OK" at bounding box center [418, 341] width 34 height 14
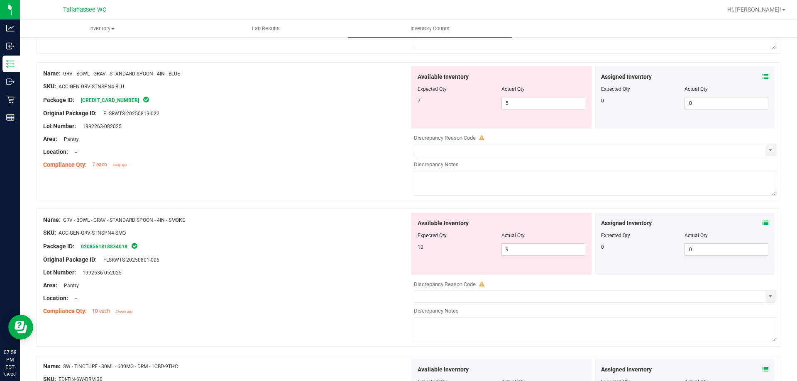
scroll to position [2561, 0]
click at [762, 227] on icon at bounding box center [765, 225] width 6 height 6
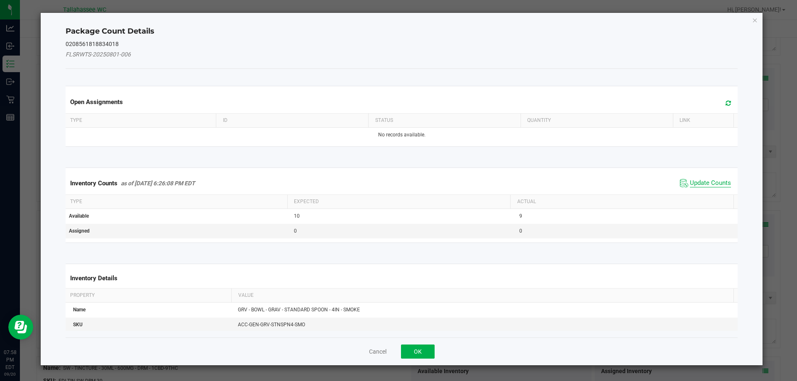
click at [704, 185] on span "Update Counts" at bounding box center [710, 183] width 41 height 8
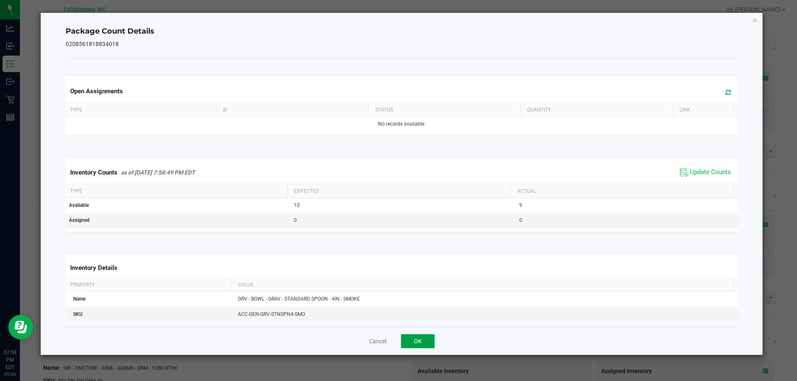
click at [416, 337] on button "OK" at bounding box center [418, 341] width 34 height 14
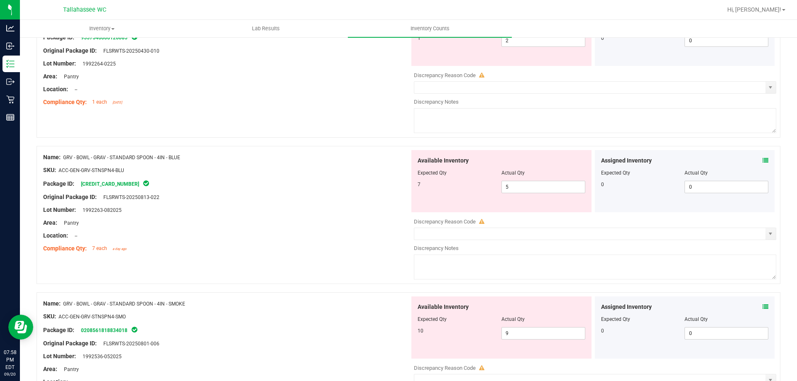
scroll to position [2478, 0]
click at [762, 161] on icon at bounding box center [765, 162] width 6 height 6
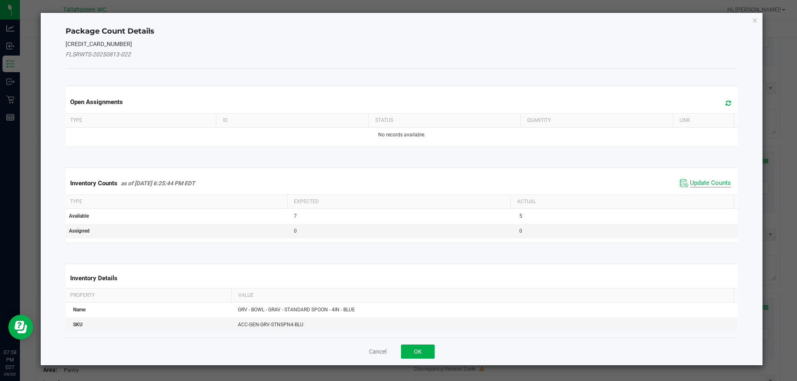
click at [699, 180] on span "Update Counts" at bounding box center [710, 183] width 41 height 8
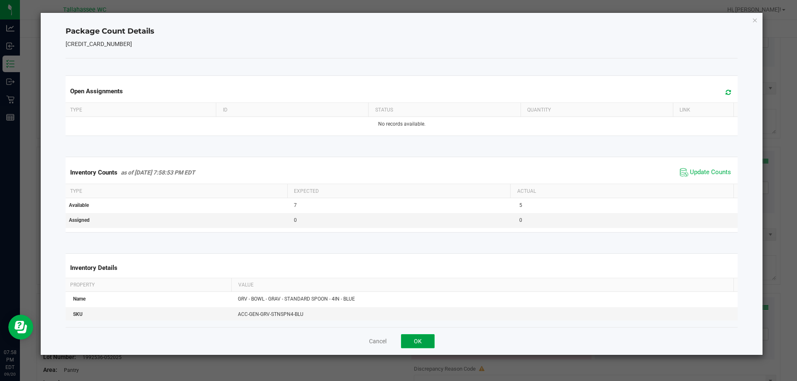
click at [427, 342] on button "OK" at bounding box center [418, 341] width 34 height 14
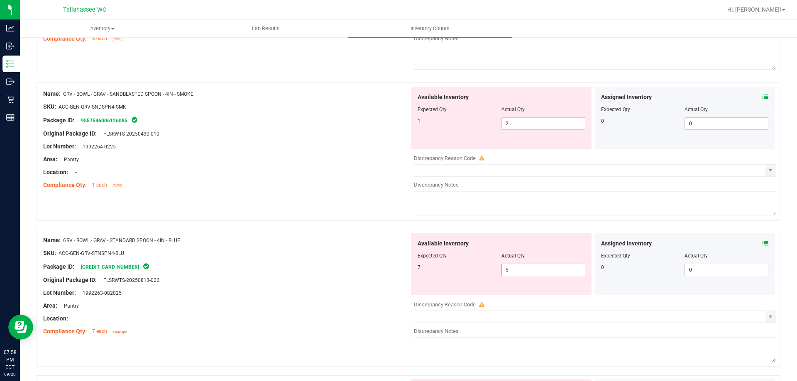
scroll to position [2437, 0]
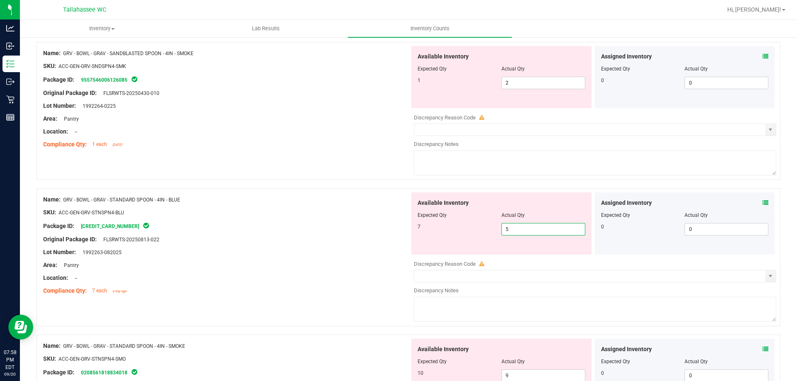
drag, startPoint x: 516, startPoint y: 229, endPoint x: 347, endPoint y: 231, distance: 168.9
click at [412, 233] on div "Available Inventory Expected Qty Actual Qty 7 5 5" at bounding box center [501, 224] width 180 height 62
type input "7"
click at [320, 258] on div at bounding box center [226, 259] width 366 height 4
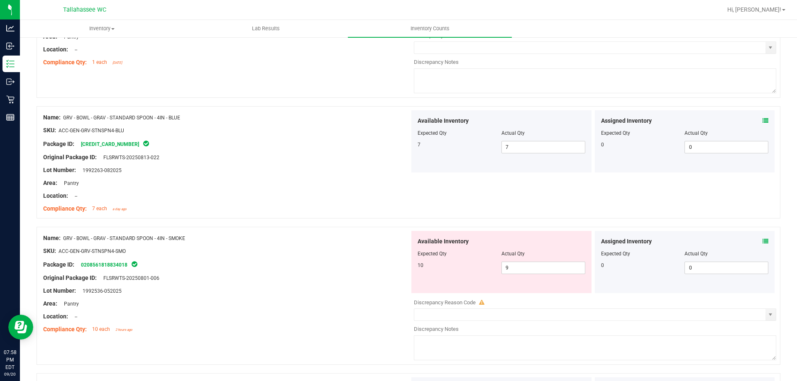
scroll to position [2520, 0]
drag, startPoint x: 524, startPoint y: 270, endPoint x: 361, endPoint y: 267, distance: 163.9
click at [362, 268] on div "Name: GRV - BOWL - GRAV - STANDARD SPOON - 4IN - SMOKE SKU: ACC-GEN-GRV-STNSPN4…" at bounding box center [409, 295] width 744 height 138
type input "10"
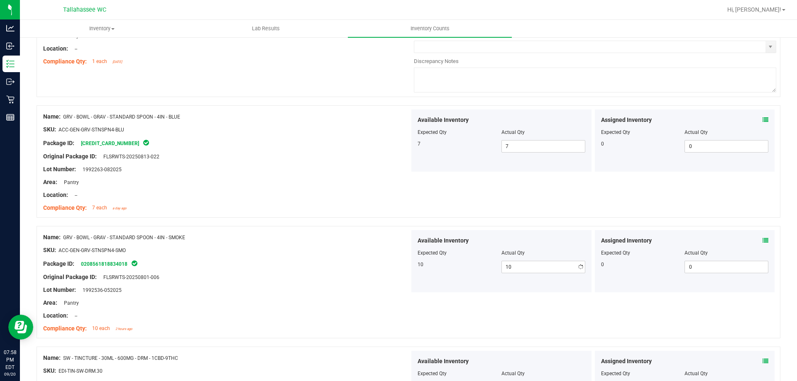
click at [217, 246] on div "SKU: ACC-GEN-GRV-STNSPN4-SMO" at bounding box center [226, 250] width 366 height 9
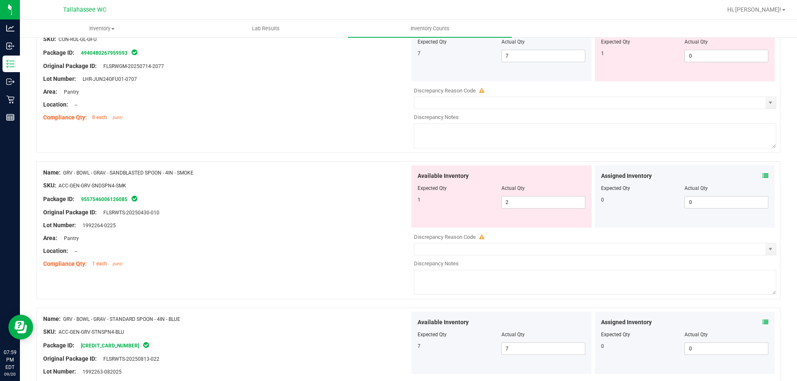
scroll to position [2302, 0]
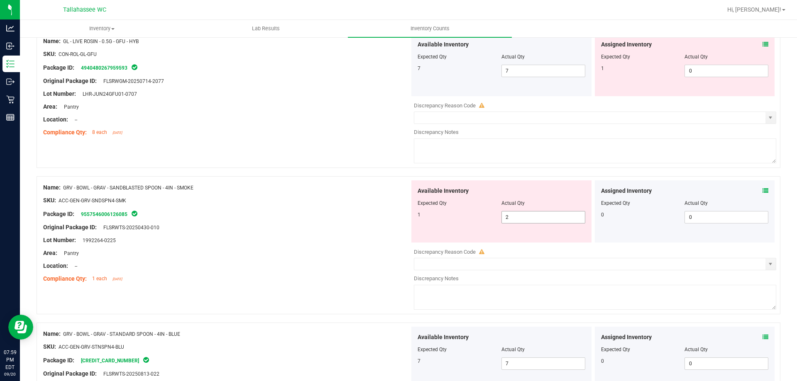
drag, startPoint x: 527, startPoint y: 220, endPoint x: 410, endPoint y: 221, distance: 117.4
click at [411, 221] on div "Available Inventory Expected Qty Actual Qty 1 2 2" at bounding box center [501, 212] width 180 height 62
type input "1"
click at [230, 195] on div at bounding box center [226, 194] width 366 height 4
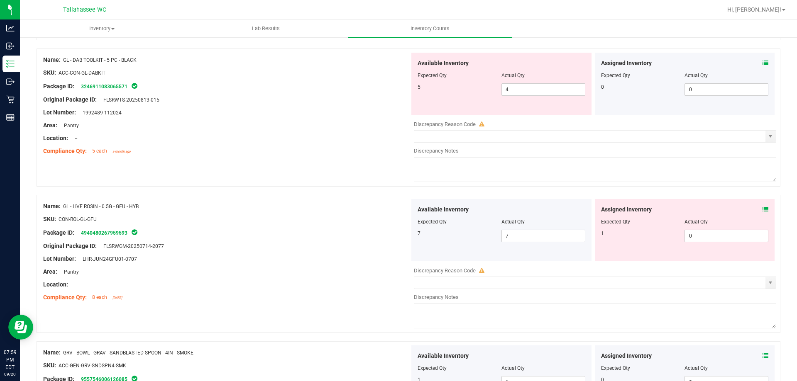
scroll to position [2136, 0]
click at [762, 210] on icon at bounding box center [765, 210] width 6 height 6
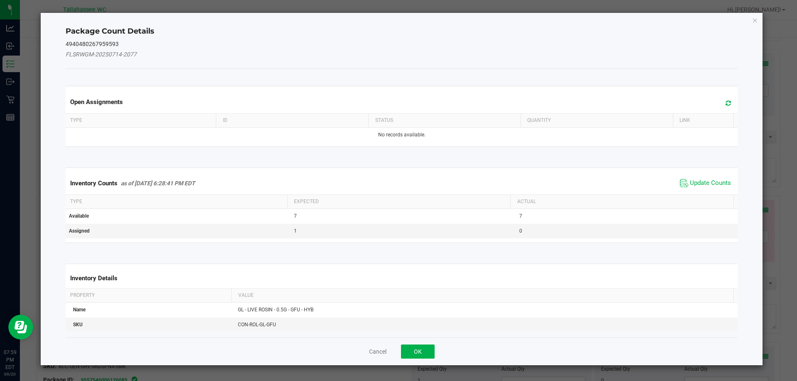
drag, startPoint x: 714, startPoint y: 184, endPoint x: 708, endPoint y: 189, distance: 7.3
click at [713, 184] on span "Update Counts" at bounding box center [710, 183] width 41 height 8
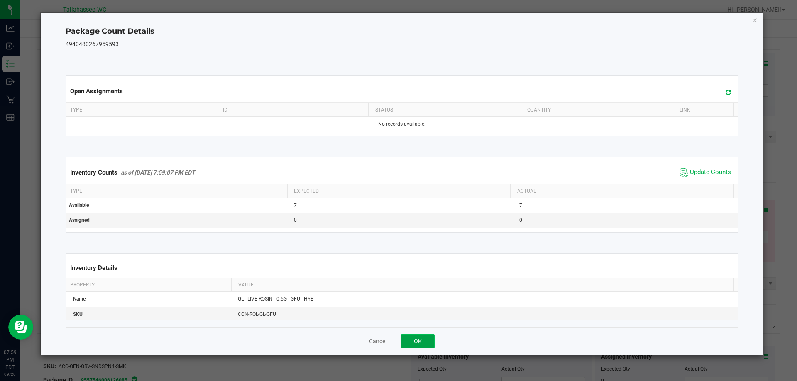
click at [411, 337] on button "OK" at bounding box center [418, 341] width 34 height 14
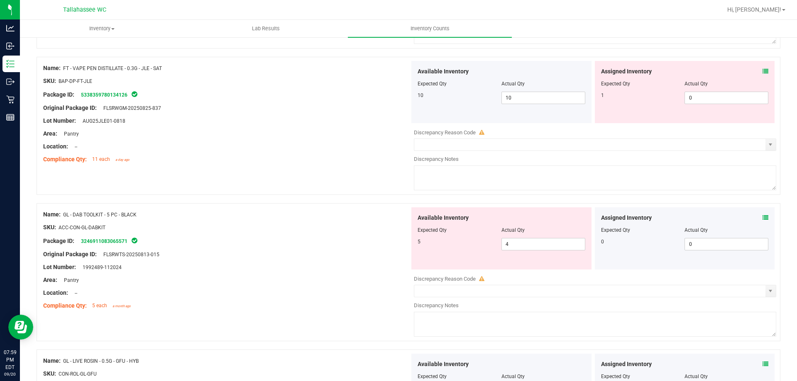
scroll to position [1970, 0]
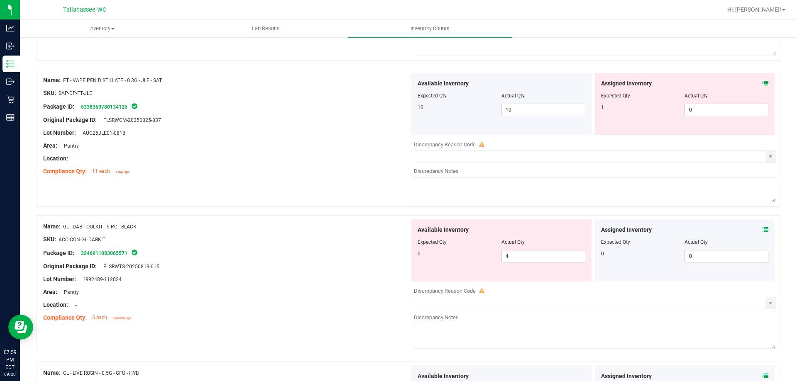
click at [762, 230] on icon at bounding box center [765, 230] width 6 height 6
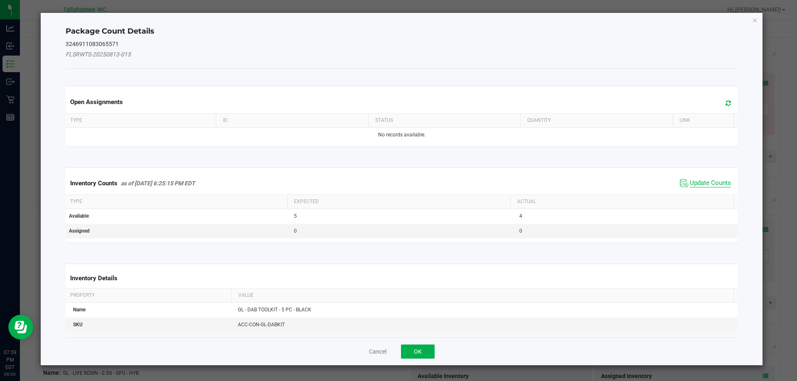
click at [690, 179] on span "Update Counts" at bounding box center [710, 183] width 41 height 8
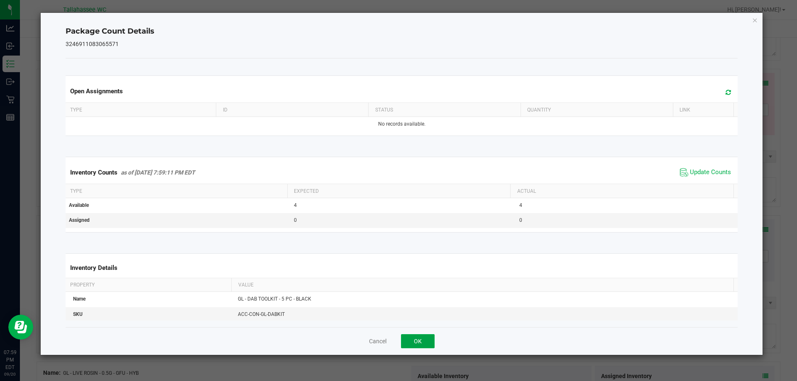
click at [416, 337] on button "OK" at bounding box center [418, 341] width 34 height 14
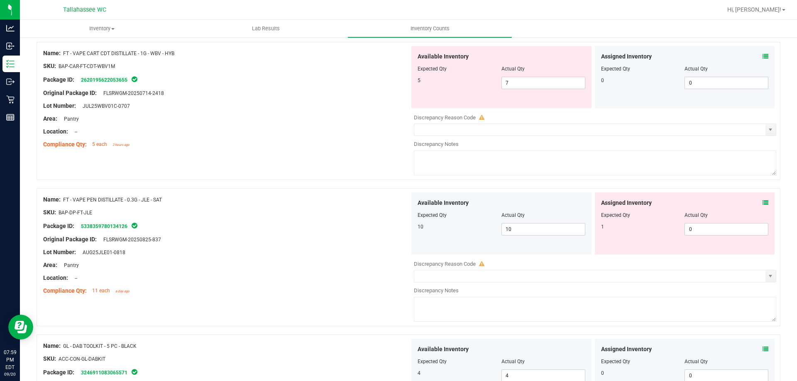
scroll to position [1846, 0]
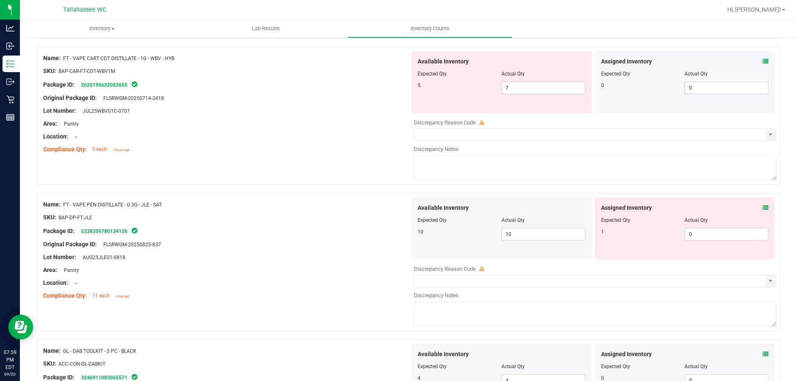
click at [762, 208] on icon at bounding box center [765, 208] width 6 height 6
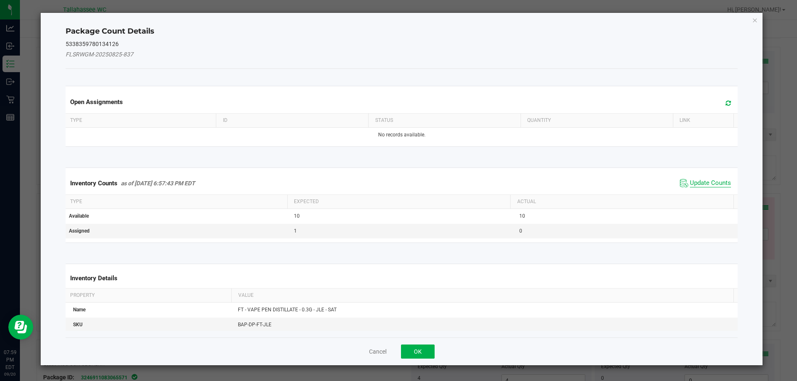
click at [704, 184] on span "Update Counts" at bounding box center [710, 183] width 41 height 8
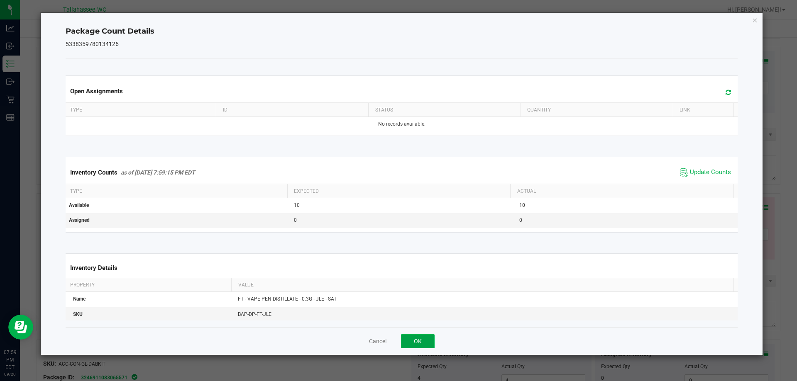
click at [422, 342] on button "OK" at bounding box center [418, 341] width 34 height 14
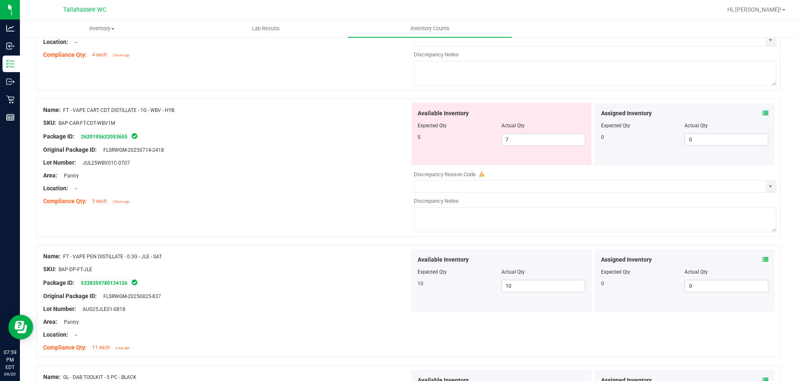
scroll to position [1721, 0]
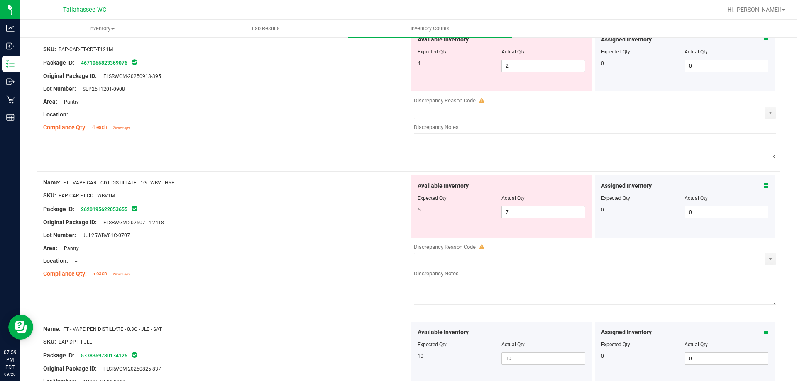
click at [762, 182] on span at bounding box center [765, 186] width 6 height 9
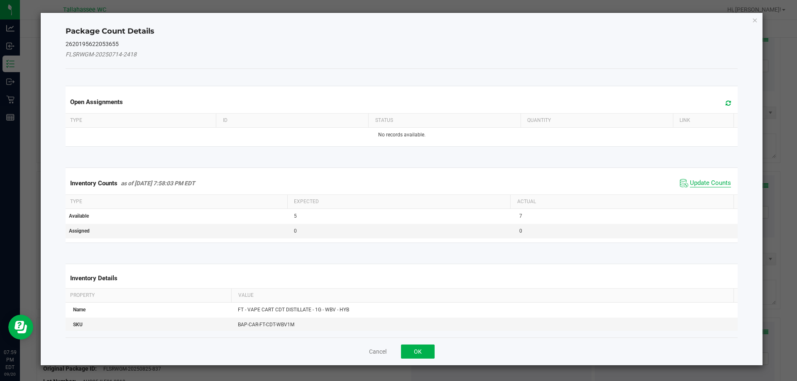
click at [705, 184] on span "Update Counts" at bounding box center [710, 183] width 41 height 8
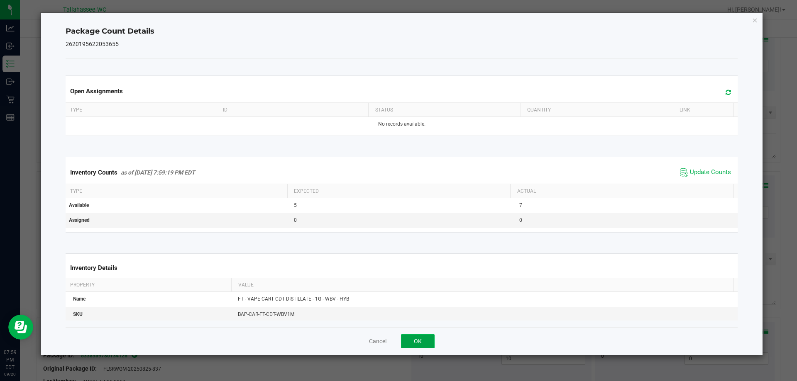
click at [428, 344] on button "OK" at bounding box center [418, 341] width 34 height 14
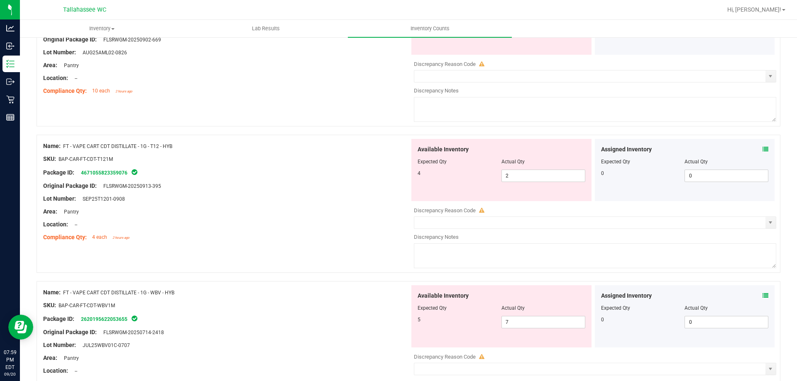
scroll to position [1597, 0]
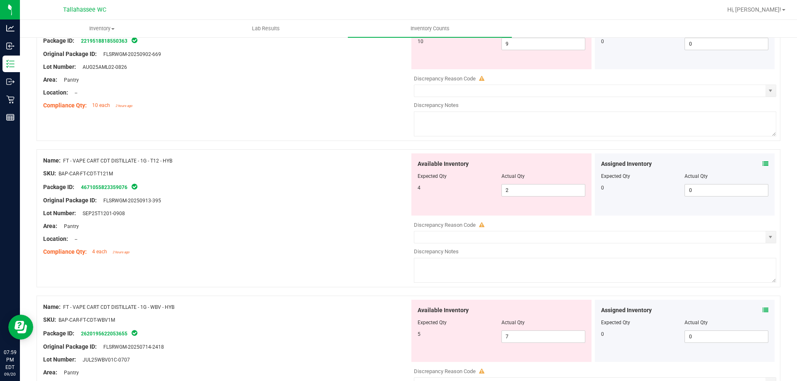
click at [762, 163] on icon at bounding box center [765, 164] width 6 height 6
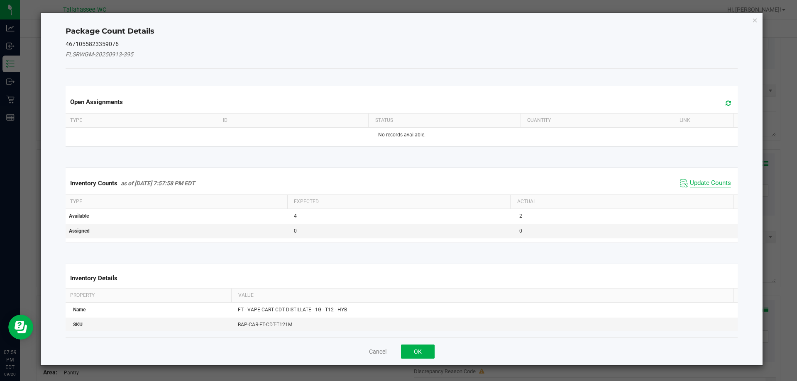
click at [691, 185] on span "Update Counts" at bounding box center [710, 183] width 41 height 8
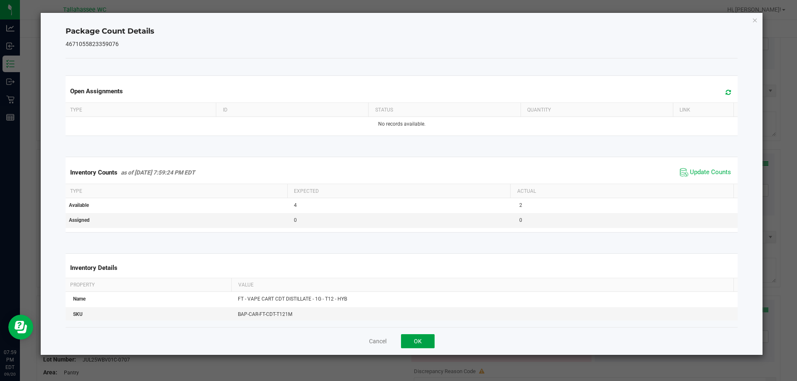
drag, startPoint x: 418, startPoint y: 341, endPoint x: 446, endPoint y: 327, distance: 31.2
click at [418, 341] on button "OK" at bounding box center [418, 341] width 34 height 14
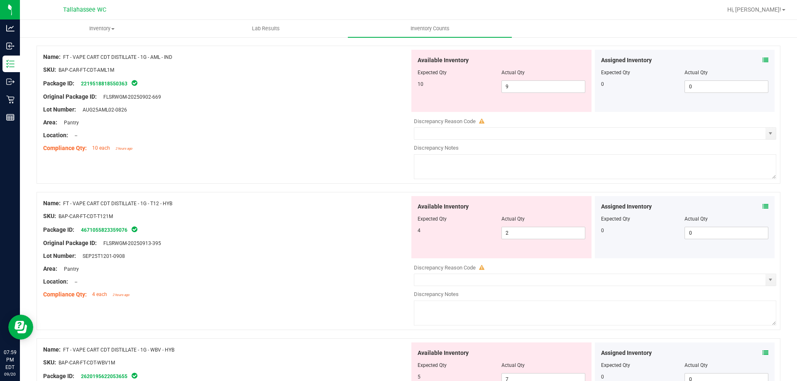
scroll to position [1472, 0]
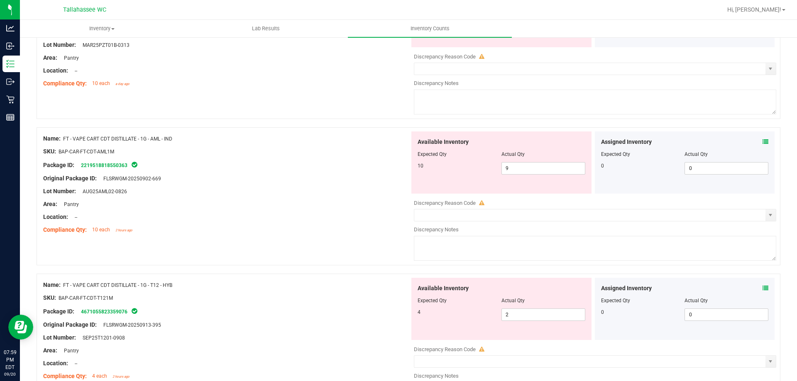
click at [762, 144] on icon at bounding box center [765, 142] width 6 height 6
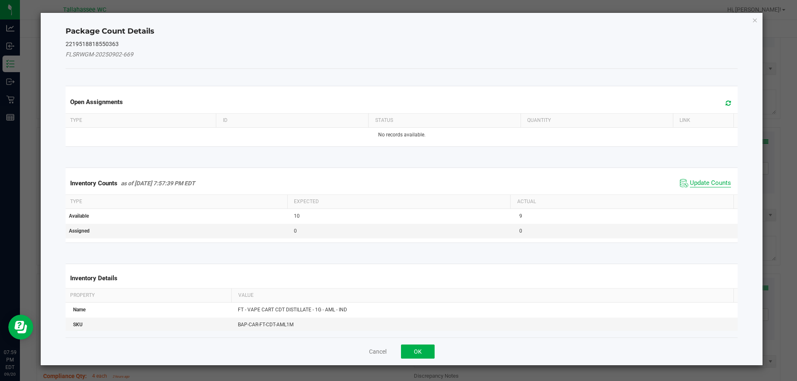
click at [705, 185] on span "Update Counts" at bounding box center [710, 183] width 41 height 8
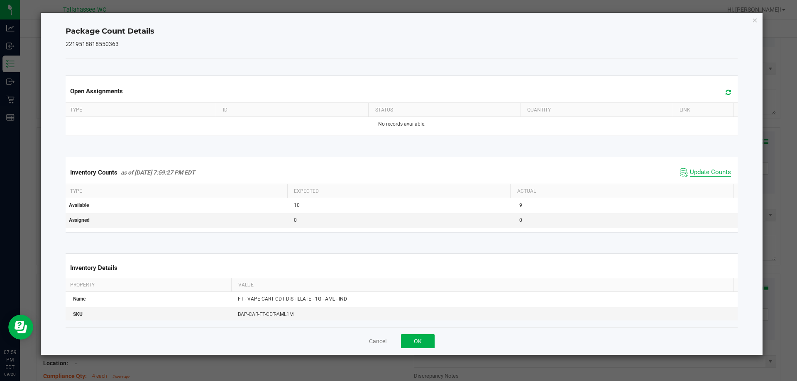
click at [702, 176] on span "Update Counts" at bounding box center [710, 172] width 41 height 8
click at [408, 339] on button "OK" at bounding box center [418, 341] width 34 height 14
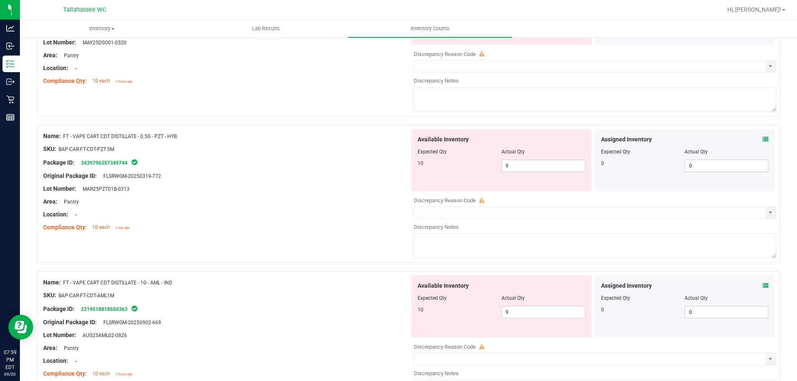
scroll to position [1306, 0]
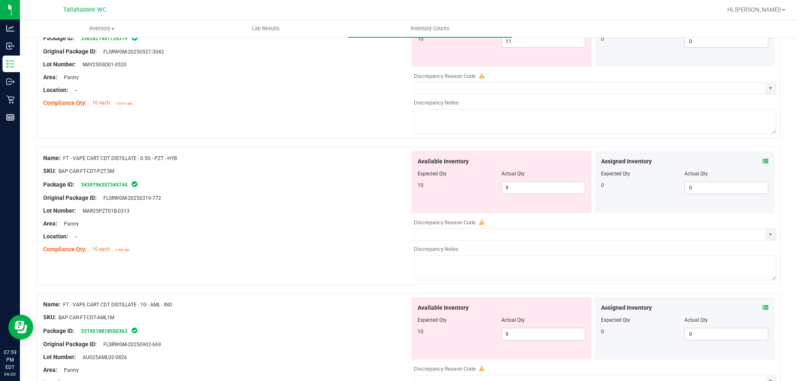
click at [762, 161] on icon at bounding box center [765, 162] width 6 height 6
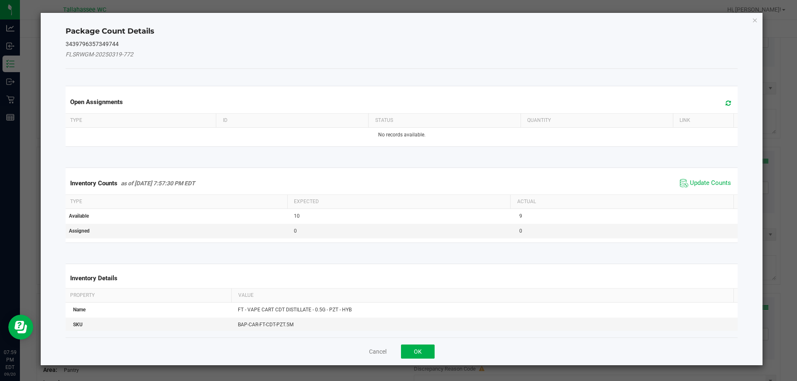
click at [703, 188] on span "Update Counts" at bounding box center [705, 183] width 55 height 12
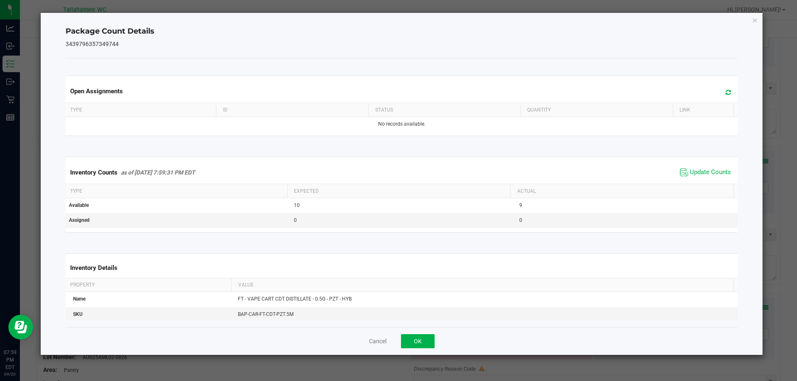
click at [703, 183] on div "Inventory Counts as of Sep 20, 2025 7:59:31 PM EDT Update Counts" at bounding box center [402, 172] width 676 height 22
click at [702, 176] on span "Update Counts" at bounding box center [710, 172] width 41 height 8
click at [419, 341] on button "OK" at bounding box center [418, 341] width 34 height 14
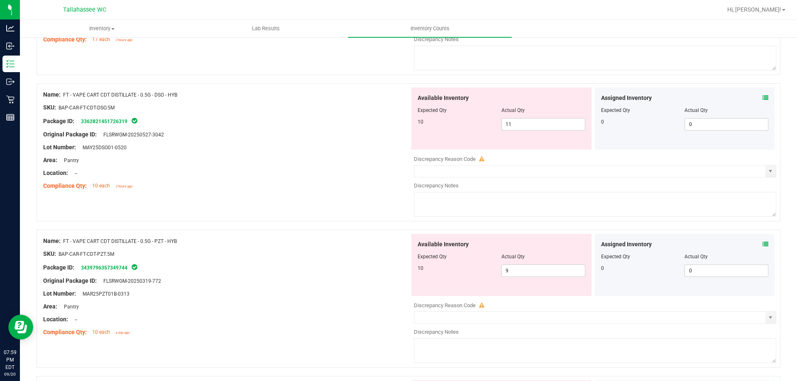
scroll to position [1182, 0]
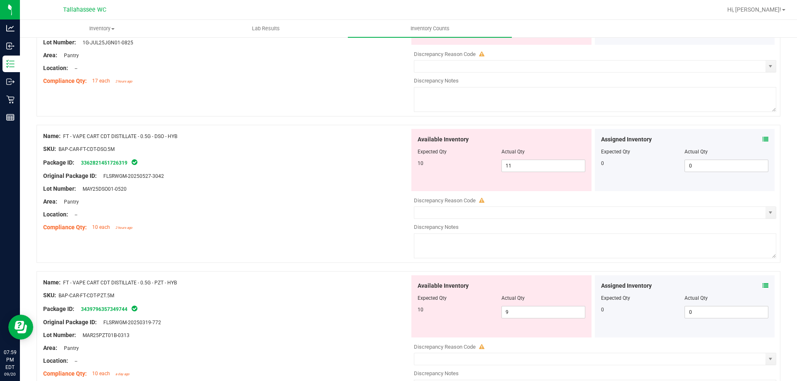
click at [762, 137] on div "Assigned Inventory Expected Qty Actual Qty 0 0 0" at bounding box center [685, 160] width 180 height 62
click at [762, 139] on icon at bounding box center [765, 140] width 6 height 6
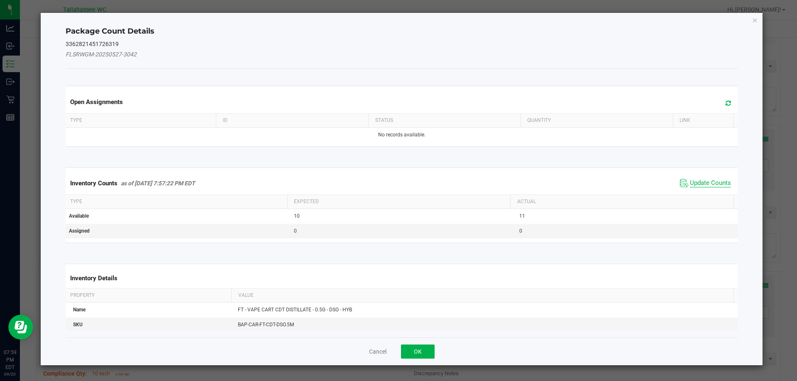
click at [708, 187] on span "Update Counts" at bounding box center [710, 183] width 41 height 8
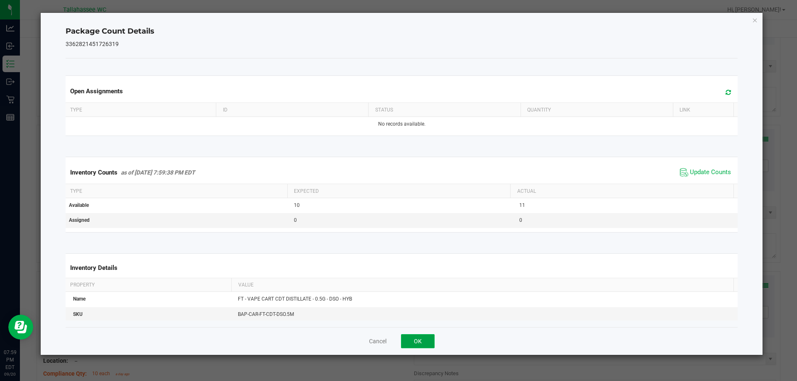
click at [429, 344] on button "OK" at bounding box center [418, 341] width 34 height 14
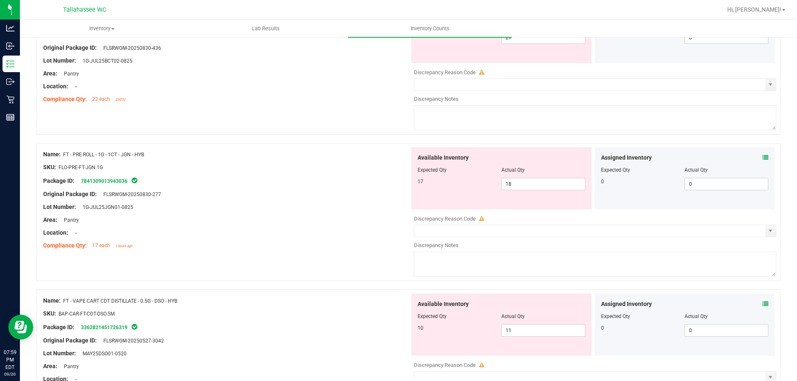
scroll to position [1016, 0]
click at [762, 159] on icon at bounding box center [765, 159] width 6 height 6
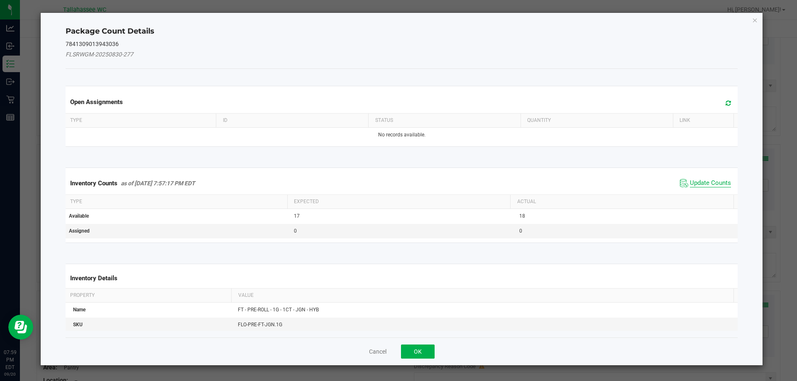
click at [719, 181] on span "Update Counts" at bounding box center [710, 183] width 41 height 8
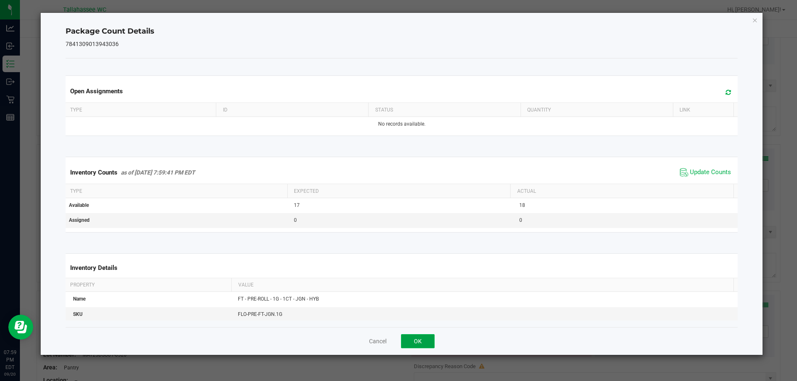
click at [412, 345] on button "OK" at bounding box center [418, 341] width 34 height 14
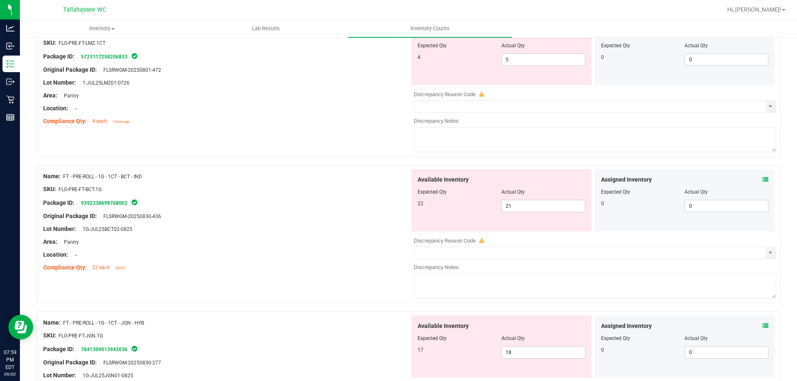
scroll to position [808, 0]
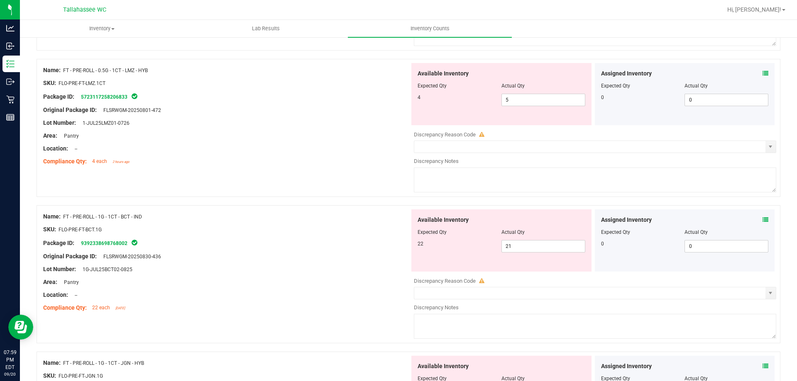
click at [762, 220] on div "Assigned Inventory Expected Qty Actual Qty 0 0 0" at bounding box center [685, 241] width 180 height 62
click at [762, 221] on icon at bounding box center [765, 220] width 6 height 6
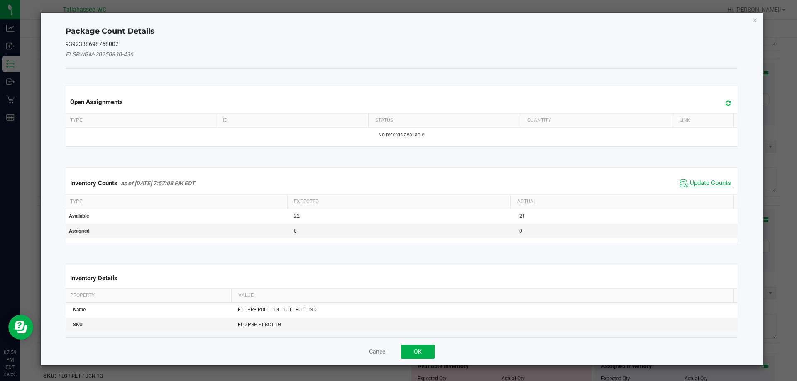
click at [713, 183] on span "Update Counts" at bounding box center [710, 183] width 41 height 8
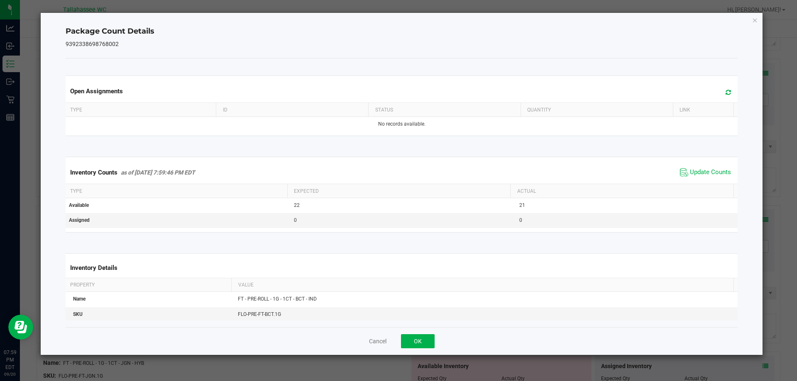
click at [708, 179] on div "Inventory Counts as of Sep 20, 2025 7:59:46 PM EDT Update Counts" at bounding box center [402, 172] width 676 height 22
click at [706, 175] on span "Update Counts" at bounding box center [710, 172] width 41 height 8
click at [423, 338] on button "OK" at bounding box center [418, 341] width 34 height 14
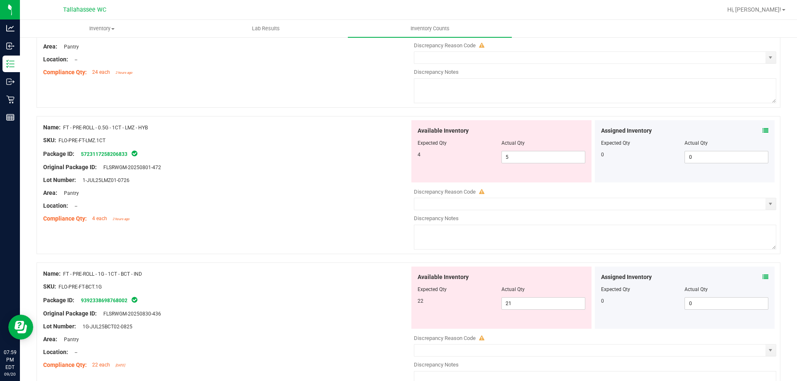
scroll to position [725, 0]
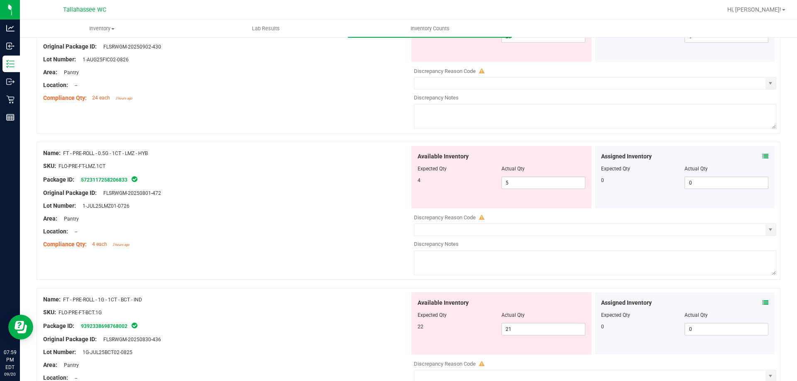
click at [762, 156] on icon at bounding box center [765, 157] width 6 height 6
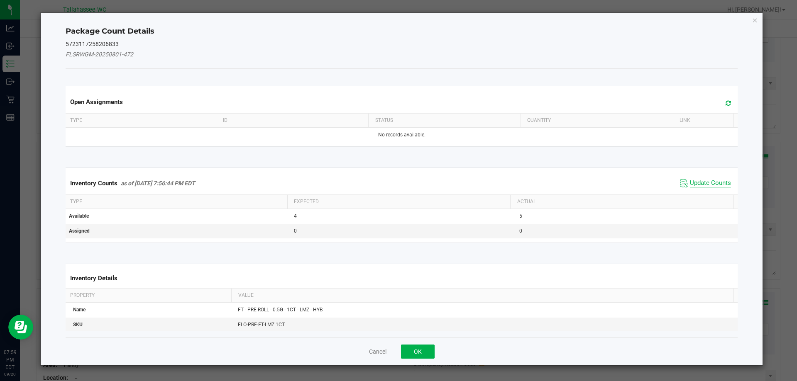
click at [693, 183] on span "Update Counts" at bounding box center [710, 183] width 41 height 8
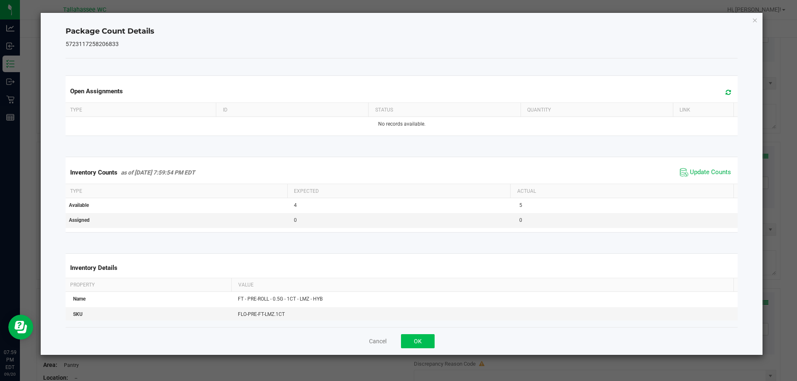
click at [434, 341] on div "Cancel OK" at bounding box center [402, 341] width 672 height 28
click at [427, 344] on button "OK" at bounding box center [418, 341] width 34 height 14
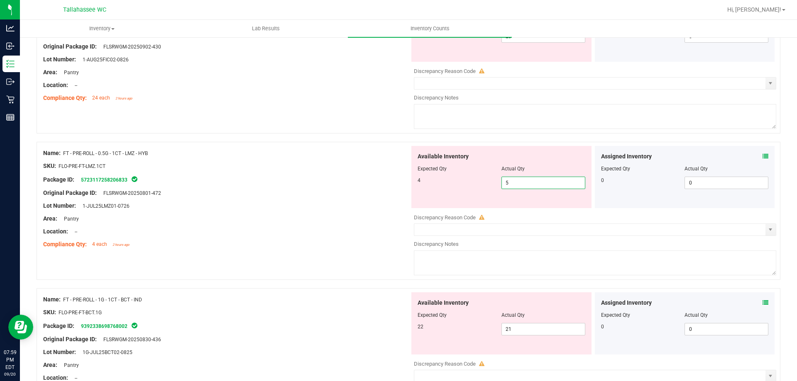
drag, startPoint x: 522, startPoint y: 188, endPoint x: 354, endPoint y: 217, distance: 170.5
click at [385, 213] on div "Name: FT - PRE-ROLL - 0.5G - 1CT - LMZ - HYB SKU: FLO-PRE-FT-LMZ.1CT Package ID…" at bounding box center [409, 211] width 744 height 138
click at [361, 208] on div "Lot Number: 1-JUL25LMZ01-0726" at bounding box center [226, 206] width 366 height 9
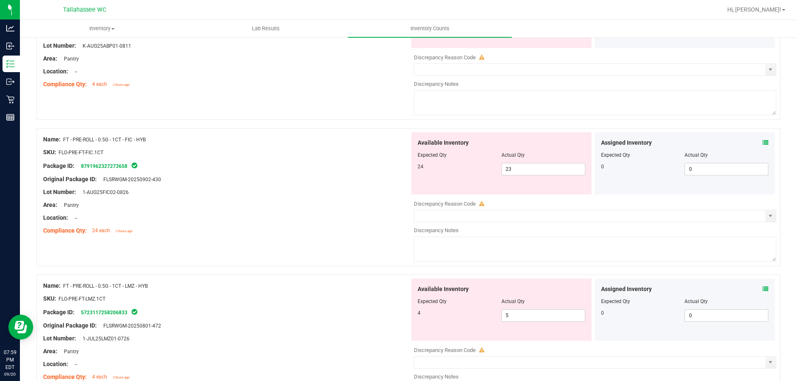
scroll to position [559, 0]
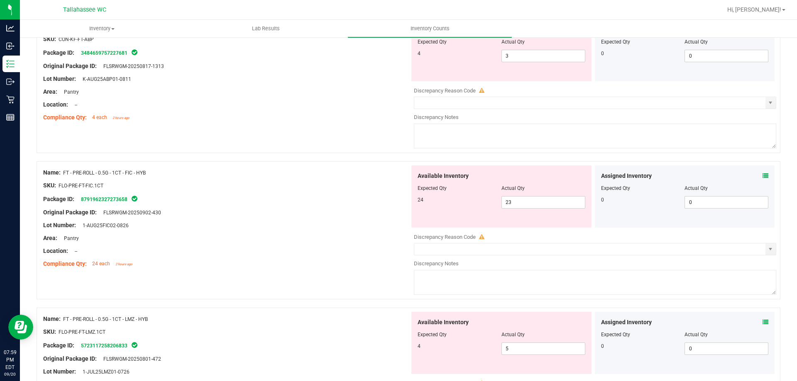
click at [762, 174] on icon at bounding box center [765, 176] width 6 height 6
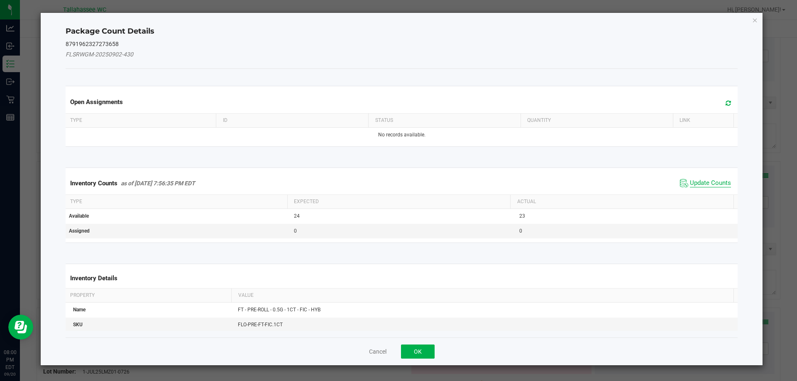
click at [706, 183] on span "Update Counts" at bounding box center [710, 183] width 41 height 8
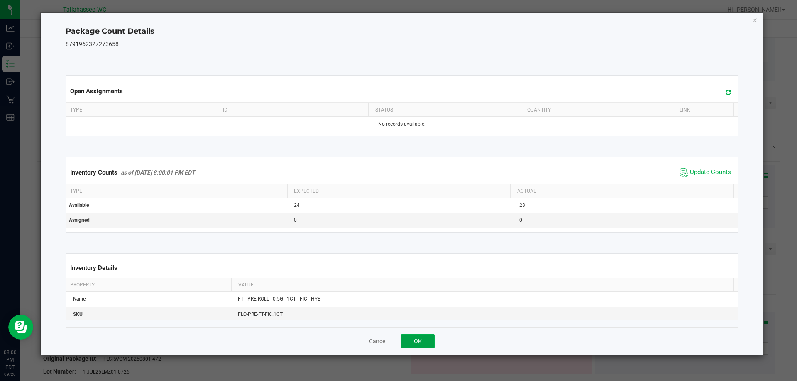
click at [428, 344] on button "OK" at bounding box center [418, 341] width 34 height 14
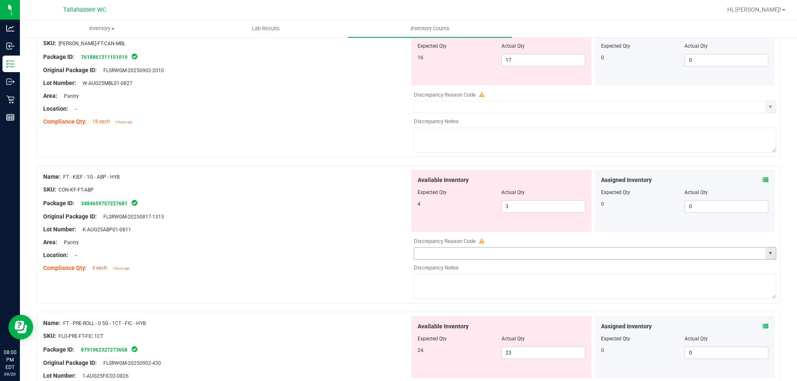
scroll to position [393, 0]
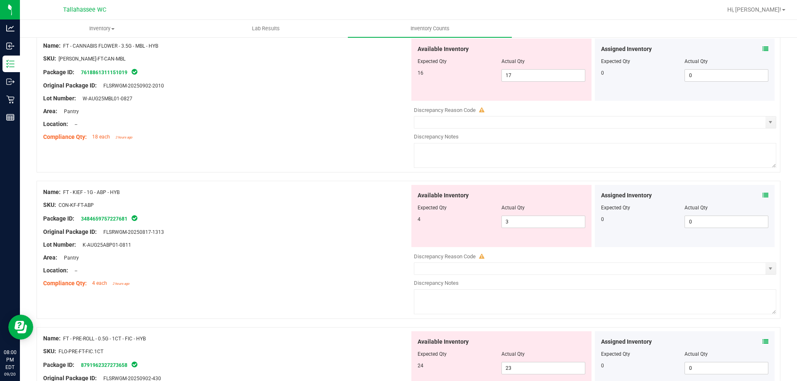
click at [762, 195] on icon at bounding box center [765, 196] width 6 height 6
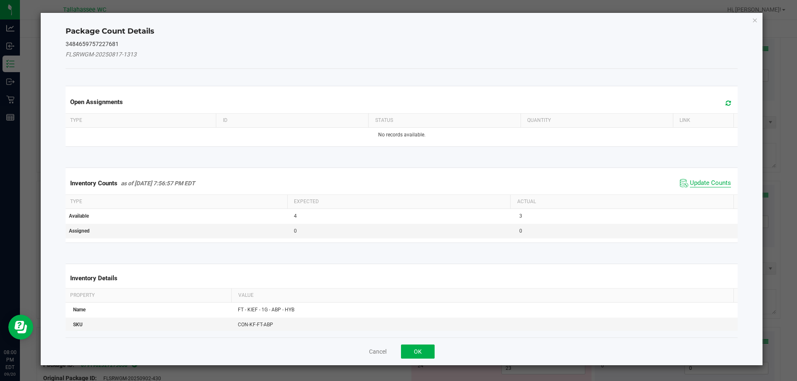
click at [707, 184] on span "Update Counts" at bounding box center [710, 183] width 41 height 8
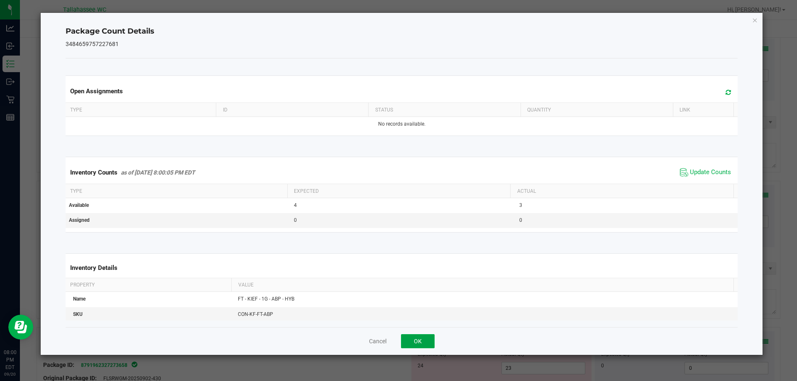
click at [430, 338] on button "OK" at bounding box center [418, 341] width 34 height 14
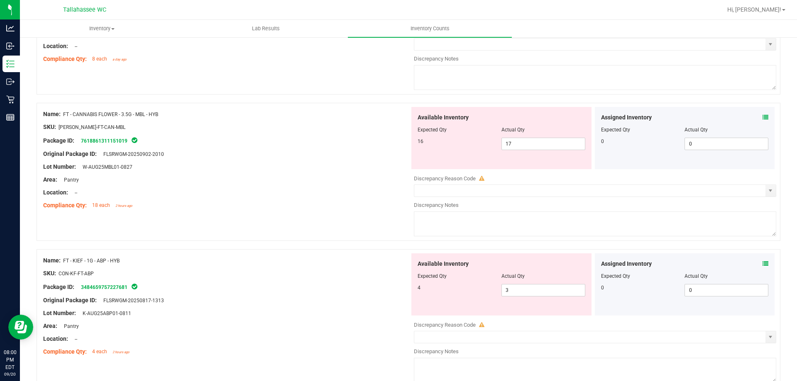
scroll to position [0, 0]
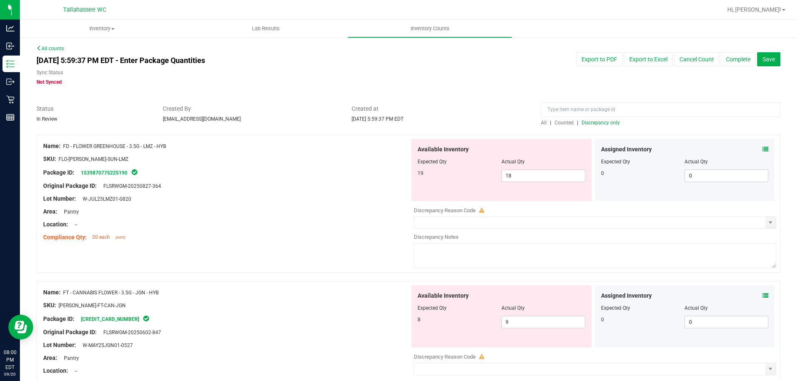
click at [607, 125] on div "All | Counted | Discrepancy only" at bounding box center [660, 122] width 239 height 7
click at [605, 124] on span "Discrepancy only" at bounding box center [600, 123] width 38 height 6
drag, startPoint x: 503, startPoint y: 172, endPoint x: 532, endPoint y: 171, distance: 28.6
click at [532, 171] on span "18 18" at bounding box center [543, 176] width 84 height 12
click at [323, 219] on div at bounding box center [226, 218] width 366 height 4
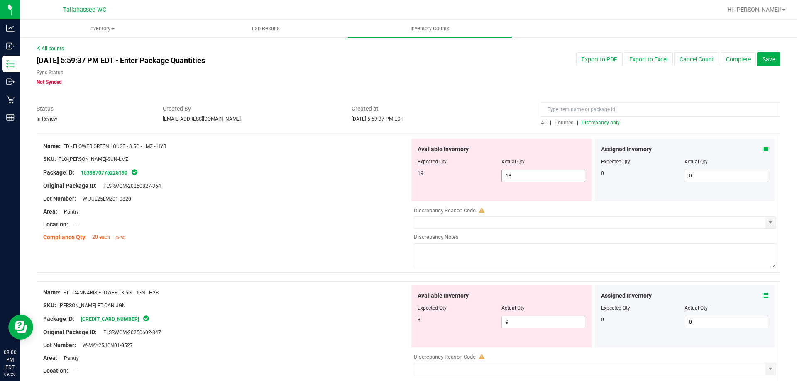
click at [516, 173] on span "18 18" at bounding box center [543, 176] width 84 height 12
type input "19"
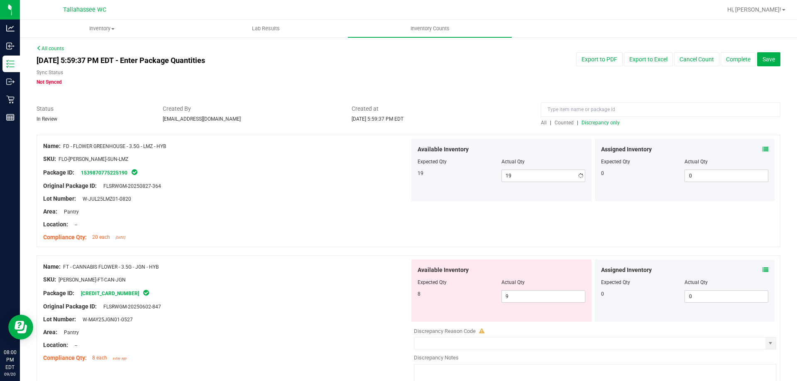
click at [281, 178] on div at bounding box center [226, 180] width 366 height 4
click at [607, 126] on div "All | Counted | Discrepancy only" at bounding box center [660, 122] width 239 height 7
click at [607, 122] on span "Discrepancy only" at bounding box center [600, 123] width 38 height 6
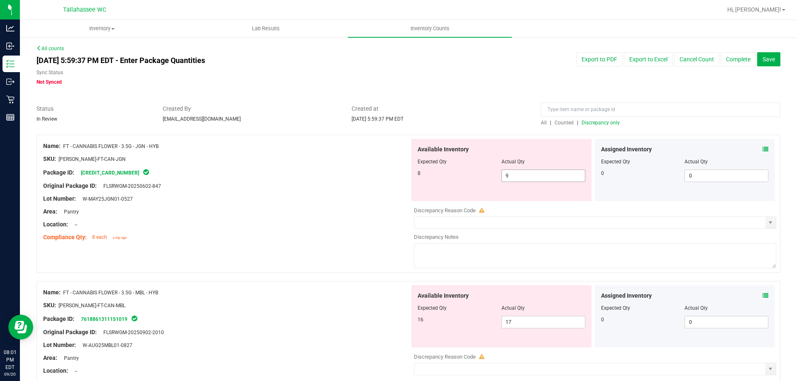
drag, startPoint x: 540, startPoint y: 181, endPoint x: 531, endPoint y: 181, distance: 8.8
click at [532, 181] on span "9 9" at bounding box center [543, 176] width 84 height 12
drag, startPoint x: 529, startPoint y: 178, endPoint x: 431, endPoint y: 178, distance: 98.3
click at [433, 178] on div "8 9 9" at bounding box center [501, 176] width 168 height 12
type input "8"
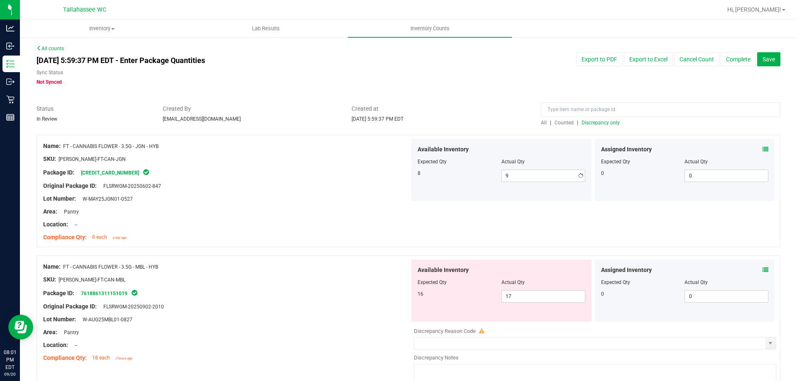
type input "8"
click at [323, 180] on div at bounding box center [226, 180] width 366 height 4
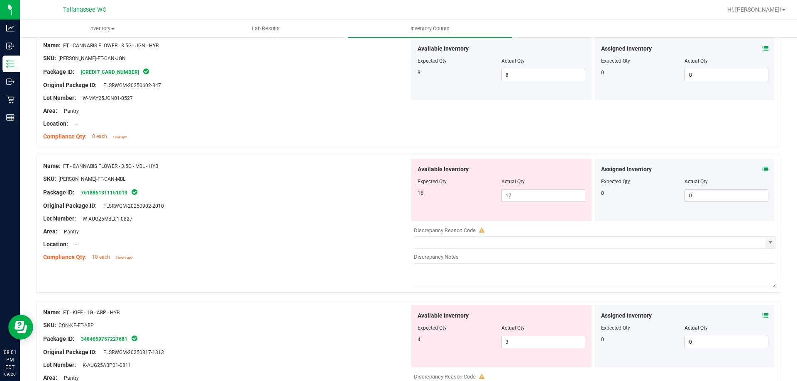
scroll to position [124, 0]
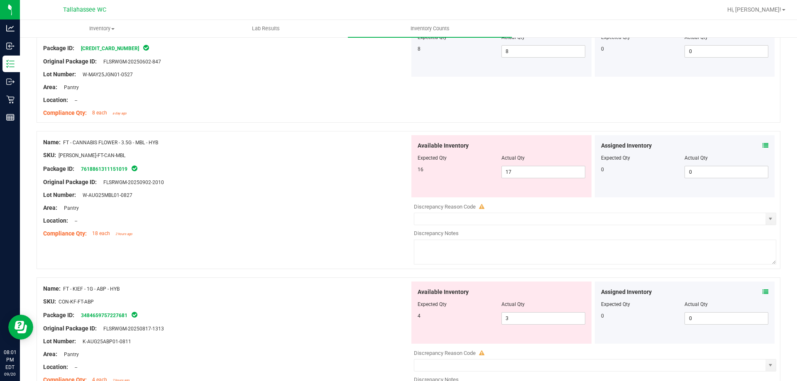
click at [762, 147] on icon at bounding box center [765, 146] width 6 height 6
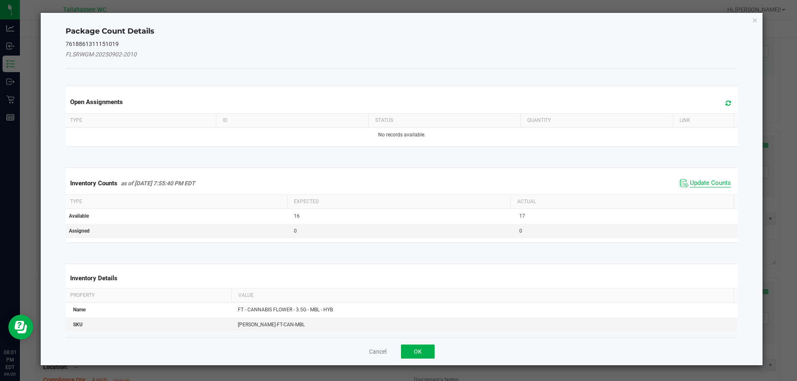
click at [713, 183] on span "Update Counts" at bounding box center [710, 183] width 41 height 8
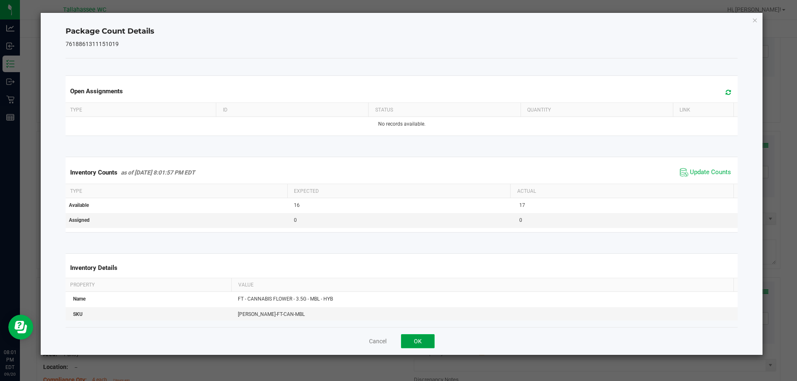
click at [421, 344] on button "OK" at bounding box center [418, 341] width 34 height 14
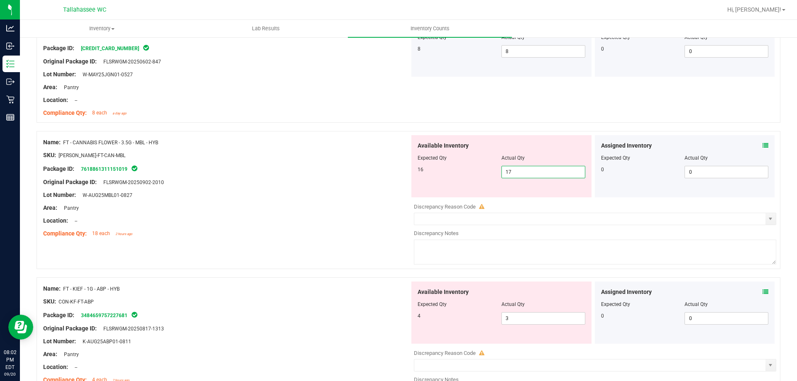
drag, startPoint x: 505, startPoint y: 174, endPoint x: 510, endPoint y: 174, distance: 4.6
click at [510, 174] on span "17 17" at bounding box center [543, 172] width 84 height 12
type input "16"
click at [335, 161] on div at bounding box center [226, 162] width 366 height 4
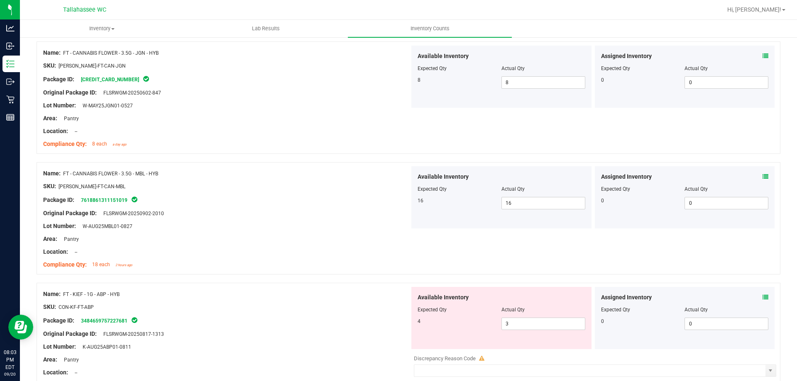
scroll to position [41, 0]
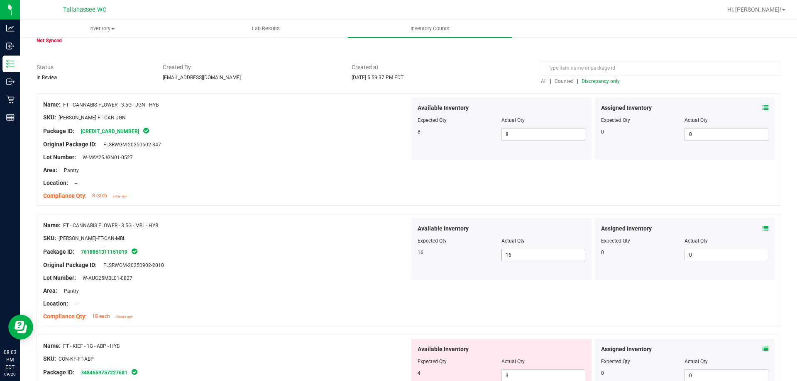
drag, startPoint x: 505, startPoint y: 257, endPoint x: 520, endPoint y: 256, distance: 15.0
click at [520, 256] on span "16 16" at bounding box center [543, 255] width 84 height 12
type input "17"
click at [322, 251] on div "Package ID: 7618861311151019" at bounding box center [226, 252] width 366 height 10
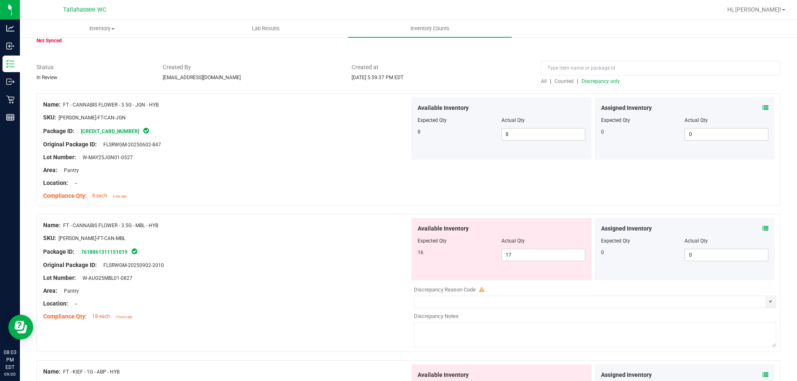
click at [762, 226] on icon at bounding box center [765, 229] width 6 height 6
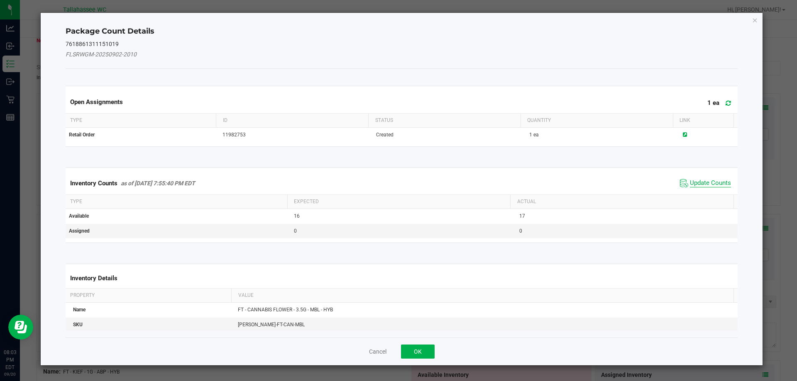
click at [697, 182] on span "Update Counts" at bounding box center [710, 183] width 41 height 8
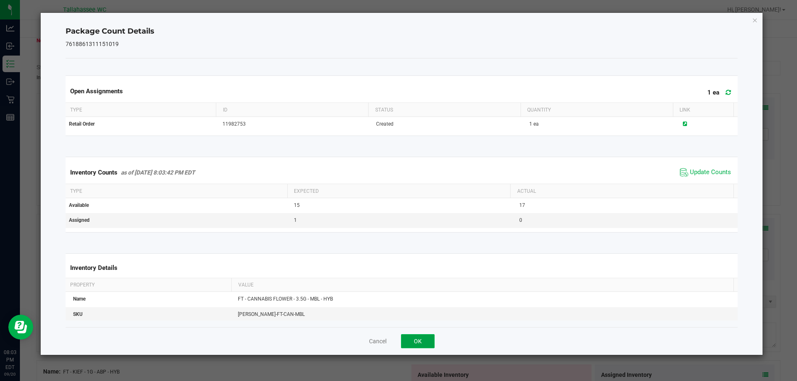
click at [413, 338] on button "OK" at bounding box center [418, 341] width 34 height 14
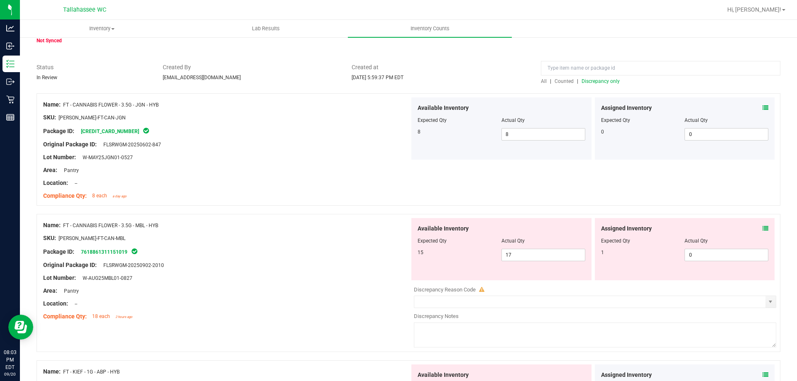
click at [339, 284] on div at bounding box center [226, 285] width 366 height 4
drag, startPoint x: 512, startPoint y: 258, endPoint x: 504, endPoint y: 260, distance: 7.8
click at [504, 260] on span "17 17" at bounding box center [543, 255] width 84 height 12
type input "16"
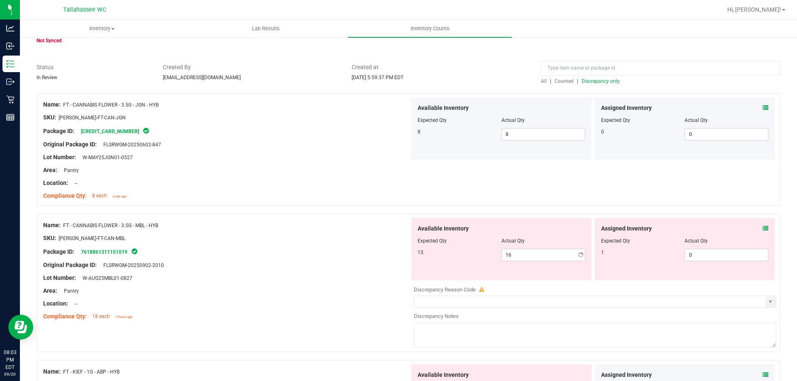
click at [339, 251] on div "Package ID: 7618861311151019" at bounding box center [226, 252] width 366 height 10
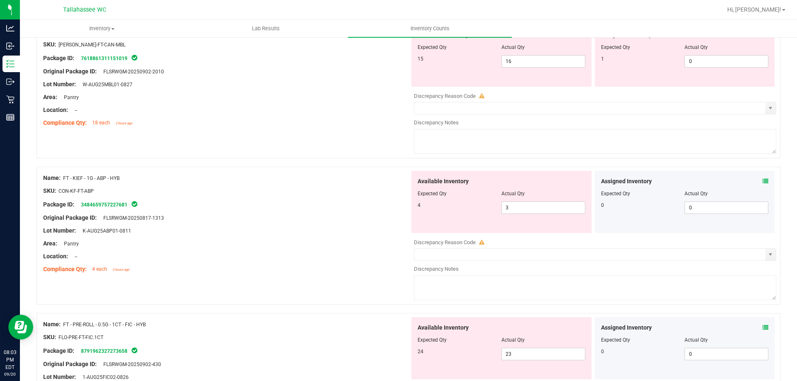
scroll to position [249, 0]
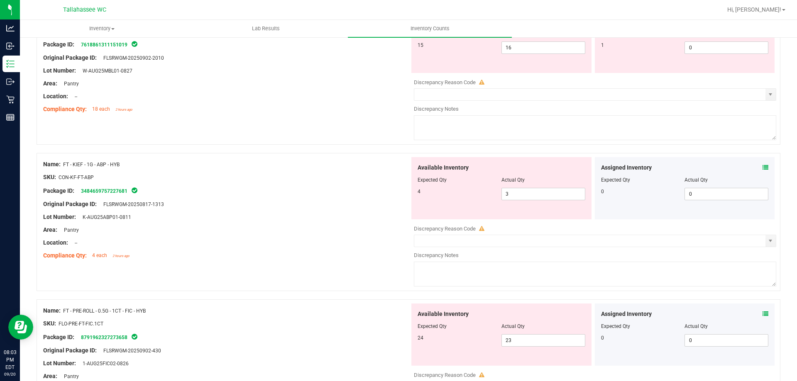
click at [762, 168] on icon at bounding box center [765, 168] width 6 height 6
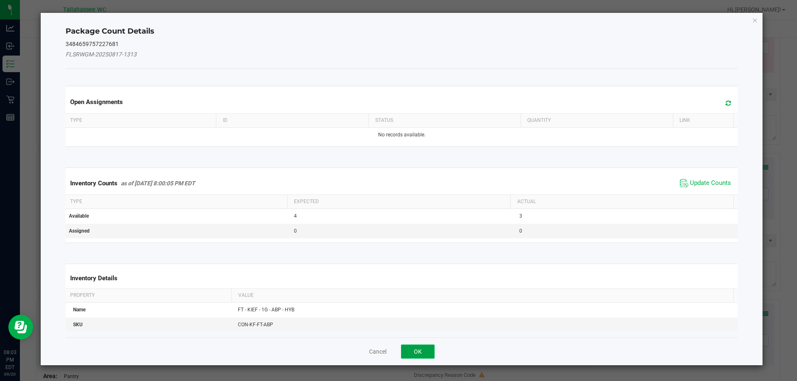
click at [422, 351] on button "OK" at bounding box center [418, 352] width 34 height 14
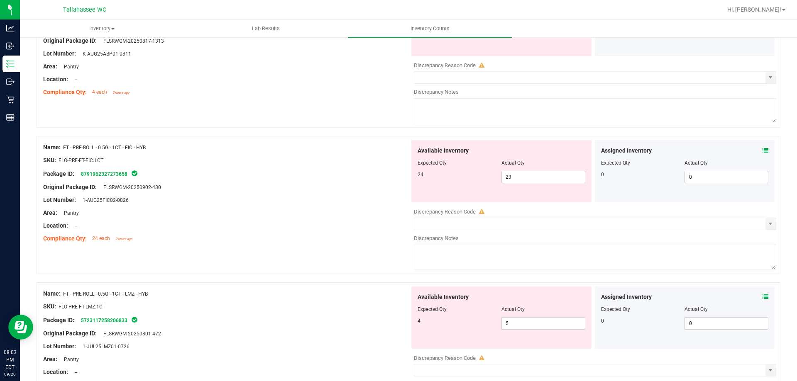
scroll to position [415, 0]
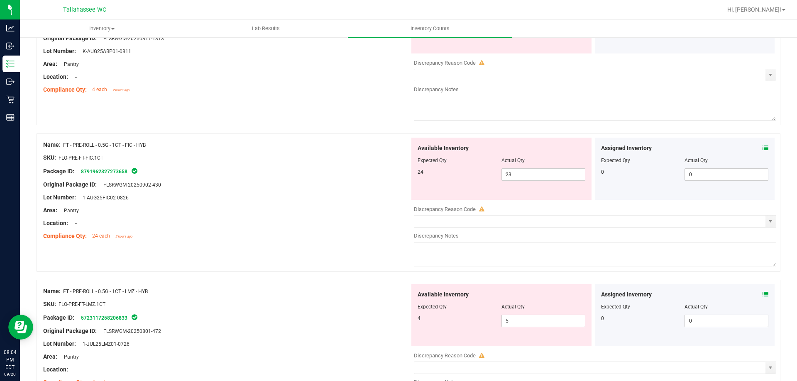
drag, startPoint x: 533, startPoint y: 314, endPoint x: 485, endPoint y: 329, distance: 49.6
click at [474, 324] on div "Available Inventory Expected Qty Actual Qty 4 5 5" at bounding box center [501, 315] width 180 height 62
drag, startPoint x: 518, startPoint y: 323, endPoint x: 455, endPoint y: 324, distance: 62.7
click at [463, 324] on div "4 5 5" at bounding box center [501, 321] width 168 height 12
type input "4"
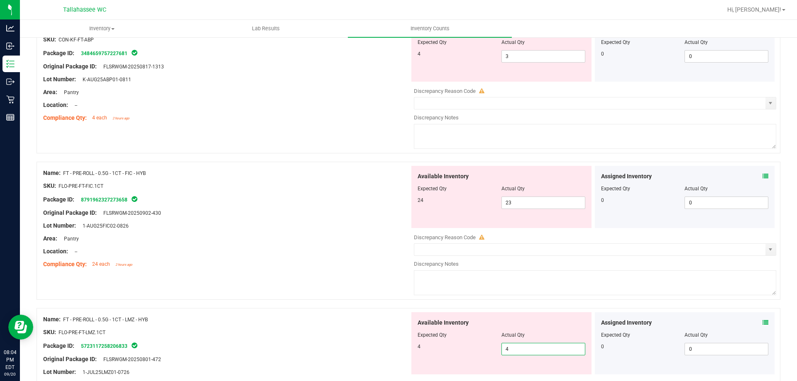
scroll to position [373, 0]
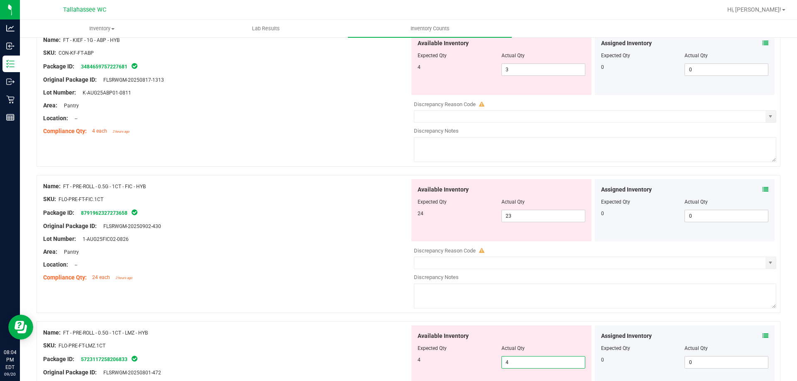
type input "4"
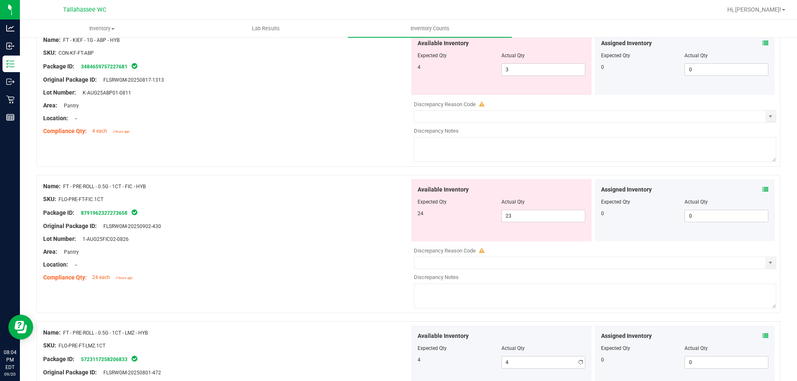
click at [286, 259] on div at bounding box center [226, 258] width 366 height 4
drag, startPoint x: 527, startPoint y: 218, endPoint x: 503, endPoint y: 218, distance: 24.9
click at [503, 218] on span "23 23" at bounding box center [543, 216] width 84 height 12
click at [506, 217] on input "23" at bounding box center [543, 216] width 83 height 12
click at [505, 217] on input "23" at bounding box center [543, 216] width 83 height 12
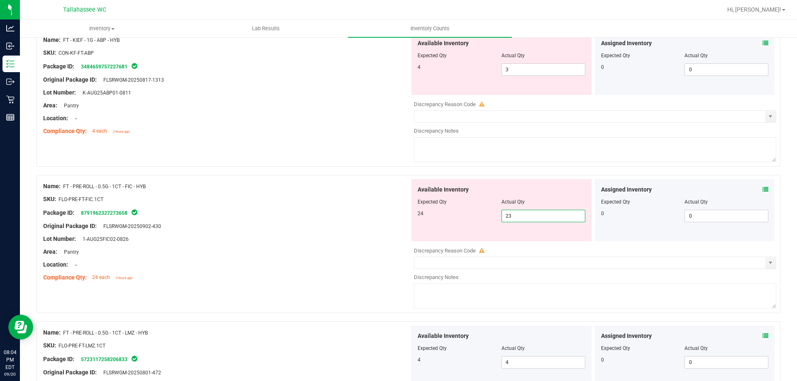
click at [509, 216] on input "23" at bounding box center [543, 216] width 83 height 12
click at [516, 215] on input "23" at bounding box center [543, 216] width 83 height 12
click at [762, 188] on icon at bounding box center [765, 190] width 6 height 6
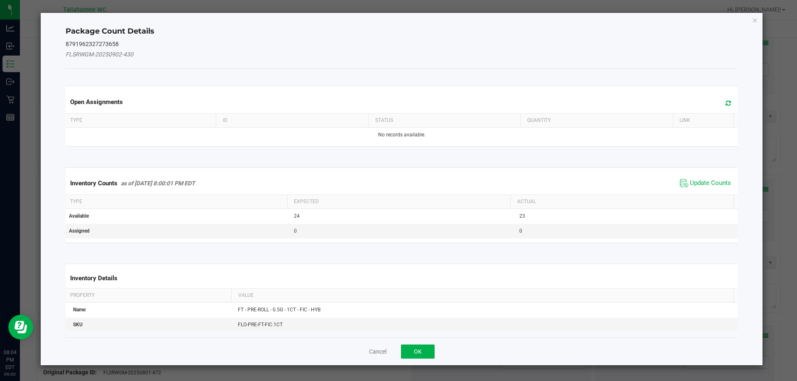
click at [688, 189] on div "Inventory Counts as of Sep 20, 2025 8:00:01 PM EDT Update Counts" at bounding box center [402, 183] width 676 height 22
click at [690, 183] on span "Update Counts" at bounding box center [710, 183] width 41 height 8
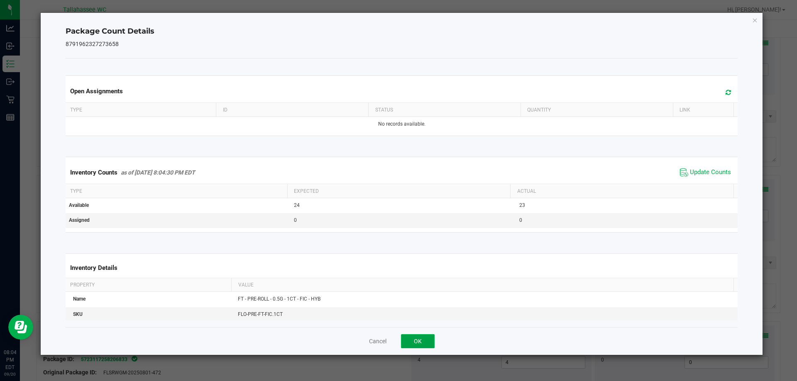
click at [427, 344] on button "OK" at bounding box center [418, 341] width 34 height 14
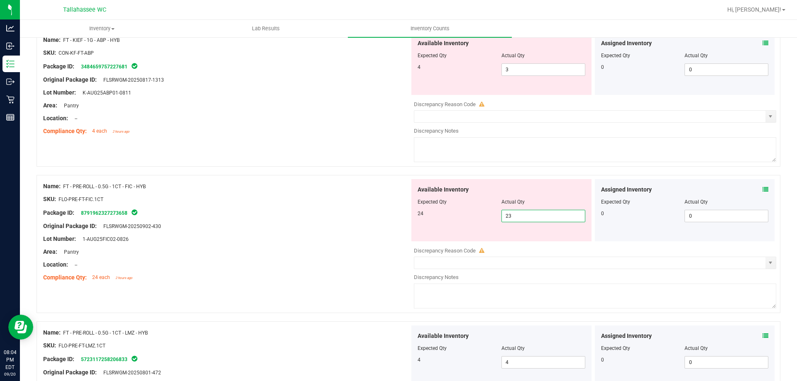
click at [545, 220] on span "23 23" at bounding box center [543, 216] width 84 height 12
type input "24"
click at [273, 230] on div "Original Package ID: FLSRWGM-20250902-430" at bounding box center [226, 226] width 366 height 9
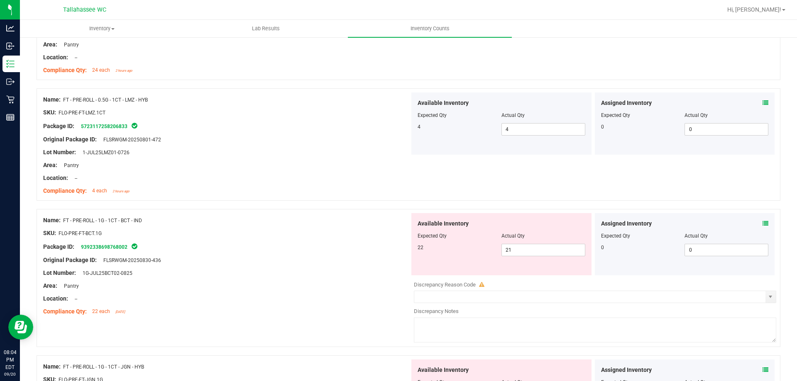
scroll to position [622, 0]
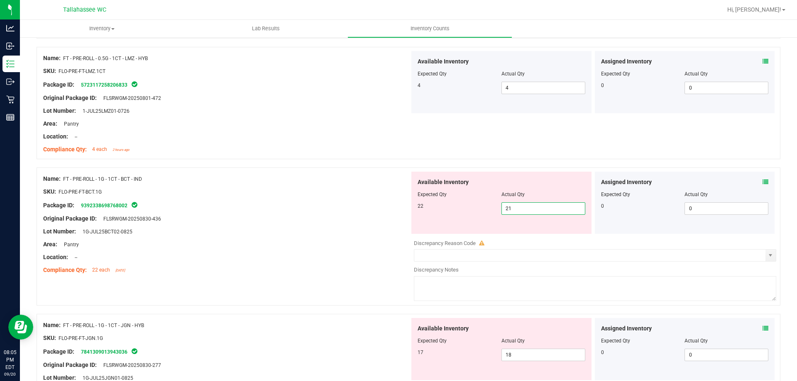
drag, startPoint x: 502, startPoint y: 207, endPoint x: 519, endPoint y: 210, distance: 17.3
click at [515, 209] on span "21 21" at bounding box center [543, 208] width 84 height 12
type input "22"
click at [326, 232] on div "Lot Number: 1G-JUL25BCT02-0825" at bounding box center [226, 231] width 366 height 9
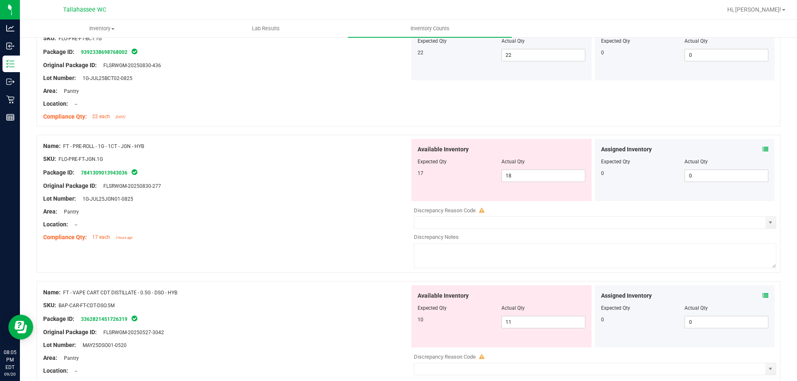
scroll to position [830, 0]
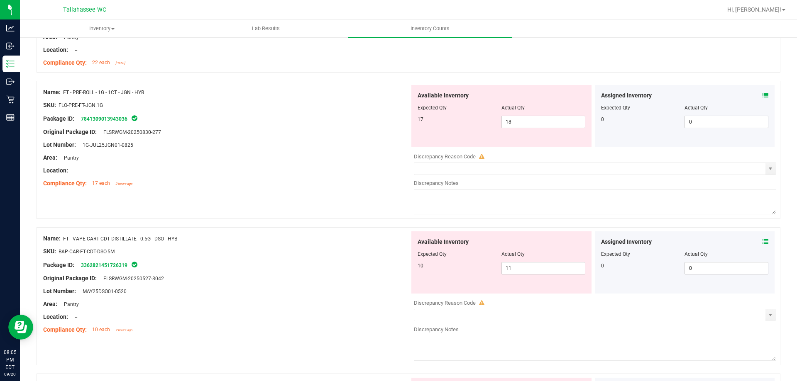
click at [762, 93] on icon at bounding box center [765, 96] width 6 height 6
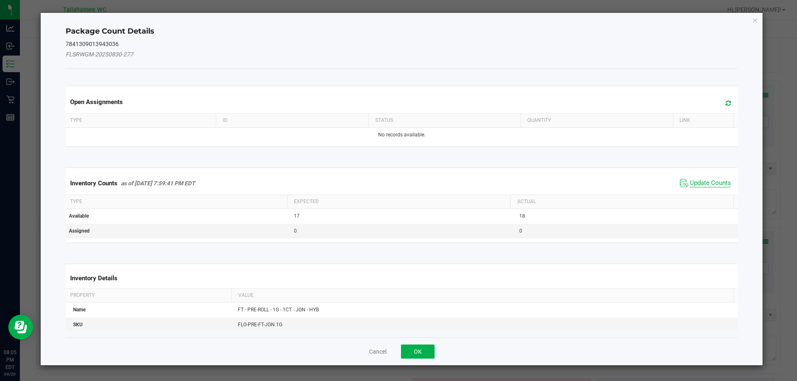
click at [692, 180] on span "Update Counts" at bounding box center [710, 183] width 41 height 8
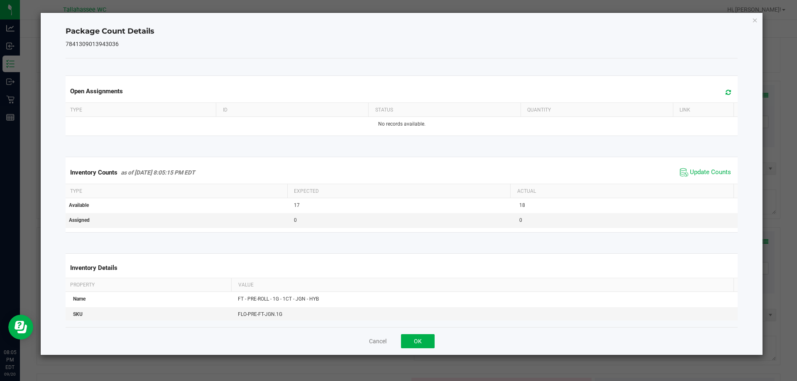
click at [693, 179] on span "Update Counts" at bounding box center [705, 172] width 55 height 12
click at [417, 340] on button "OK" at bounding box center [418, 341] width 34 height 14
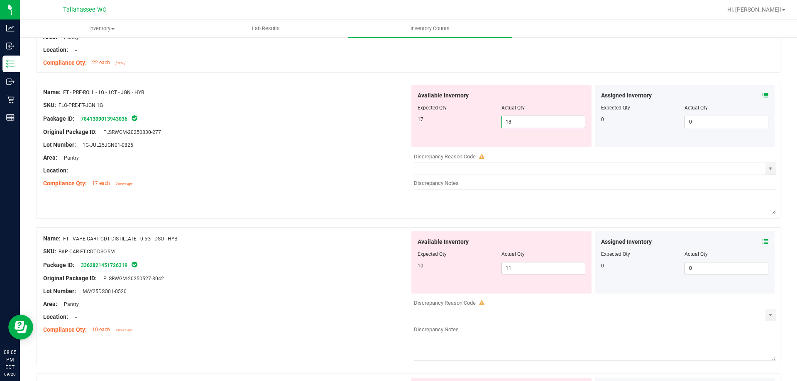
drag, startPoint x: 504, startPoint y: 122, endPoint x: 511, endPoint y: 124, distance: 7.4
click at [511, 124] on span "18 18" at bounding box center [543, 122] width 84 height 12
type input "17"
click at [198, 180] on div "Compliance Qty: 17 each 2 hours ago" at bounding box center [226, 183] width 366 height 9
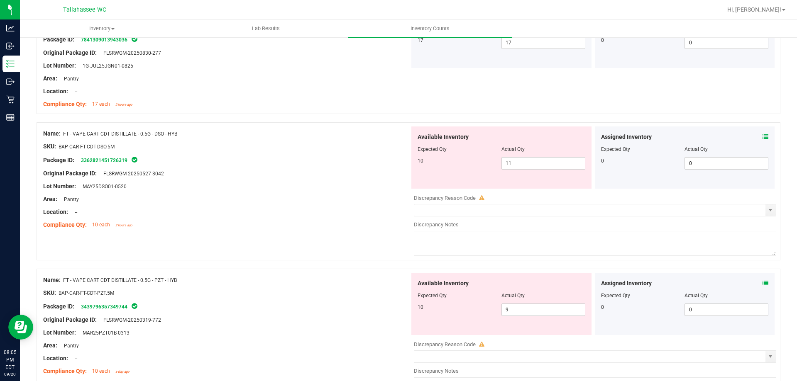
scroll to position [913, 0]
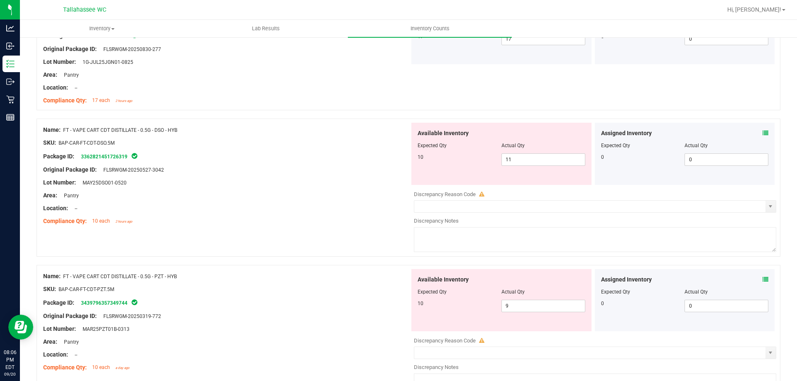
click at [762, 135] on icon at bounding box center [765, 133] width 6 height 6
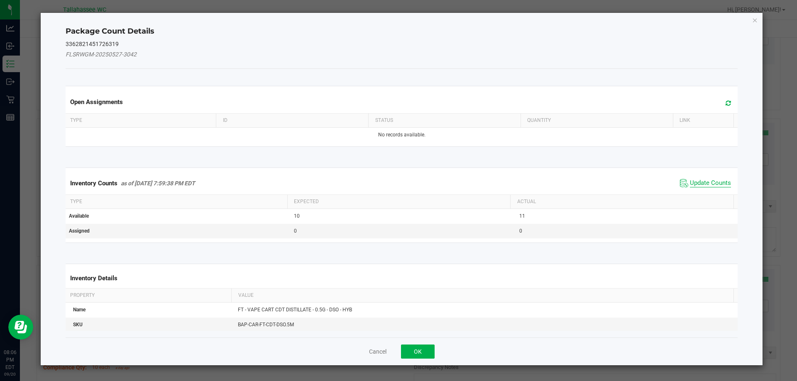
click at [700, 179] on span "Update Counts" at bounding box center [710, 183] width 41 height 8
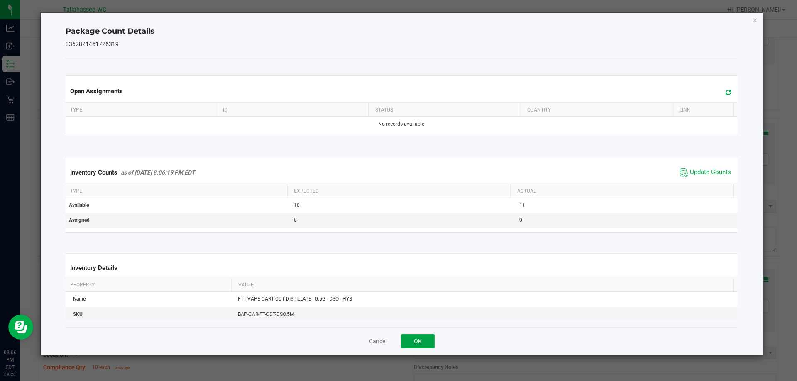
click at [424, 346] on button "OK" at bounding box center [418, 341] width 34 height 14
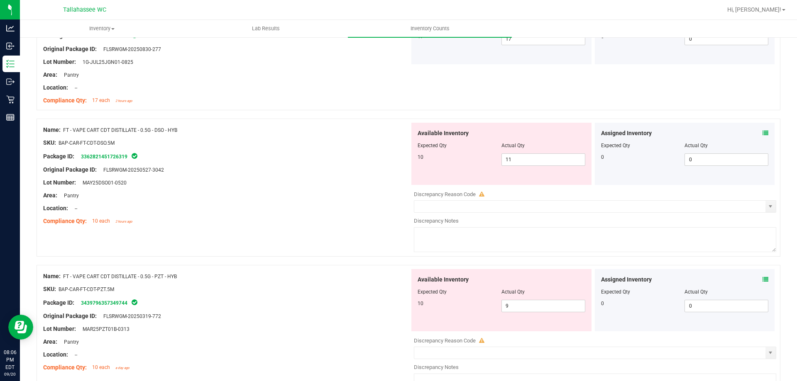
click at [762, 135] on icon at bounding box center [765, 133] width 6 height 6
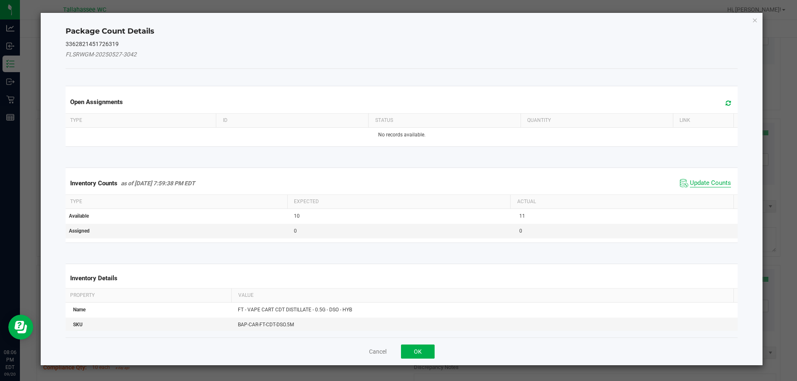
click at [701, 185] on span "Update Counts" at bounding box center [710, 183] width 41 height 8
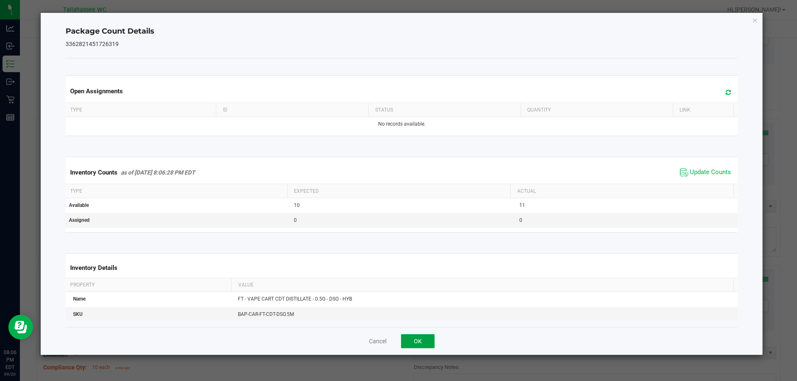
click at [419, 336] on button "OK" at bounding box center [418, 341] width 34 height 14
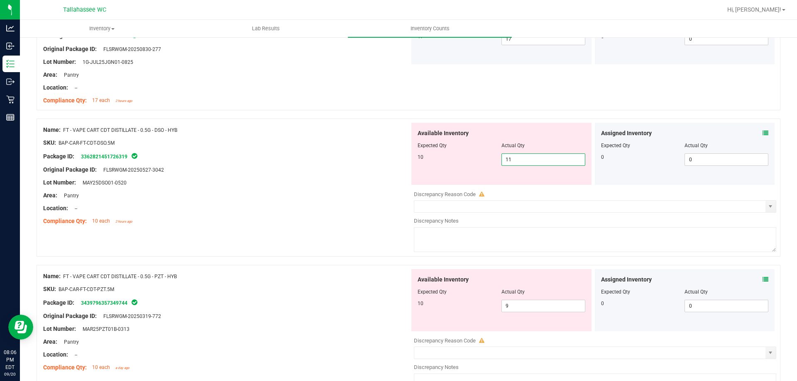
drag, startPoint x: 504, startPoint y: 161, endPoint x: 574, endPoint y: 163, distance: 70.2
click at [572, 165] on span "11 11" at bounding box center [543, 160] width 84 height 12
type input "10"
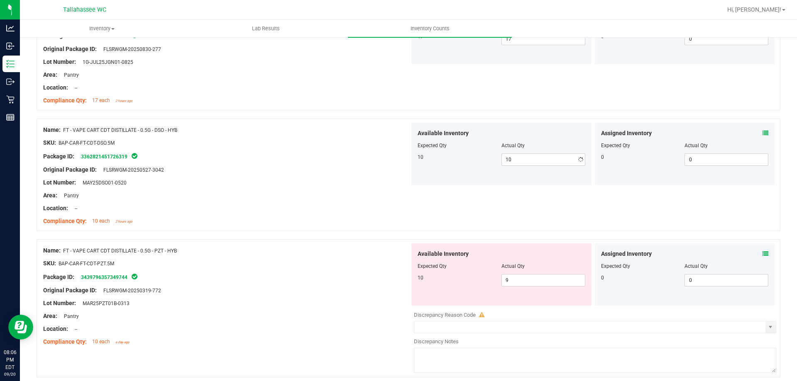
click at [368, 185] on div "Lot Number: MAY25DSO01-0520" at bounding box center [226, 182] width 366 height 9
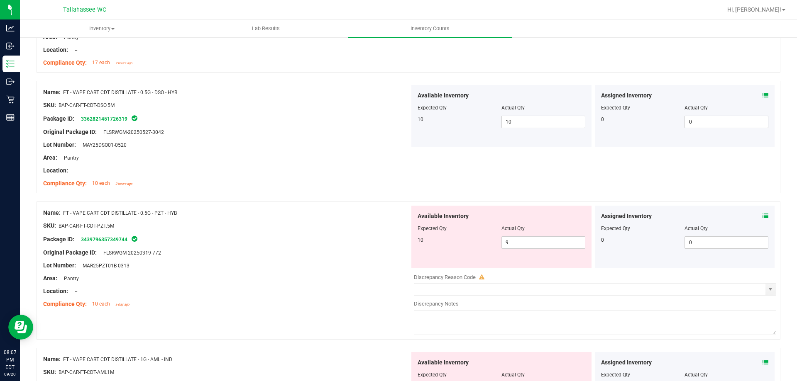
scroll to position [1079, 0]
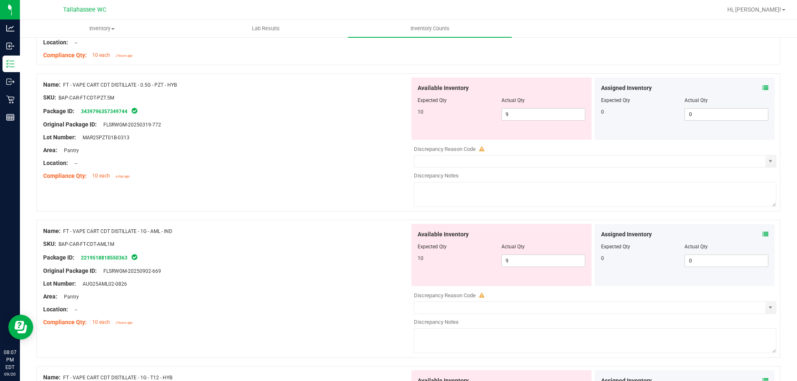
click at [762, 90] on span at bounding box center [765, 88] width 6 height 9
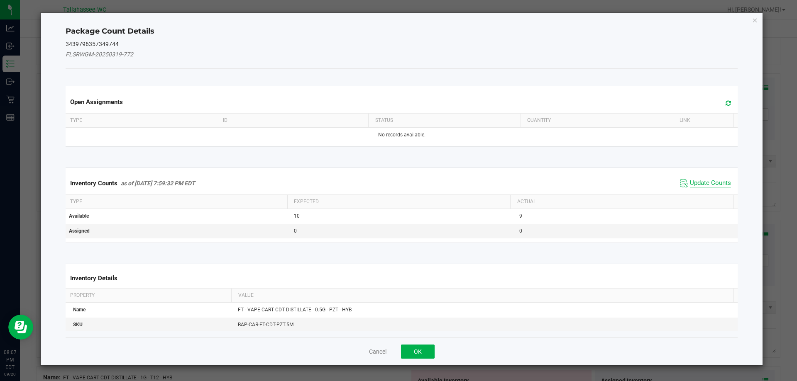
click at [703, 179] on span "Update Counts" at bounding box center [710, 183] width 41 height 8
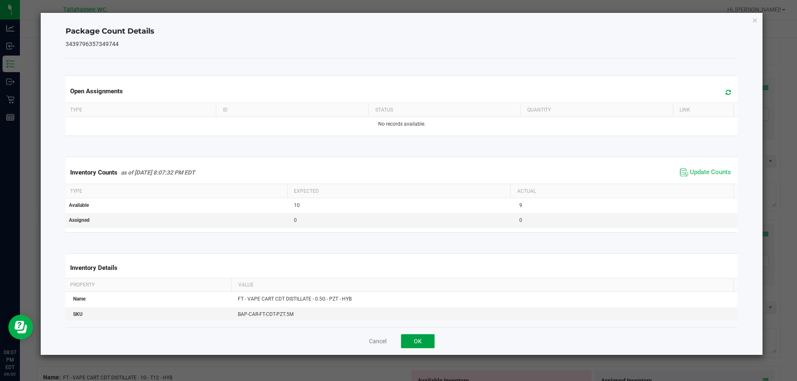
click at [419, 340] on button "OK" at bounding box center [418, 341] width 34 height 14
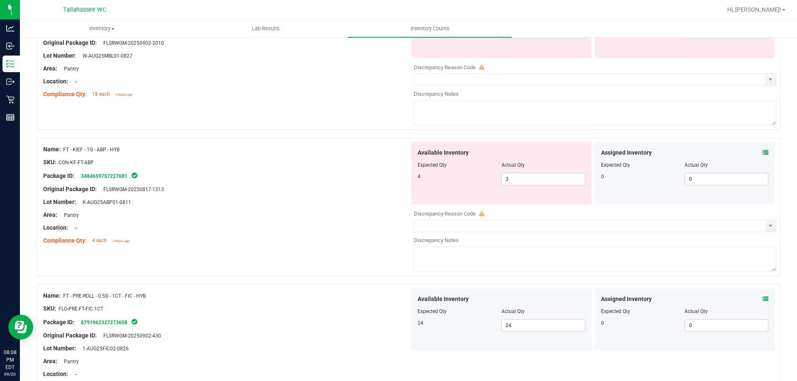
scroll to position [249, 0]
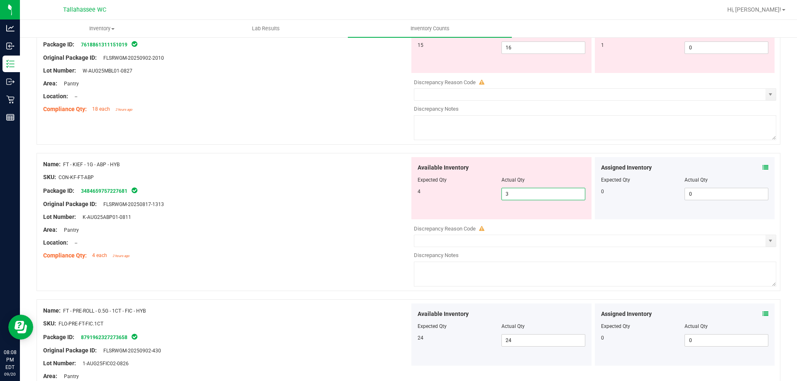
drag, startPoint x: 515, startPoint y: 193, endPoint x: 393, endPoint y: 192, distance: 121.6
click at [411, 192] on div "Available Inventory Expected Qty Actual Qty 4 3 3" at bounding box center [501, 188] width 180 height 62
type input "4"
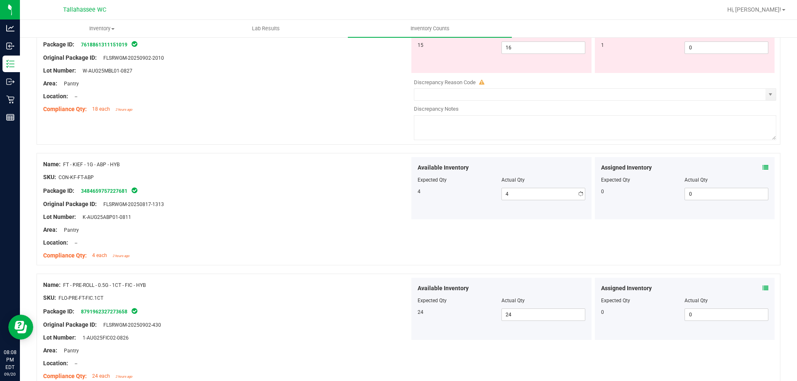
click at [271, 214] on div "Lot Number: K-AUG25ABP01-0811" at bounding box center [226, 217] width 366 height 9
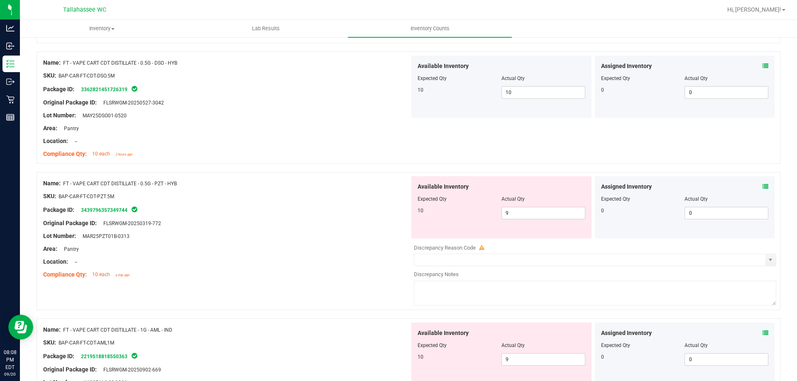
scroll to position [1079, 0]
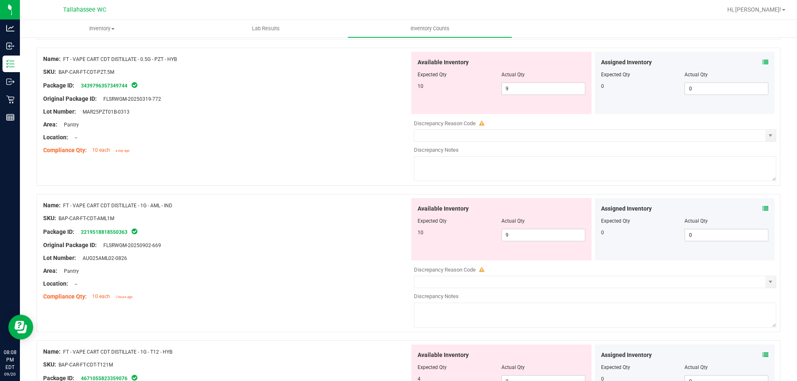
click at [762, 59] on icon at bounding box center [765, 62] width 6 height 6
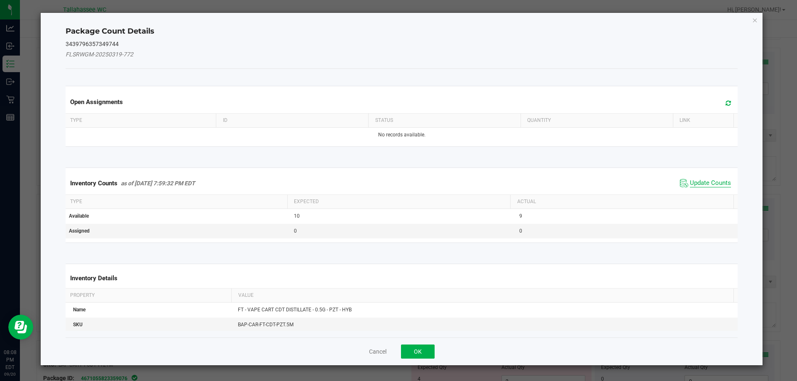
click at [706, 186] on span "Update Counts" at bounding box center [710, 183] width 41 height 8
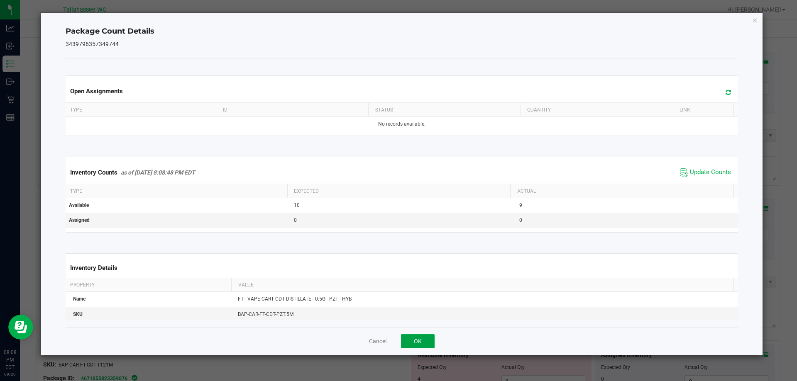
click at [424, 339] on button "OK" at bounding box center [418, 341] width 34 height 14
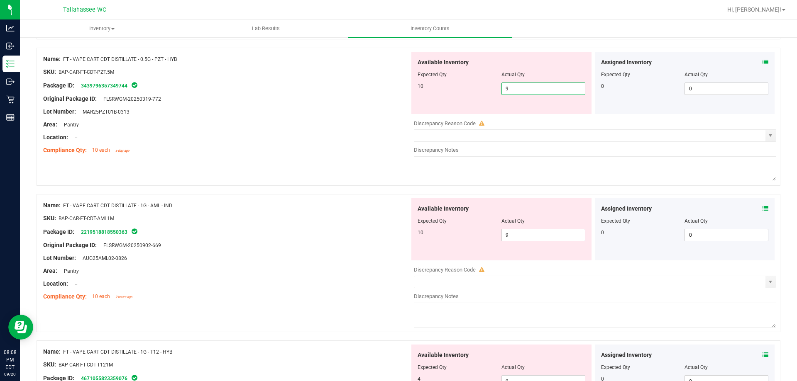
drag, startPoint x: 514, startPoint y: 87, endPoint x: 393, endPoint y: 110, distance: 123.7
click at [393, 110] on div "Name: FT - VAPE CART CDT DISTILLATE - 0.5G - PZT - HYB SKU: BAP-CAR-FT-CDT-PZT.…" at bounding box center [409, 117] width 744 height 138
type input "4"
type input "10"
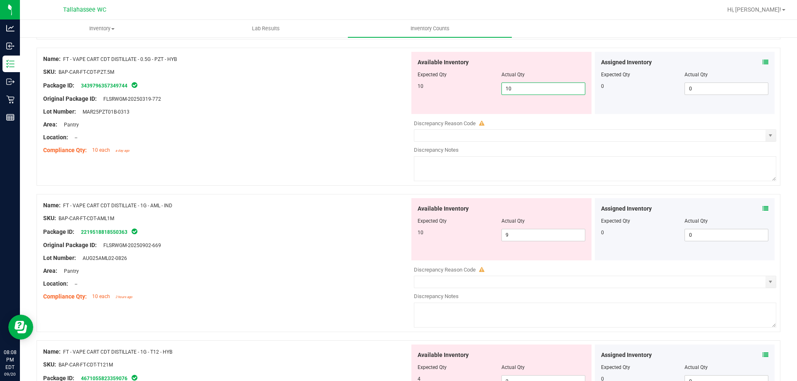
click at [381, 112] on div "Lot Number: MAR25PZT01B-0313" at bounding box center [226, 111] width 366 height 9
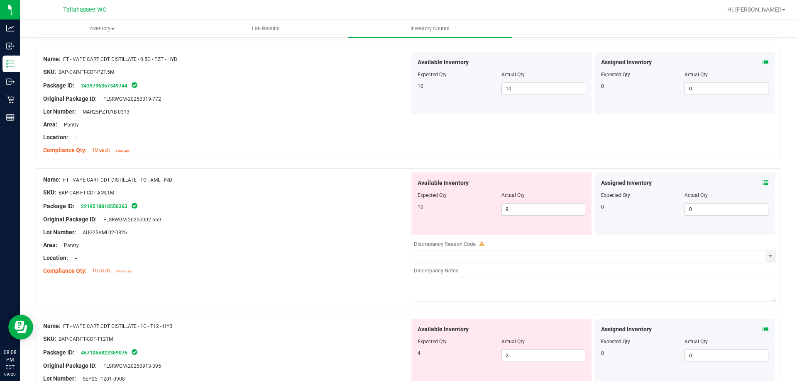
click at [762, 185] on icon at bounding box center [765, 183] width 6 height 6
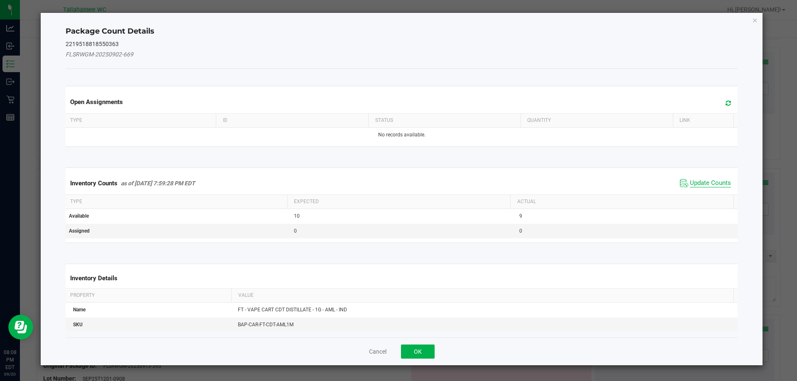
click at [715, 185] on span "Update Counts" at bounding box center [710, 183] width 41 height 8
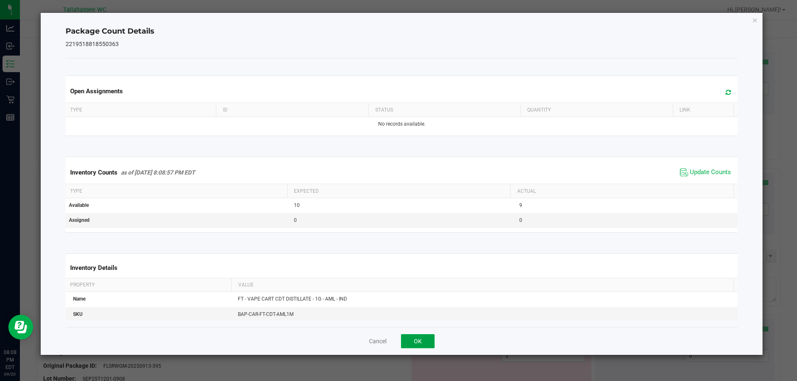
click at [431, 344] on button "OK" at bounding box center [418, 341] width 34 height 14
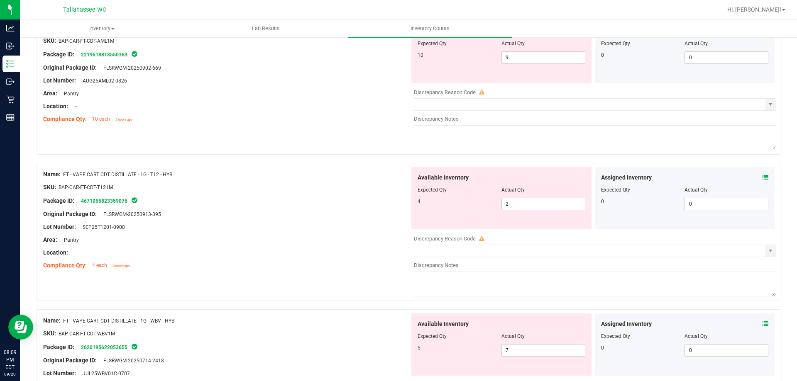
scroll to position [1245, 0]
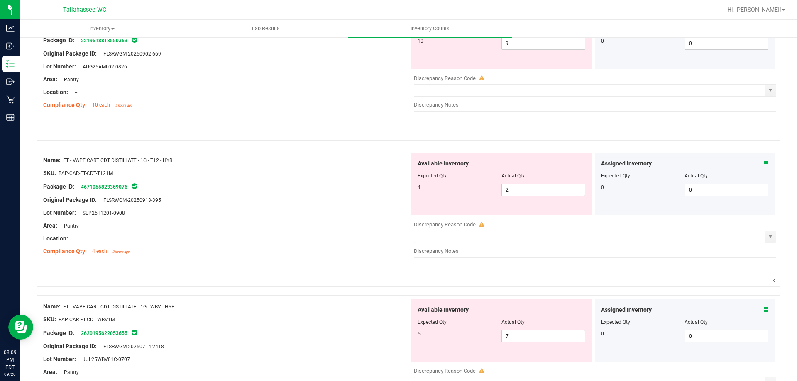
click at [762, 161] on icon at bounding box center [765, 164] width 6 height 6
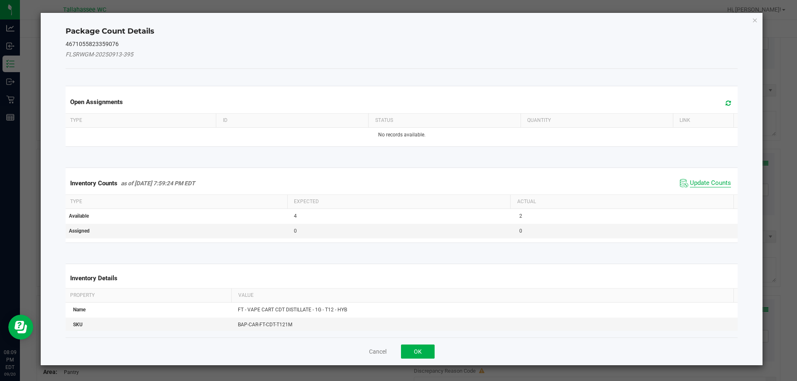
click at [695, 182] on span "Update Counts" at bounding box center [710, 183] width 41 height 8
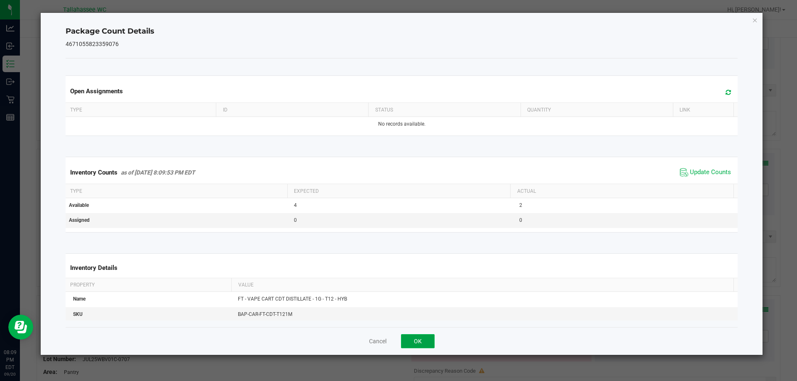
click at [426, 338] on button "OK" at bounding box center [418, 341] width 34 height 14
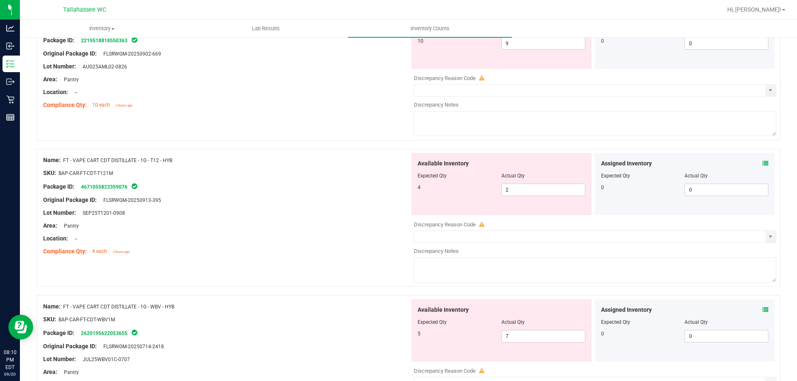
click at [522, 170] on div at bounding box center [501, 170] width 168 height 4
click at [526, 192] on input "2" at bounding box center [543, 190] width 83 height 12
type input "4"
click at [329, 243] on div at bounding box center [226, 245] width 366 height 4
type input "4"
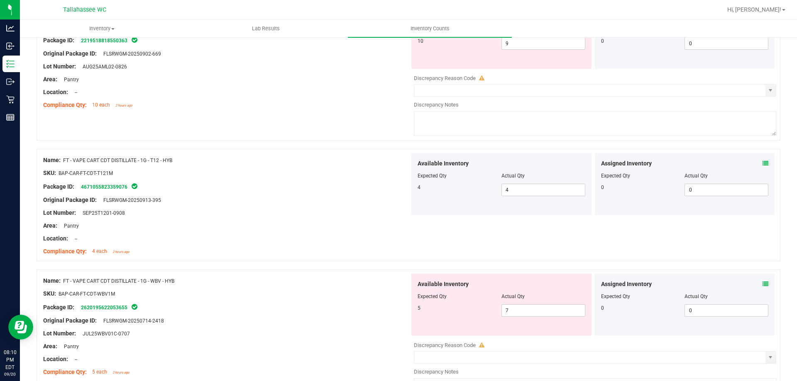
scroll to position [1308, 0]
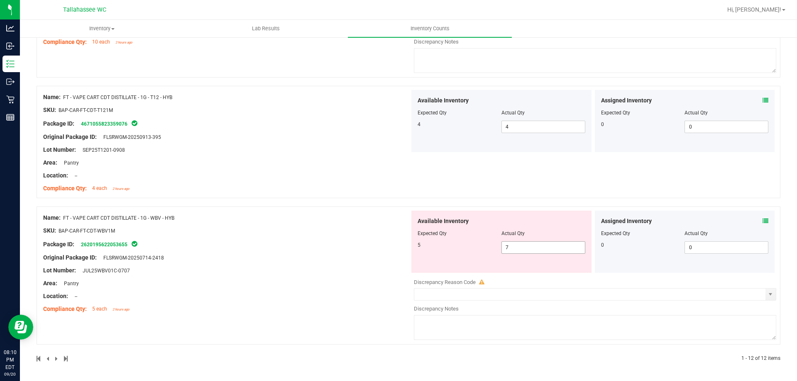
click at [519, 250] on input "7" at bounding box center [543, 248] width 83 height 12
type input "5"
click at [291, 265] on div "Name: FT - VAPE CART CDT DISTILLATE - 1G - WBV - HYB SKU: BAP-CAR-FT-CDT-WBV1M …" at bounding box center [226, 264] width 366 height 106
type input "5"
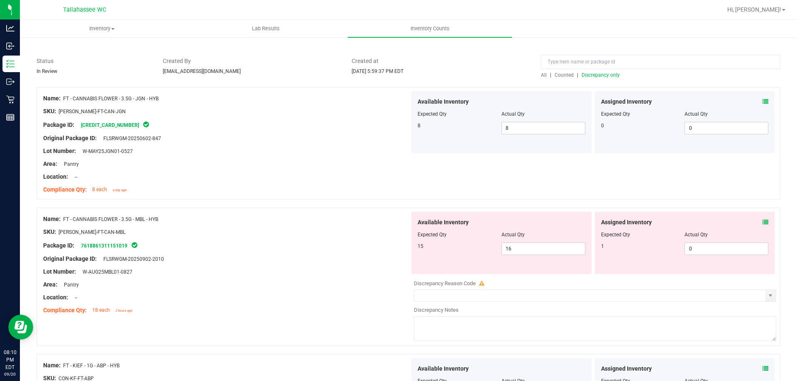
scroll to position [0, 0]
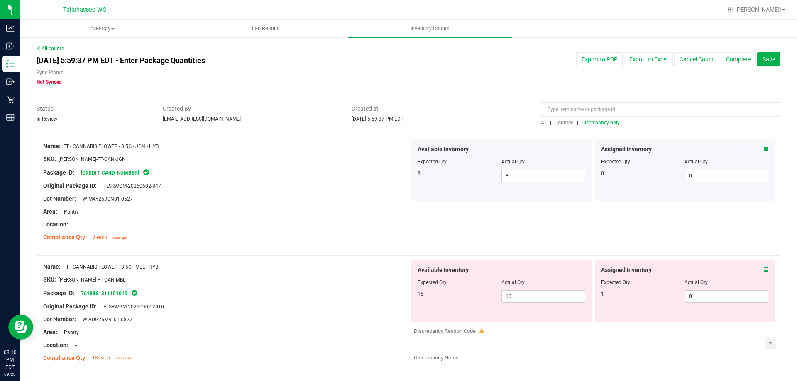
click at [599, 139] on div "Assigned Inventory Expected Qty Actual Qty 0 0 0" at bounding box center [685, 170] width 180 height 62
click at [593, 123] on span "Discrepancy only" at bounding box center [600, 123] width 38 height 6
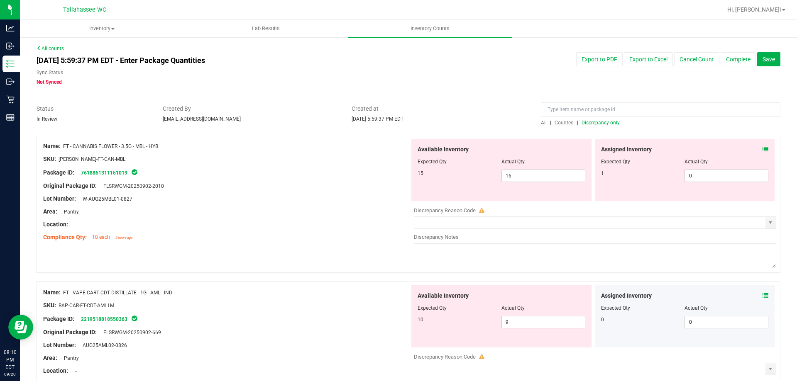
click at [762, 149] on icon at bounding box center [765, 149] width 6 height 6
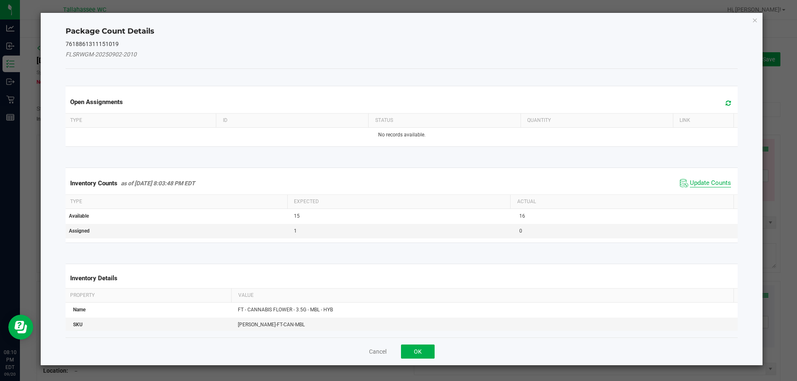
click at [701, 182] on span "Update Counts" at bounding box center [710, 183] width 41 height 8
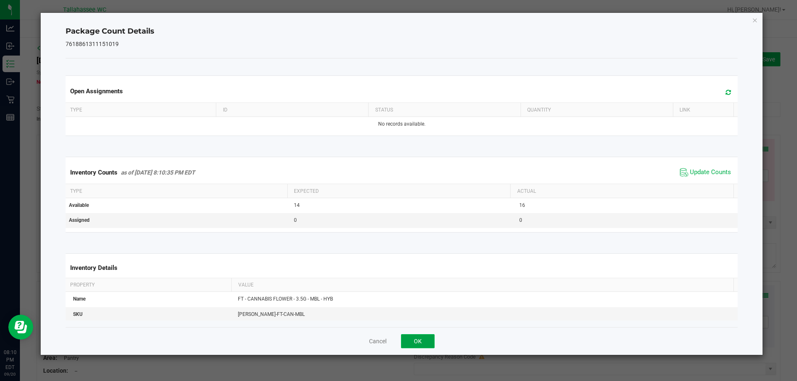
click at [418, 335] on button "OK" at bounding box center [418, 341] width 34 height 14
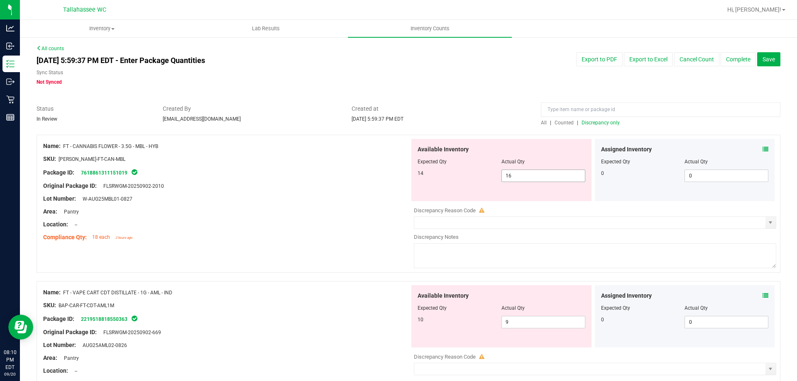
click at [524, 176] on input "16" at bounding box center [543, 176] width 83 height 12
type input "14"
click at [319, 218] on div at bounding box center [226, 218] width 366 height 4
type input "14"
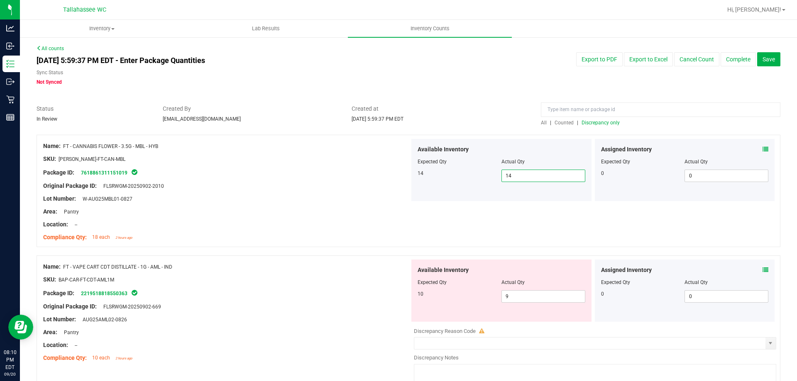
click at [532, 171] on span "14 14" at bounding box center [543, 176] width 84 height 12
type input "15"
click at [282, 208] on div "Area: Pantry" at bounding box center [226, 211] width 366 height 9
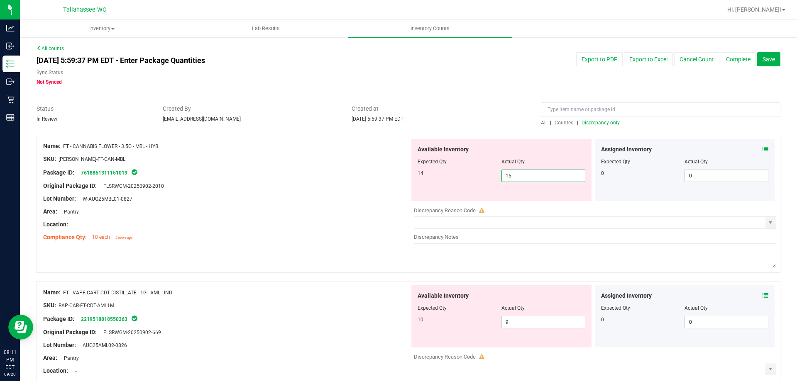
drag, startPoint x: 504, startPoint y: 176, endPoint x: 510, endPoint y: 177, distance: 5.4
click at [510, 177] on span "15 15" at bounding box center [543, 176] width 84 height 12
click at [343, 178] on div at bounding box center [226, 180] width 366 height 4
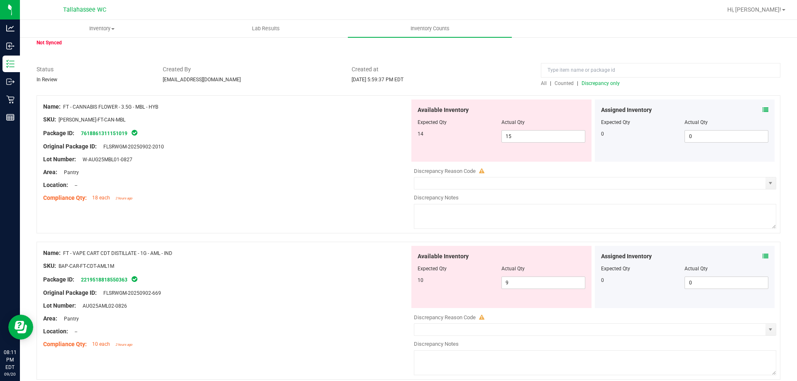
scroll to position [75, 0]
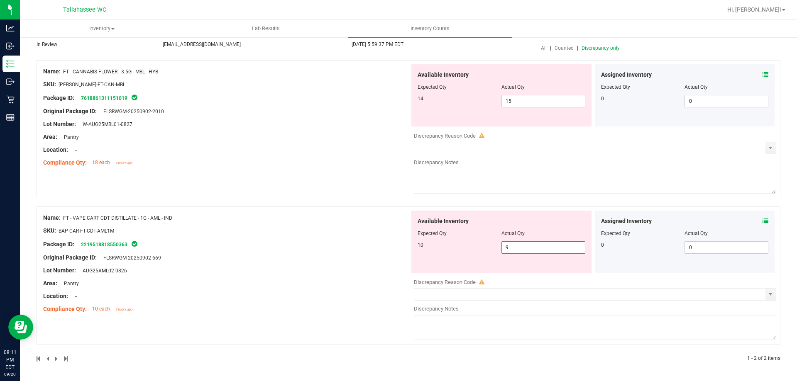
drag, startPoint x: 519, startPoint y: 244, endPoint x: 146, endPoint y: 190, distance: 376.9
click at [174, 194] on div "Name: FT - CANNABIS FLOWER - 3.5G - MBL - HYB SKU: FLO-BUD-FT-CAN-MBL Package I…" at bounding box center [409, 211] width 744 height 302
type input "10"
click at [257, 161] on div "Name: FT - CANNABIS FLOWER - 3.5G - MBL - HYB SKU: FLO-BUD-FT-CAN-MBL Package I…" at bounding box center [226, 117] width 366 height 106
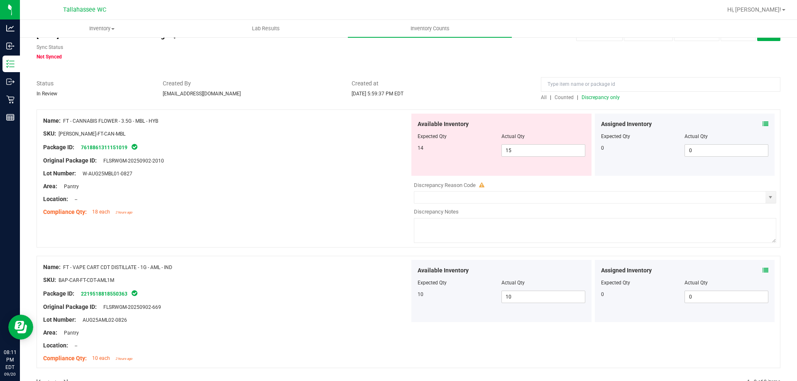
scroll to position [0, 0]
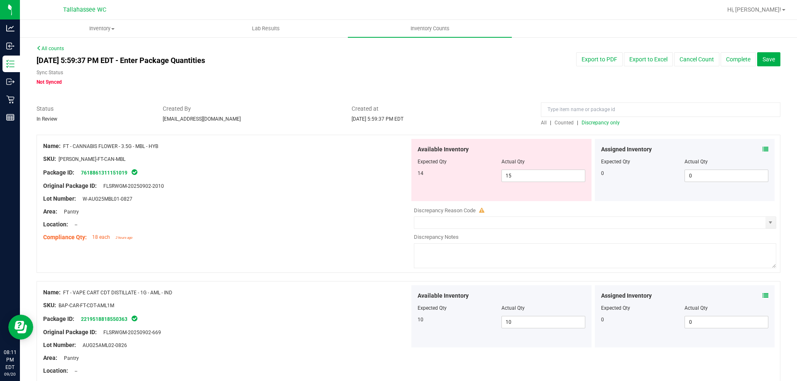
click at [586, 122] on span "Discrepancy only" at bounding box center [600, 123] width 38 height 6
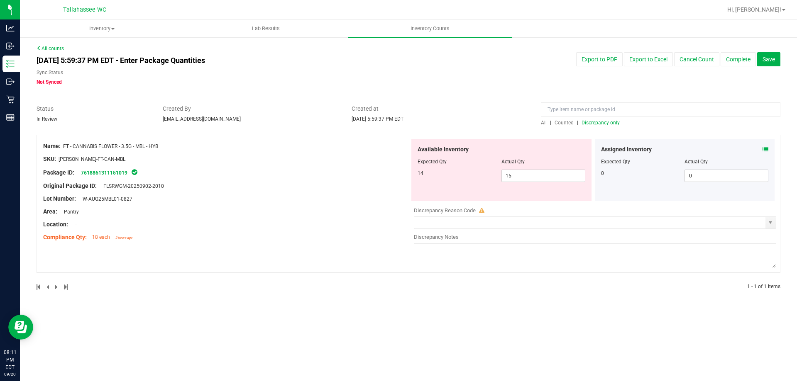
click at [316, 192] on div at bounding box center [226, 192] width 366 height 4
drag, startPoint x: 512, startPoint y: 176, endPoint x: 508, endPoint y: 175, distance: 4.6
click at [508, 175] on span "15 15" at bounding box center [543, 176] width 84 height 12
type input "14"
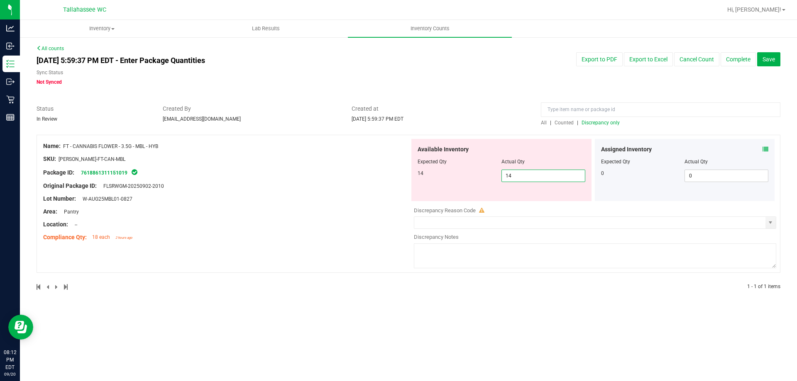
click at [354, 226] on div "Location: --" at bounding box center [226, 224] width 366 height 9
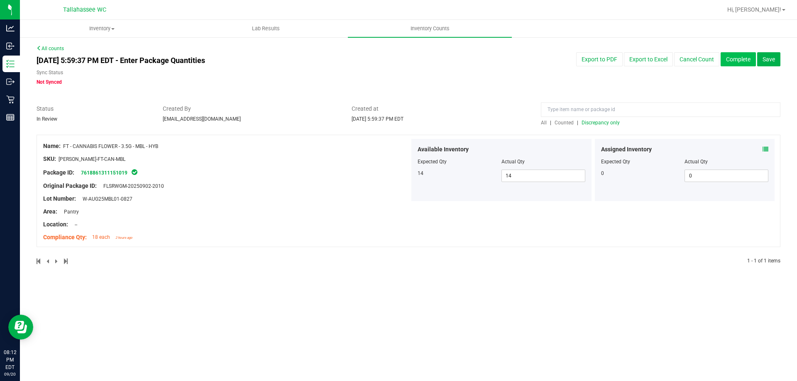
click at [739, 63] on button "Complete" at bounding box center [737, 59] width 35 height 14
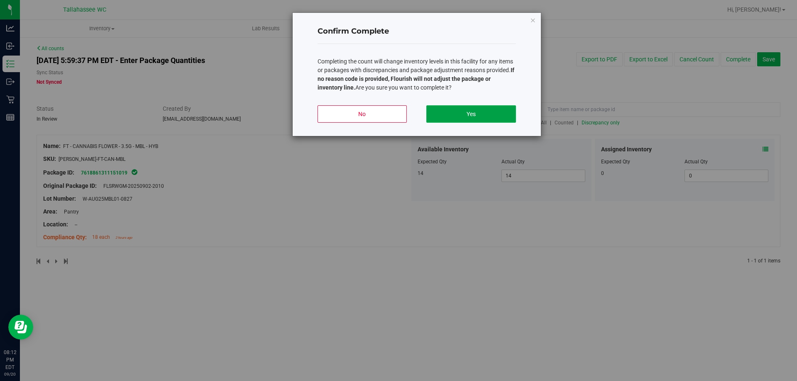
click at [467, 119] on button "Yes" at bounding box center [470, 113] width 89 height 17
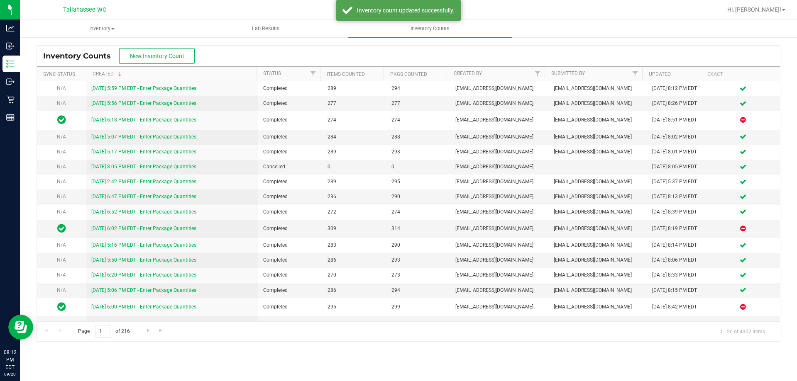
click at [309, 51] on div "Inventory Counts New Inventory Count" at bounding box center [408, 56] width 743 height 21
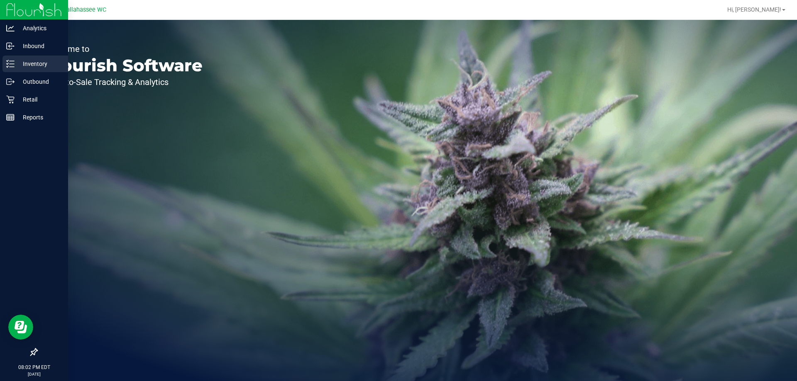
click at [20, 63] on p "Inventory" at bounding box center [40, 64] width 50 height 10
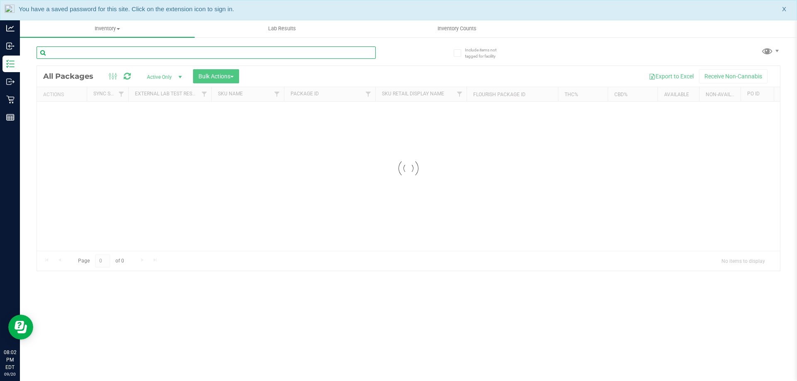
click at [305, 52] on input "text" at bounding box center [206, 52] width 339 height 12
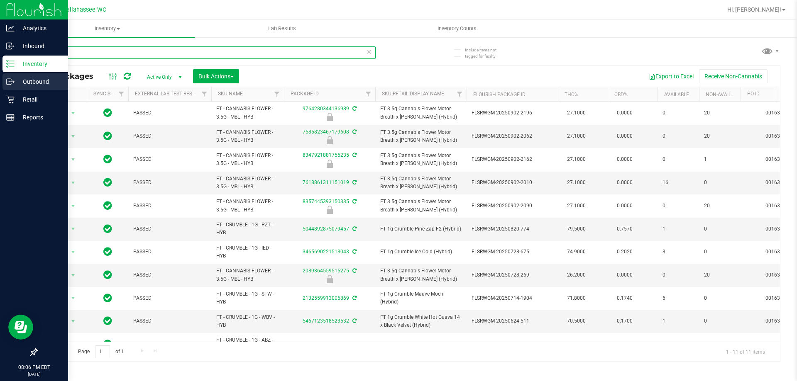
drag, startPoint x: 232, startPoint y: 52, endPoint x: 39, endPoint y: 81, distance: 195.5
click at [0, 79] on div "Analytics Inbound Inventory Outbound Retail Reports 08:06 PM EDT 09/20/2025 09/…" at bounding box center [398, 190] width 797 height 381
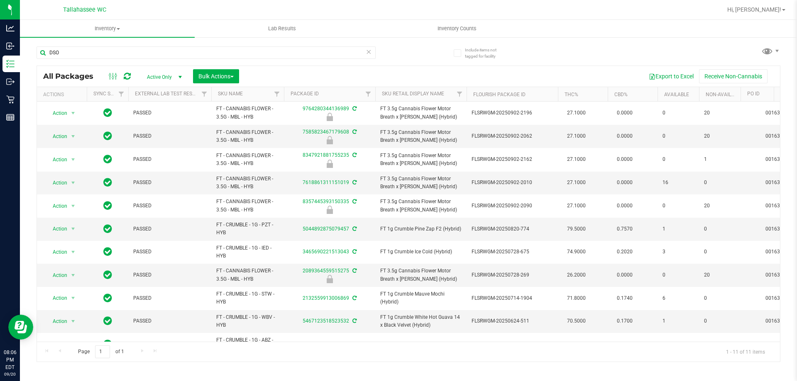
click at [383, 50] on div "DSO" at bounding box center [223, 52] width 372 height 27
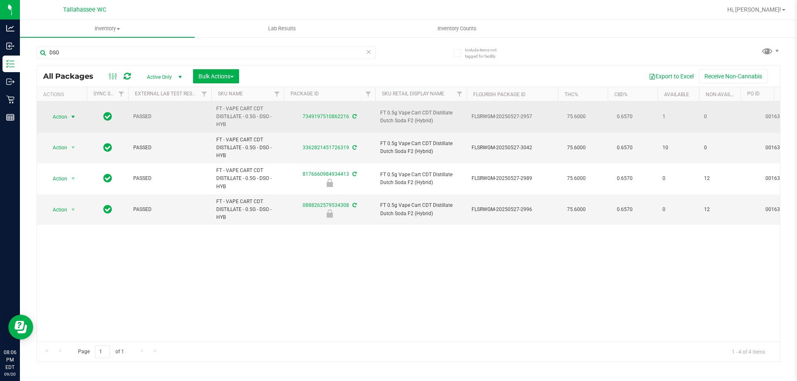
click at [72, 118] on span "select" at bounding box center [73, 117] width 7 height 7
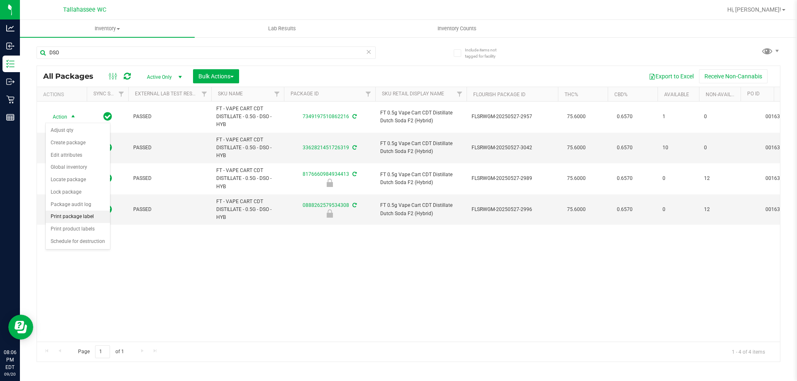
click at [94, 213] on li "Print package label" at bounding box center [78, 217] width 64 height 12
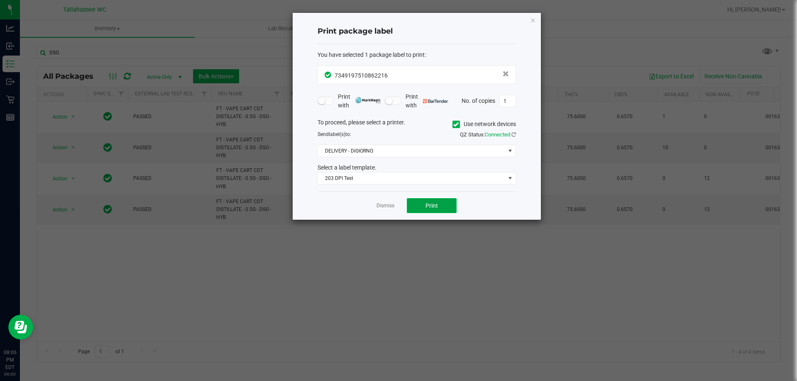
click at [430, 207] on span "Print" at bounding box center [431, 205] width 12 height 7
click at [530, 21] on icon "button" at bounding box center [533, 20] width 6 height 10
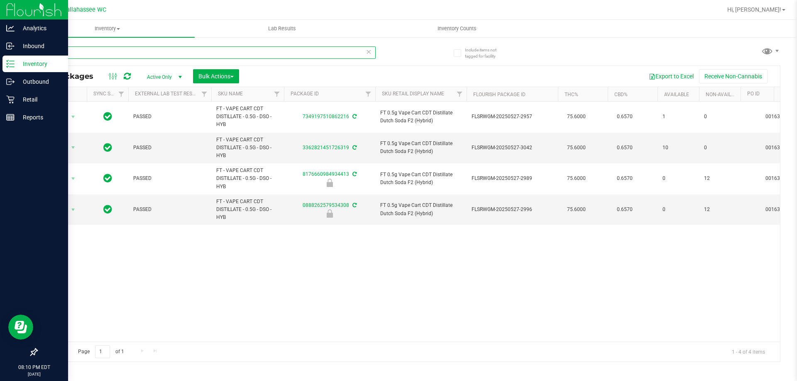
drag, startPoint x: 106, startPoint y: 49, endPoint x: 0, endPoint y: 59, distance: 106.3
click at [0, 59] on div "Analytics Inbound Inventory Outbound Retail Reports 08:10 PM EDT 09/20/2025 09/…" at bounding box center [398, 190] width 797 height 381
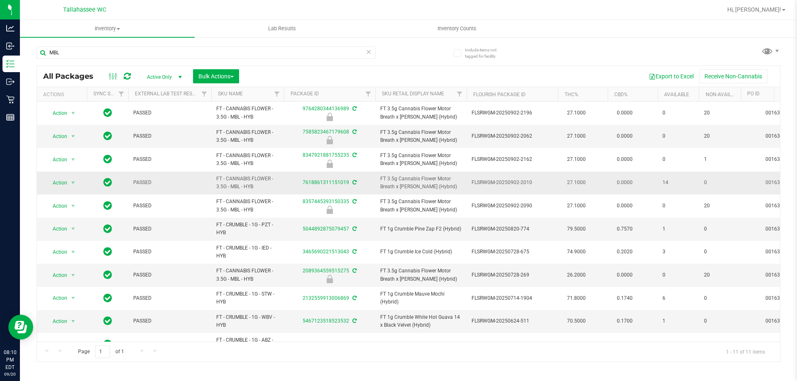
drag, startPoint x: 448, startPoint y: 188, endPoint x: 367, endPoint y: 176, distance: 81.5
copy tr "FT 3.5g Cannabis Flower Motor Breath x Mike Larry (Hybrid)"
click at [186, 46] on div "MBL" at bounding box center [223, 52] width 372 height 27
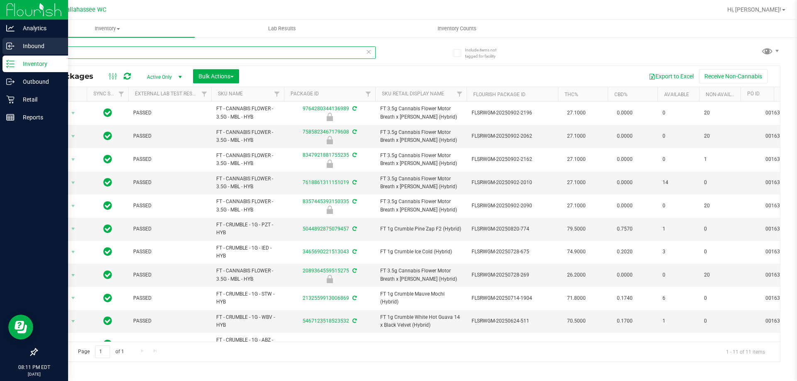
drag, startPoint x: 185, startPoint y: 49, endPoint x: 0, endPoint y: 46, distance: 185.5
click at [0, 46] on div "Analytics Inbound Inventory Outbound Retail Reports 08:11 PM EDT 09/20/2025 09/…" at bounding box center [398, 190] width 797 height 381
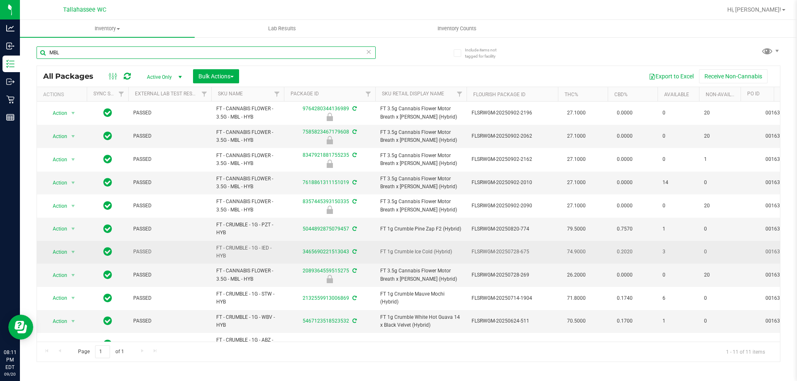
paste input "FT 3.5g Cannabis Flower Motor Breath x Mike Larry (Hybrid)"
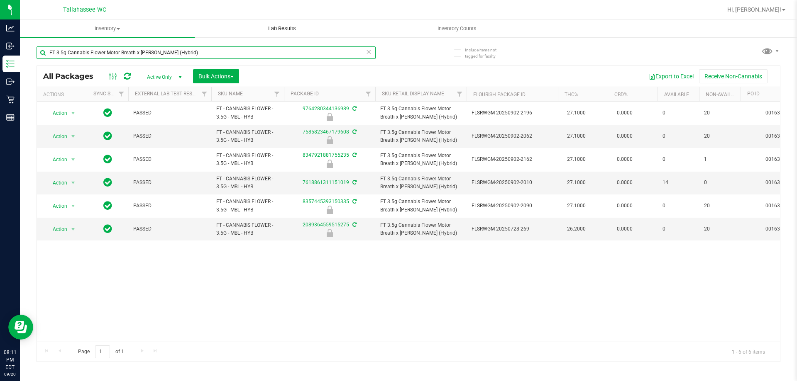
type input "FT 3.5g Cannabis Flower Motor Breath x Mike Larry (Hybrid)"
